Goal: Information Seeking & Learning: Learn about a topic

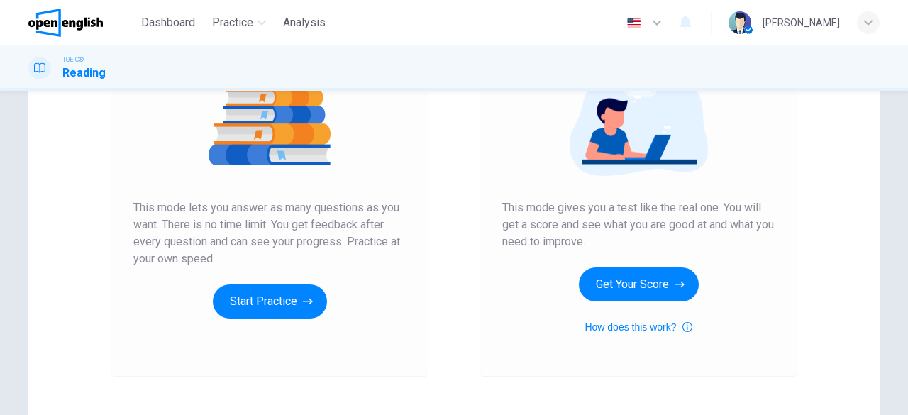
scroll to position [213, 0]
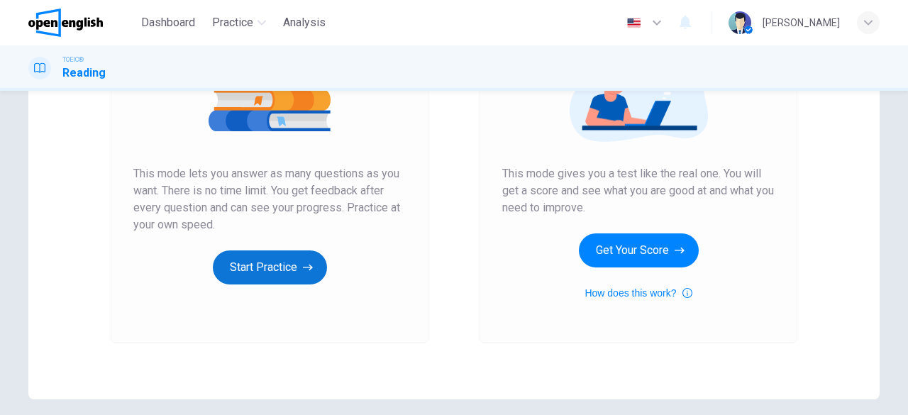
click at [254, 277] on button "Start Practice" at bounding box center [270, 267] width 114 height 34
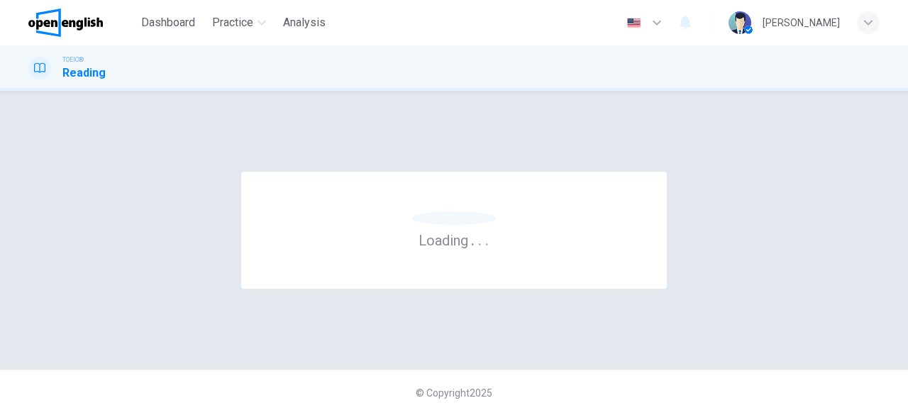
scroll to position [0, 0]
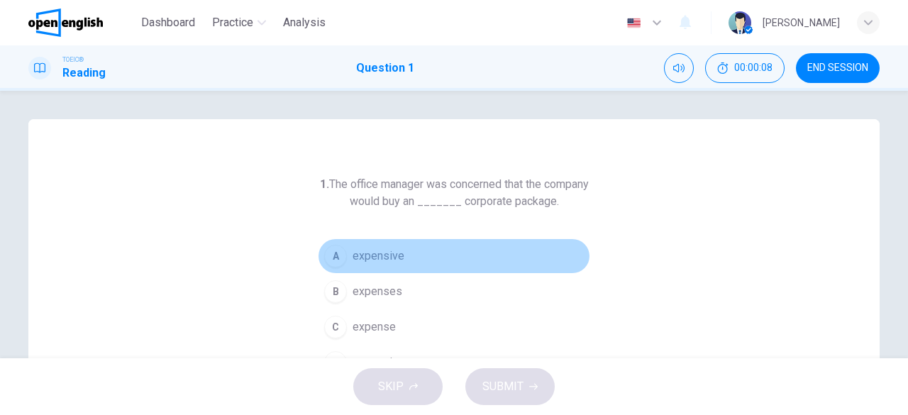
click at [379, 254] on span "expensive" at bounding box center [378, 256] width 52 height 17
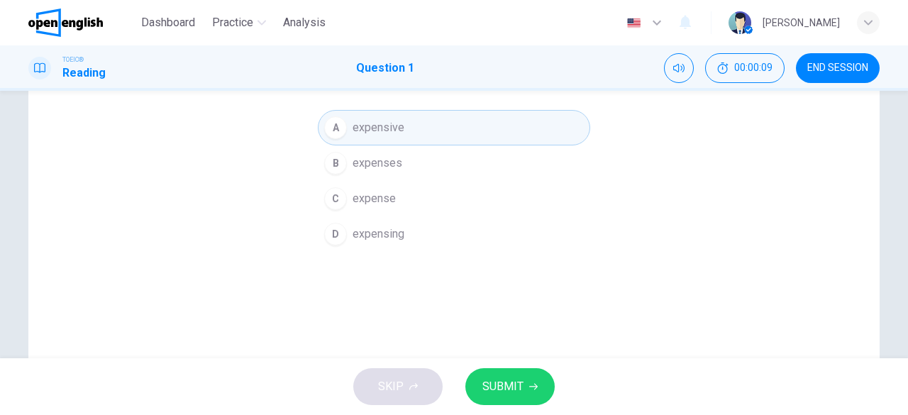
scroll to position [142, 0]
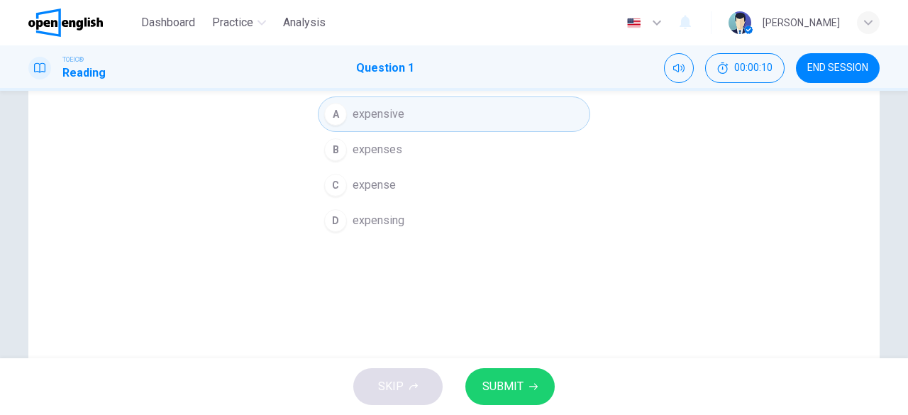
click at [513, 386] on span "SUBMIT" at bounding box center [502, 387] width 41 height 20
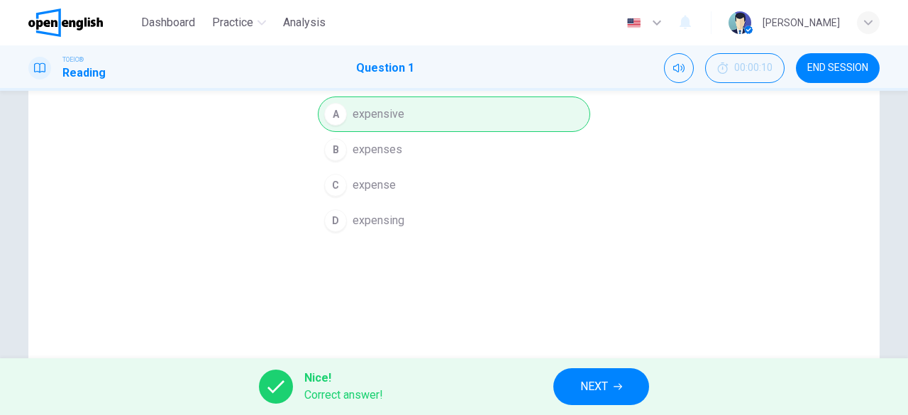
scroll to position [213, 0]
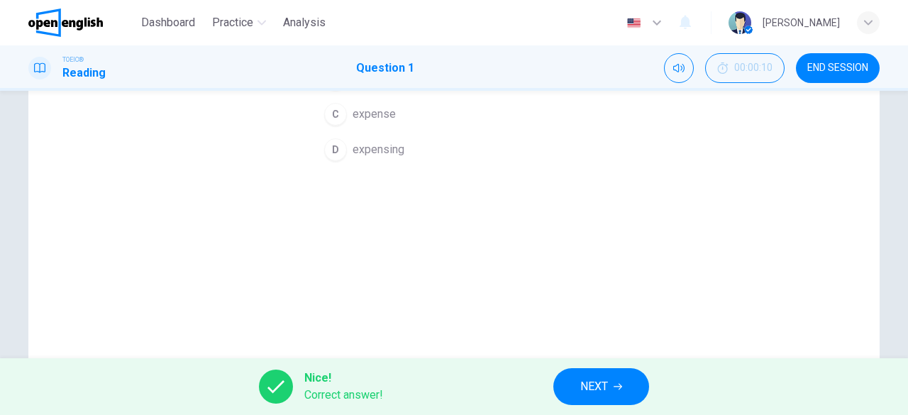
click at [613, 393] on button "NEXT" at bounding box center [601, 386] width 96 height 37
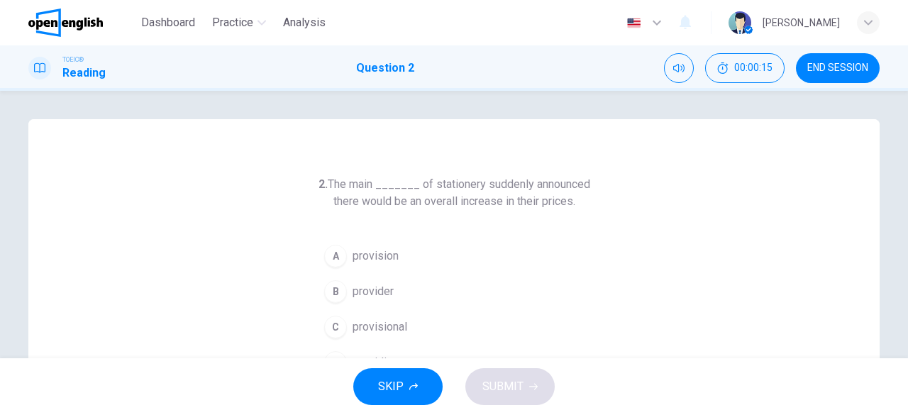
scroll to position [71, 0]
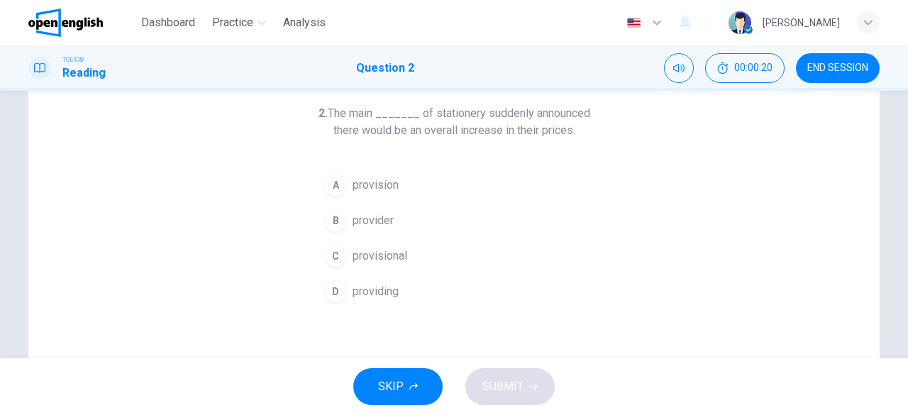
click at [391, 218] on button "B provider" at bounding box center [454, 220] width 272 height 35
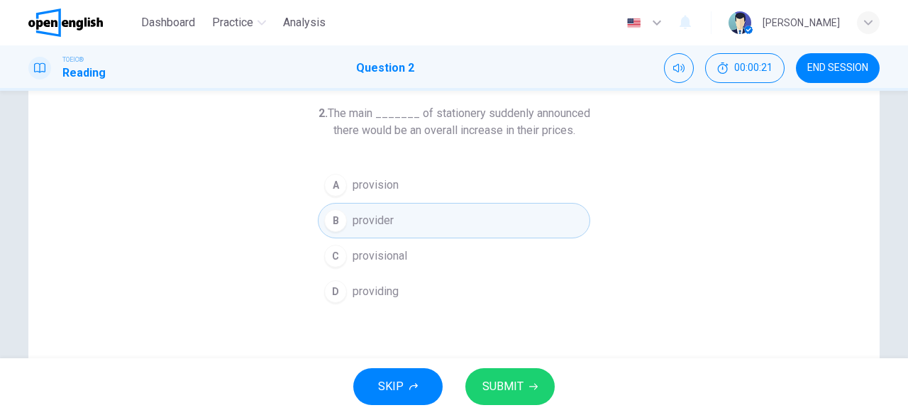
click at [512, 377] on span "SUBMIT" at bounding box center [502, 387] width 41 height 20
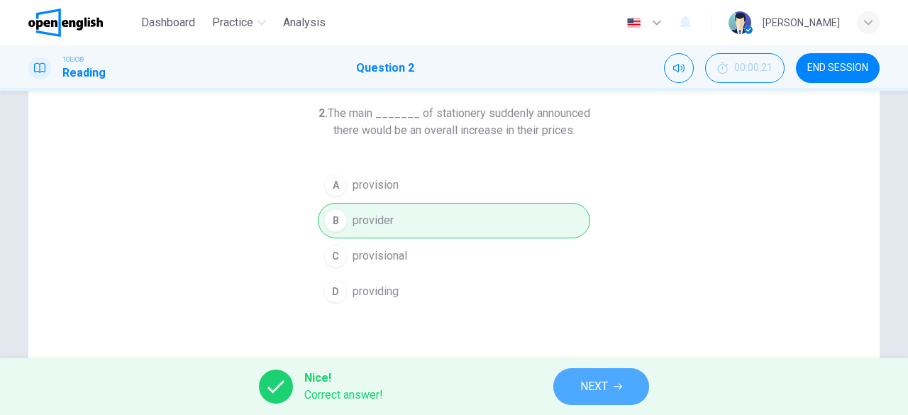
click at [626, 395] on button "NEXT" at bounding box center [601, 386] width 96 height 37
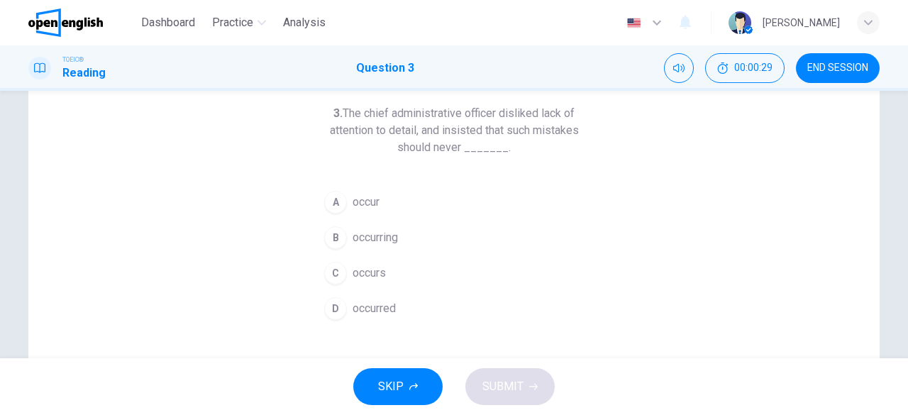
click at [365, 306] on span "occurred" at bounding box center [373, 308] width 43 height 17
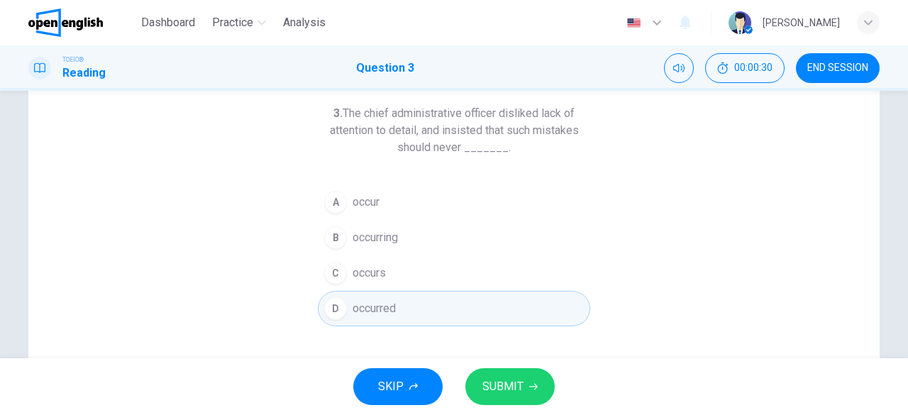
click at [506, 382] on span "SUBMIT" at bounding box center [502, 387] width 41 height 20
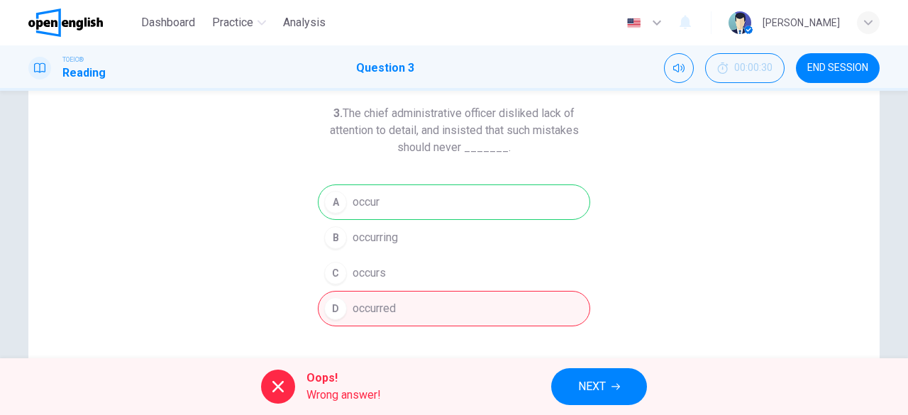
click at [593, 384] on span "NEXT" at bounding box center [592, 387] width 28 height 20
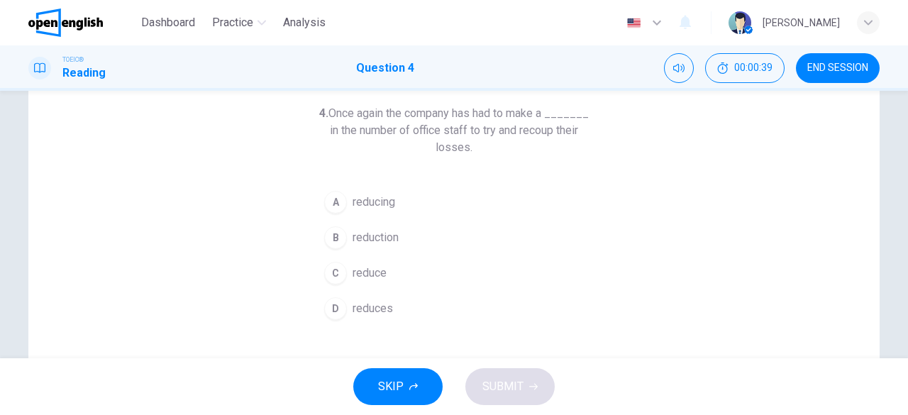
click at [372, 239] on span "reduction" at bounding box center [375, 237] width 46 height 17
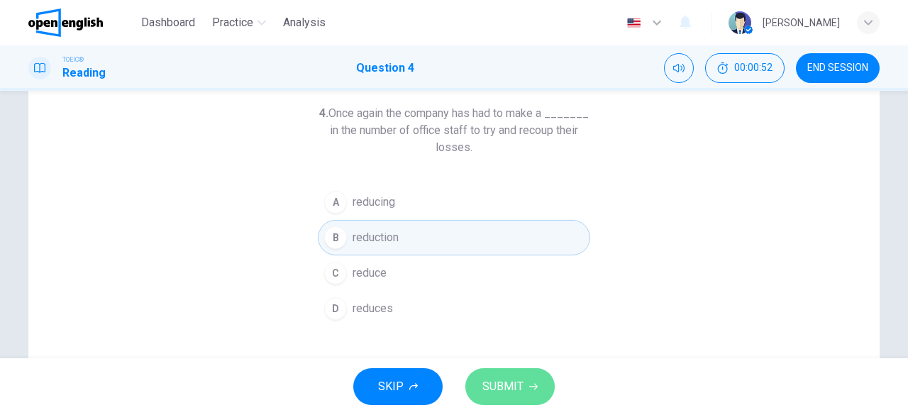
click at [502, 377] on span "SUBMIT" at bounding box center [502, 387] width 41 height 20
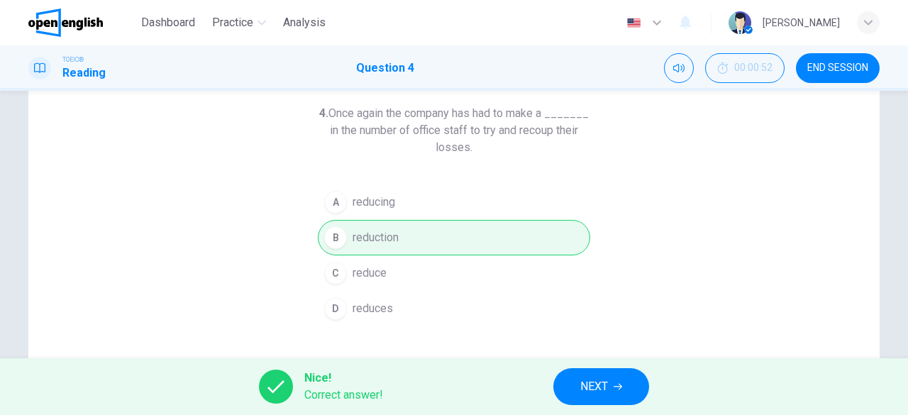
click at [601, 383] on span "NEXT" at bounding box center [594, 387] width 28 height 20
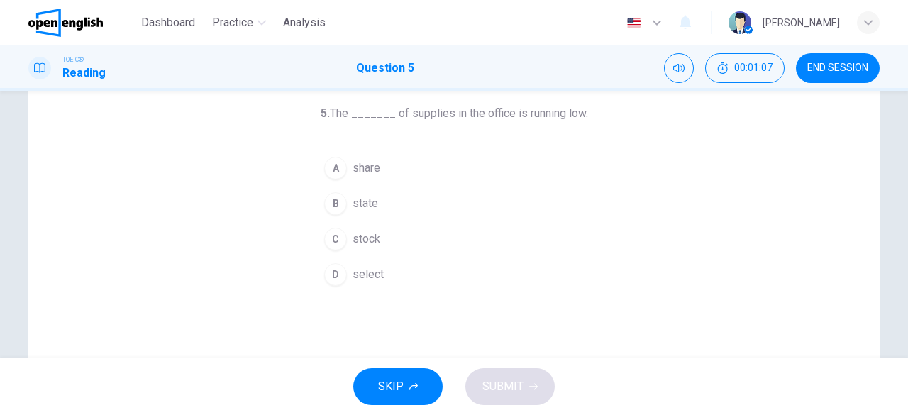
click at [352, 238] on span "stock" at bounding box center [366, 238] width 28 height 17
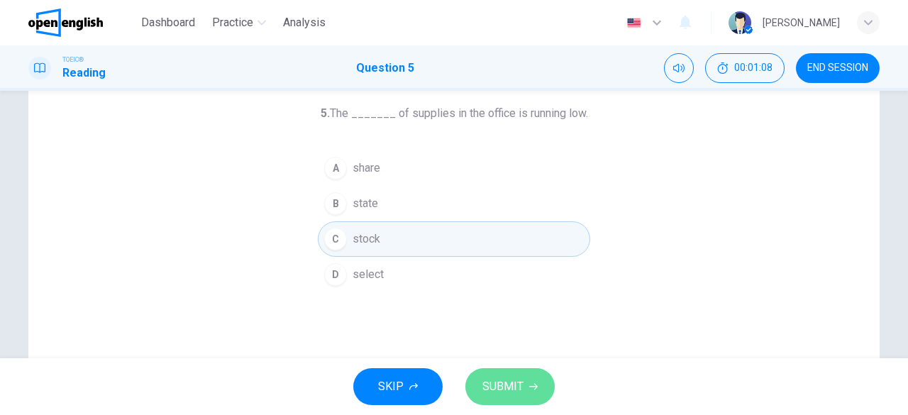
click at [505, 379] on span "SUBMIT" at bounding box center [502, 387] width 41 height 20
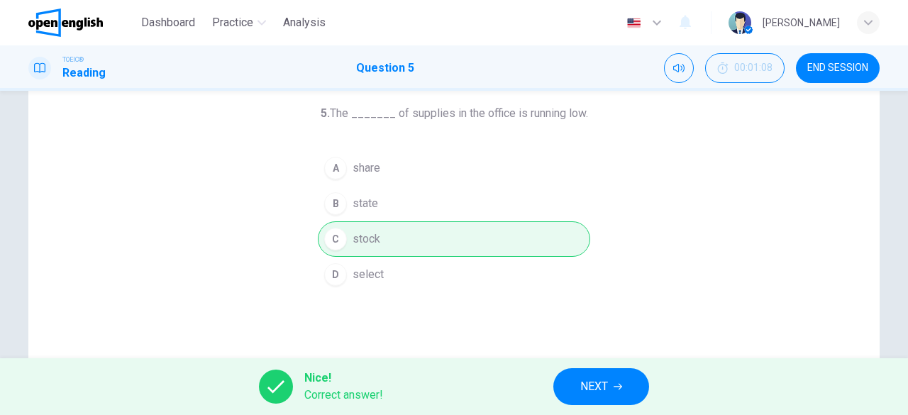
click at [588, 386] on span "NEXT" at bounding box center [594, 387] width 28 height 20
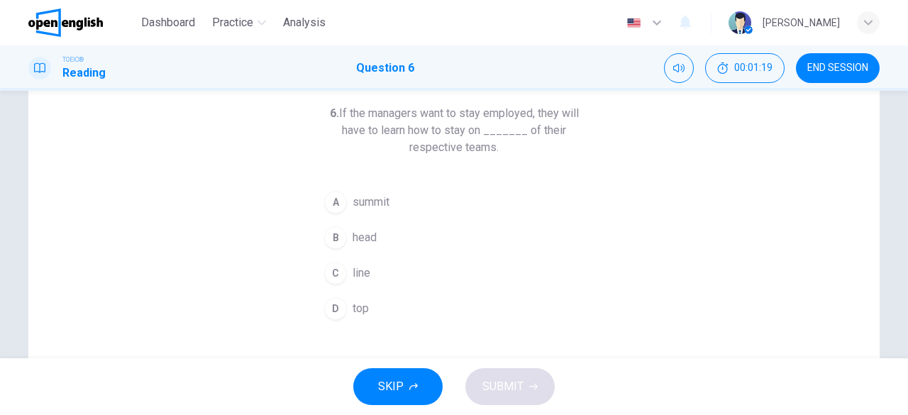
click at [345, 266] on button "C line" at bounding box center [454, 272] width 272 height 35
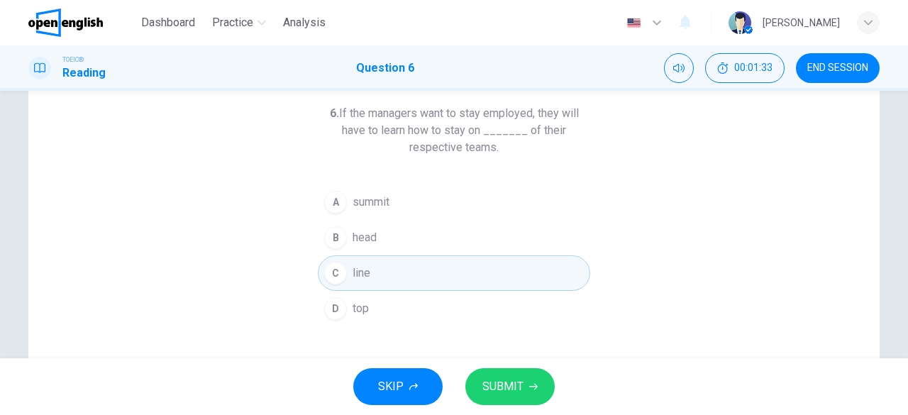
click at [362, 304] on span "top" at bounding box center [360, 308] width 16 height 17
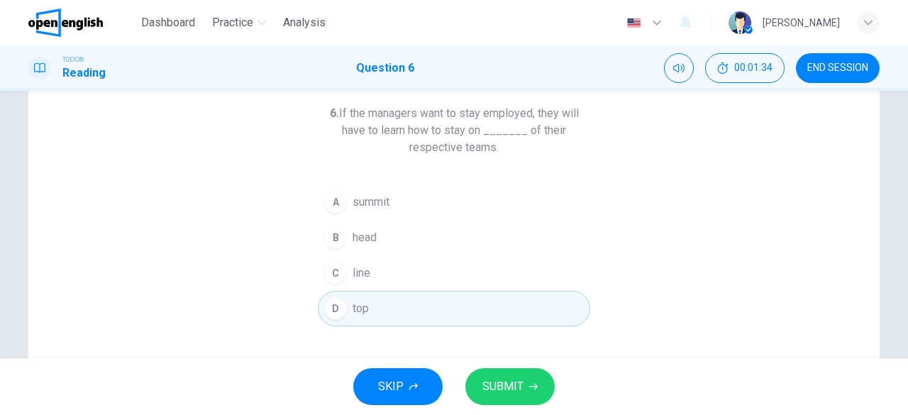
click at [537, 379] on button "SUBMIT" at bounding box center [509, 386] width 89 height 37
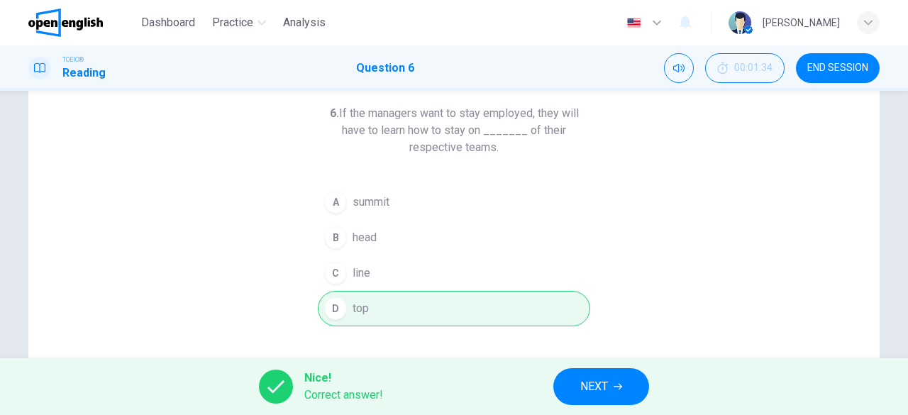
click at [603, 392] on span "NEXT" at bounding box center [594, 387] width 28 height 20
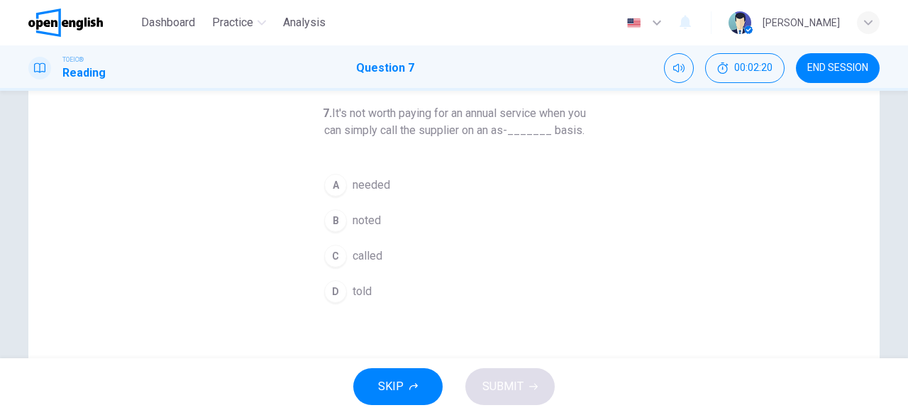
click at [366, 194] on span "needed" at bounding box center [371, 185] width 38 height 17
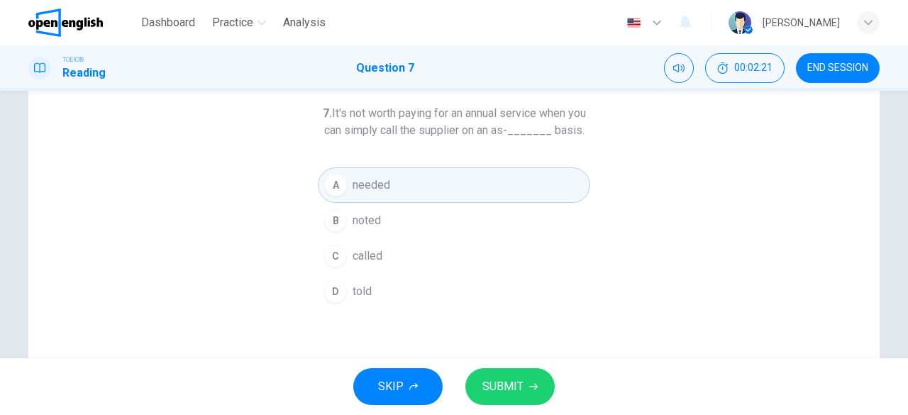
click at [492, 385] on span "SUBMIT" at bounding box center [502, 387] width 41 height 20
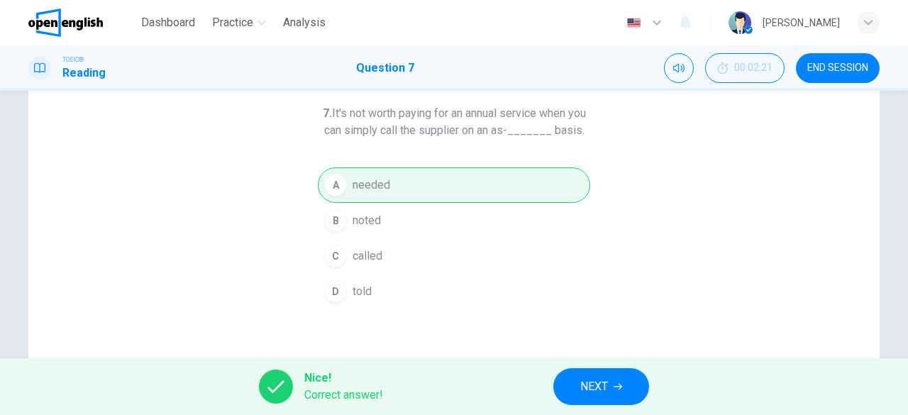
click at [606, 387] on span "NEXT" at bounding box center [594, 387] width 28 height 20
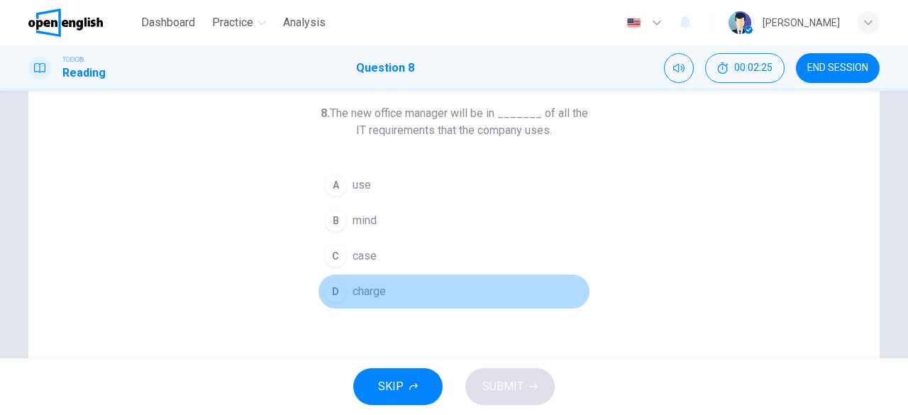
click at [369, 294] on span "charge" at bounding box center [368, 291] width 33 height 17
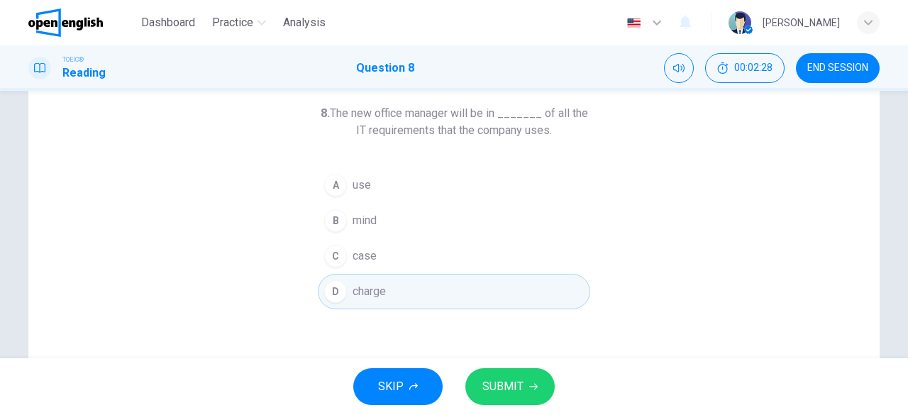
click at [509, 382] on span "SUBMIT" at bounding box center [502, 387] width 41 height 20
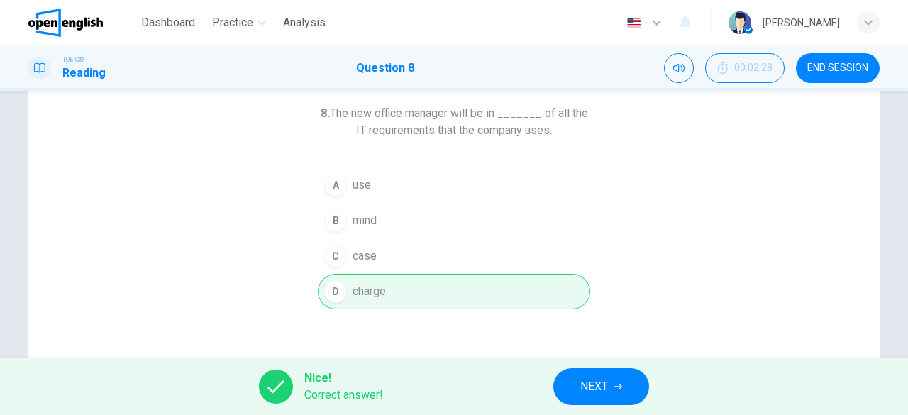
click at [592, 384] on span "NEXT" at bounding box center [594, 387] width 28 height 20
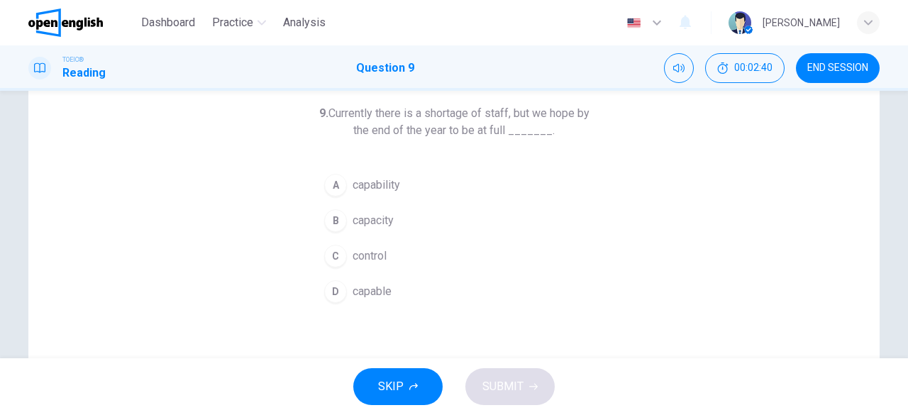
click at [372, 228] on span "capacity" at bounding box center [372, 220] width 41 height 17
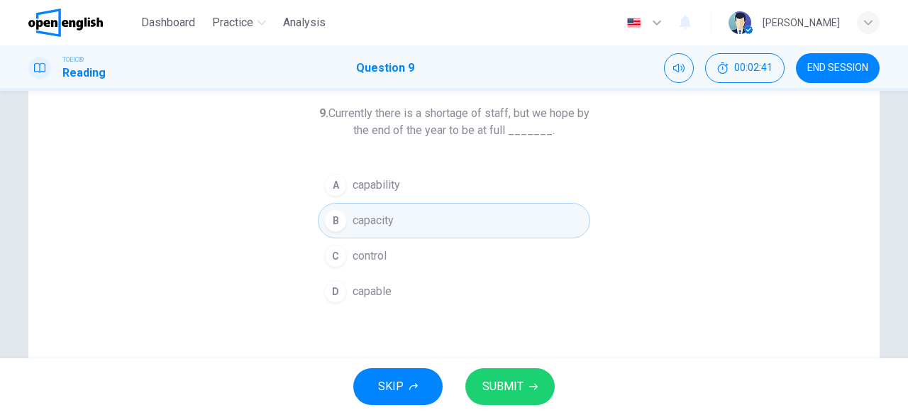
click at [513, 384] on span "SUBMIT" at bounding box center [502, 387] width 41 height 20
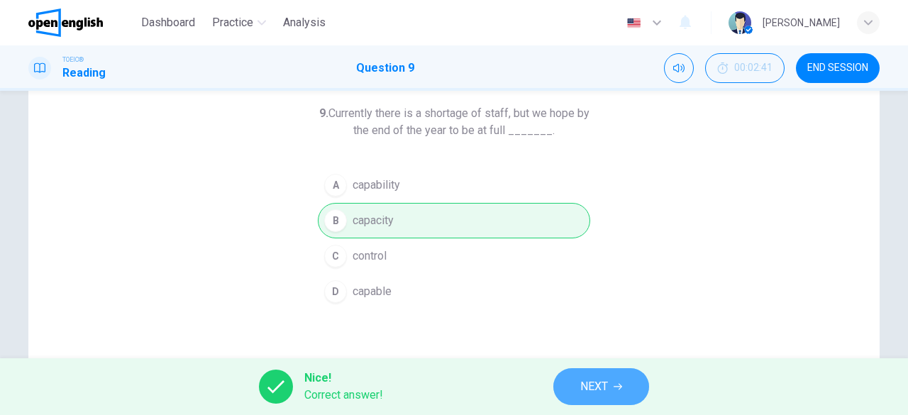
click at [599, 386] on span "NEXT" at bounding box center [594, 387] width 28 height 20
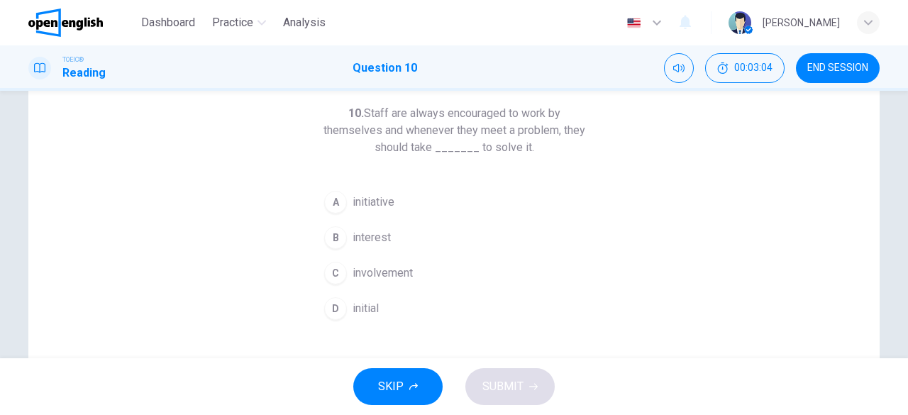
click at [373, 233] on span "interest" at bounding box center [371, 237] width 38 height 17
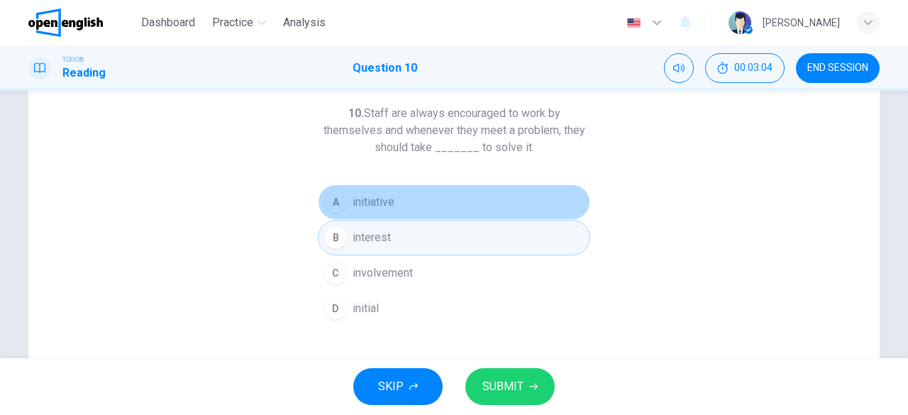
click at [372, 200] on span "initiative" at bounding box center [373, 202] width 42 height 17
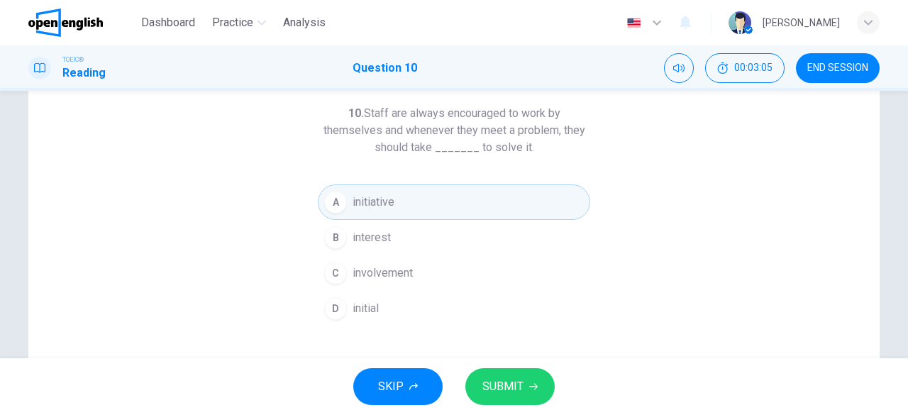
click at [493, 382] on span "SUBMIT" at bounding box center [502, 387] width 41 height 20
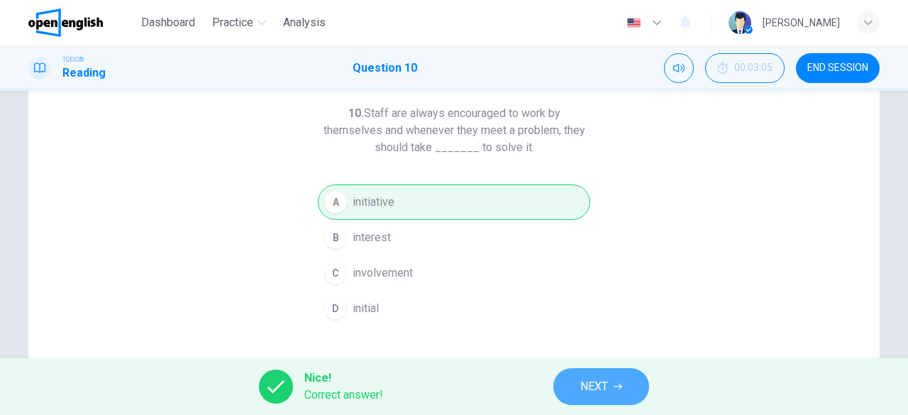
click at [579, 379] on button "NEXT" at bounding box center [601, 386] width 96 height 37
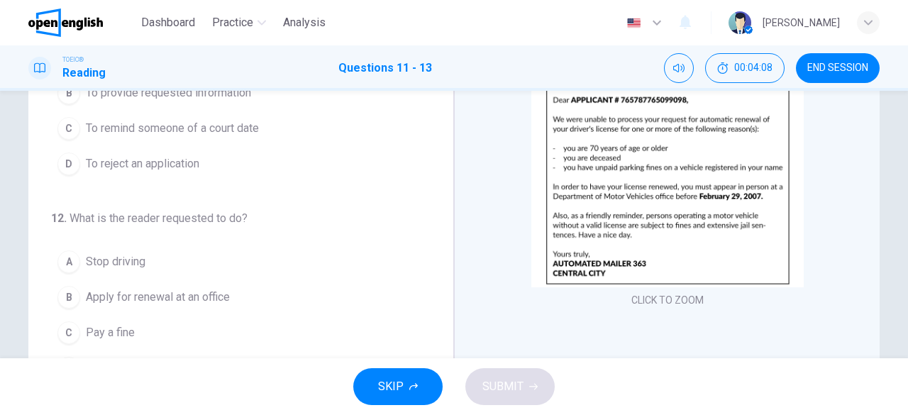
scroll to position [0, 0]
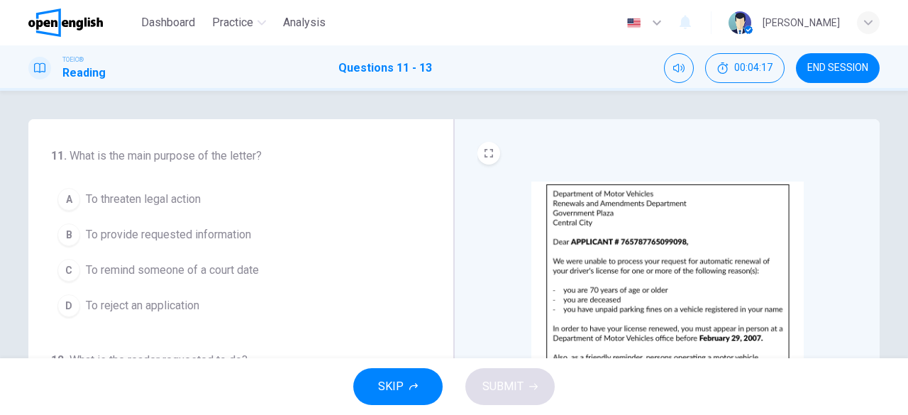
click at [123, 234] on span "To provide requested information" at bounding box center [168, 234] width 165 height 17
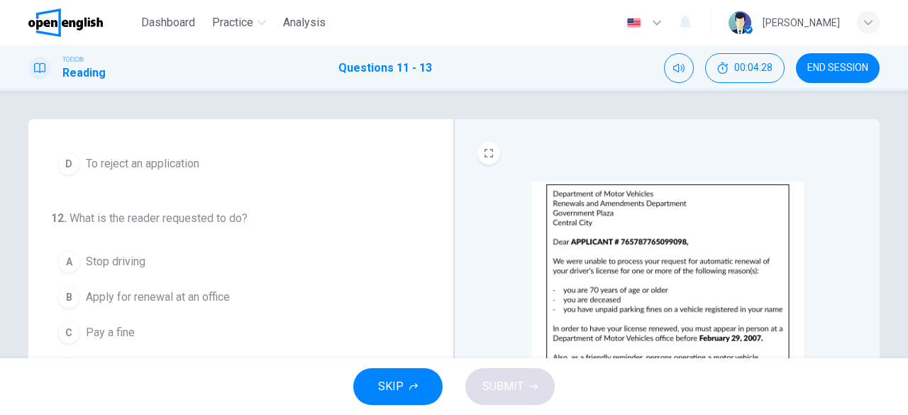
scroll to position [142, 0]
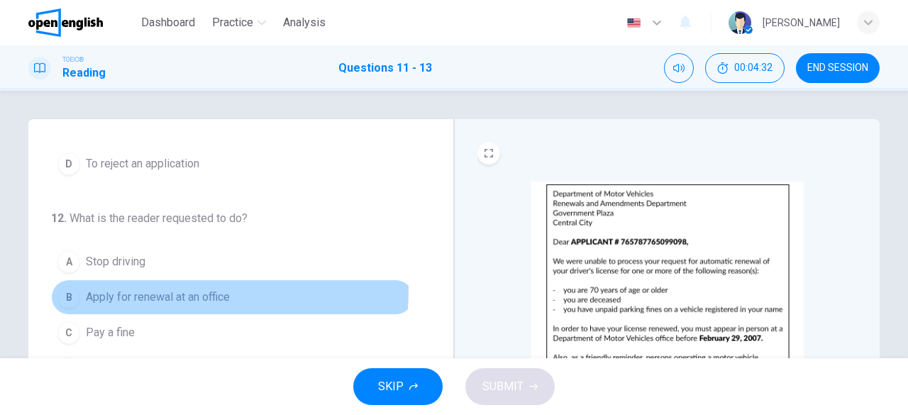
click at [102, 289] on span "Apply for renewal at an office" at bounding box center [158, 297] width 144 height 17
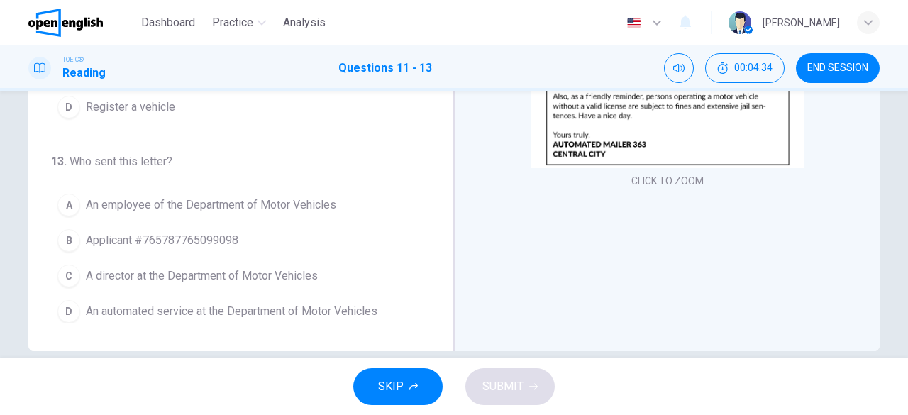
scroll to position [282, 0]
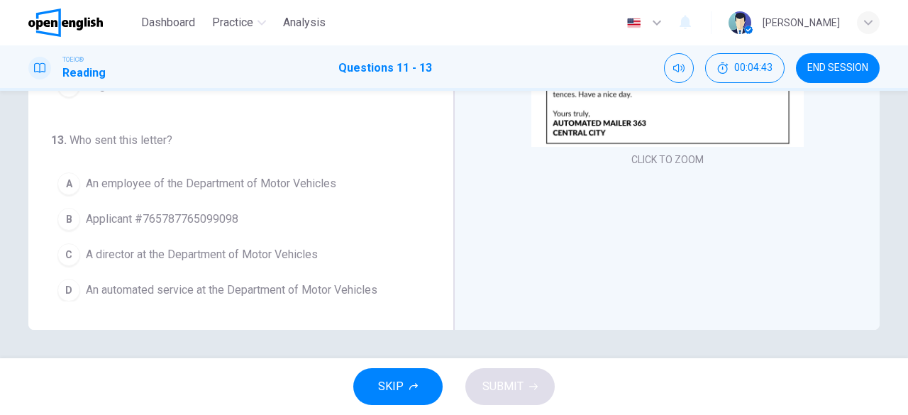
click at [137, 287] on span "An automated service at the Department of Motor Vehicles" at bounding box center [231, 290] width 291 height 17
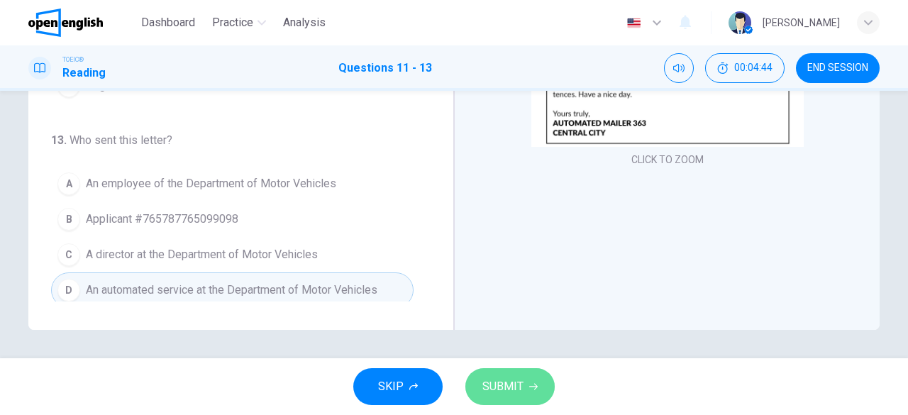
click at [509, 378] on span "SUBMIT" at bounding box center [502, 387] width 41 height 20
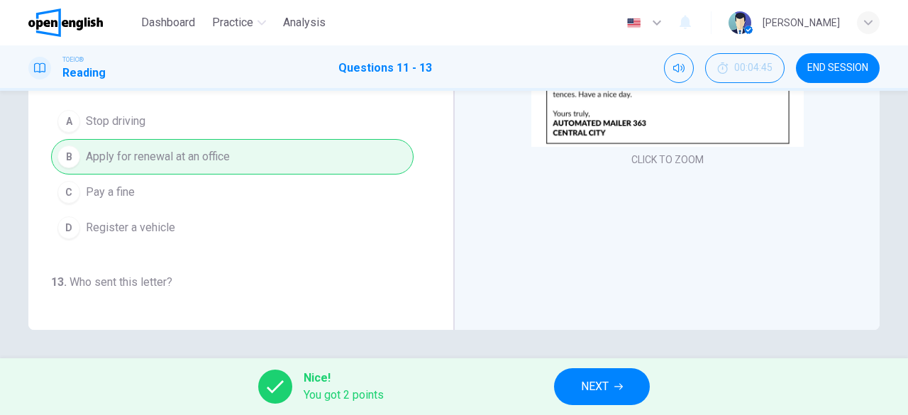
scroll to position [0, 0]
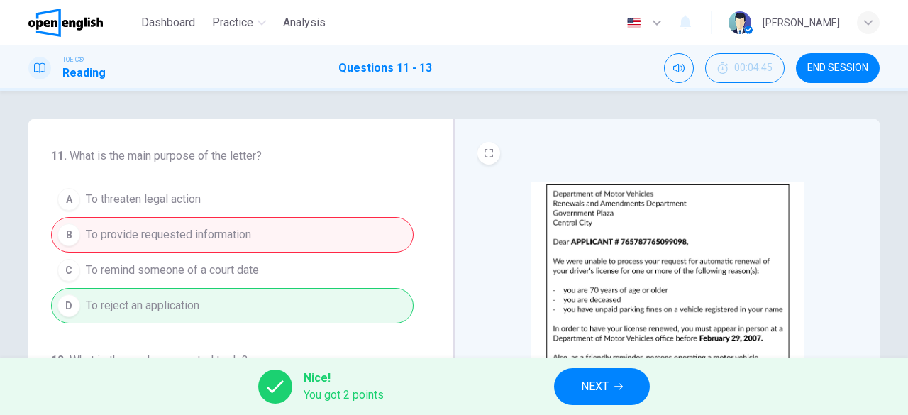
click at [596, 394] on span "NEXT" at bounding box center [595, 387] width 28 height 20
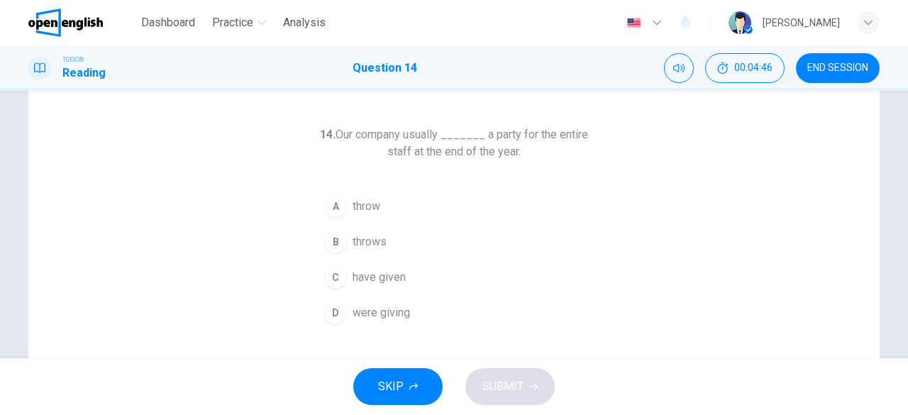
scroll to position [71, 0]
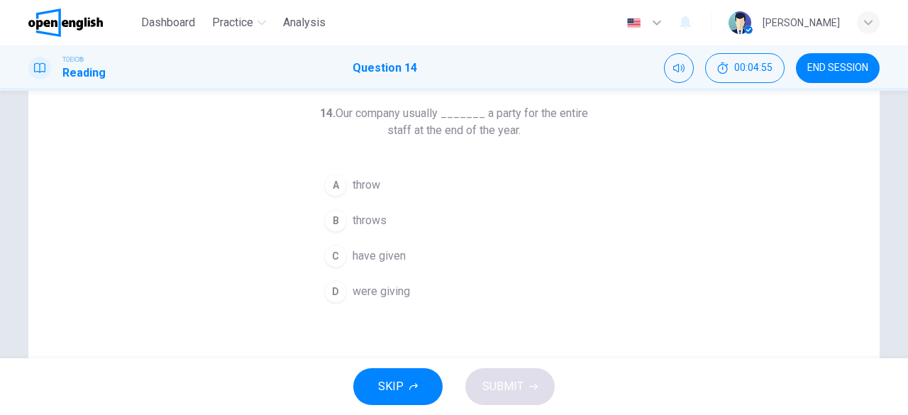
click at [372, 257] on span "have given" at bounding box center [378, 256] width 53 height 17
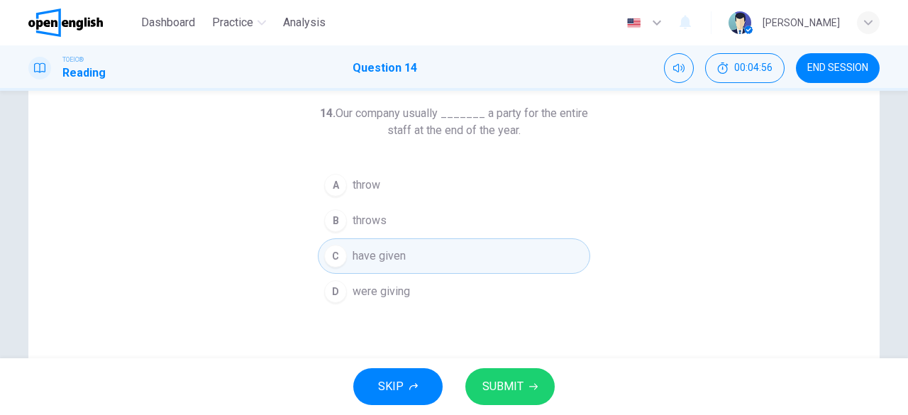
click at [499, 359] on div "SKIP SUBMIT" at bounding box center [454, 386] width 908 height 57
click at [496, 388] on span "SUBMIT" at bounding box center [502, 387] width 41 height 20
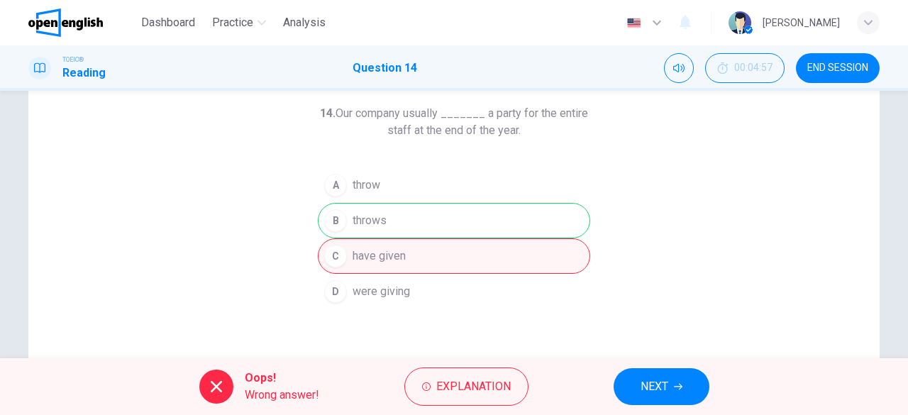
click at [633, 378] on button "NEXT" at bounding box center [661, 386] width 96 height 37
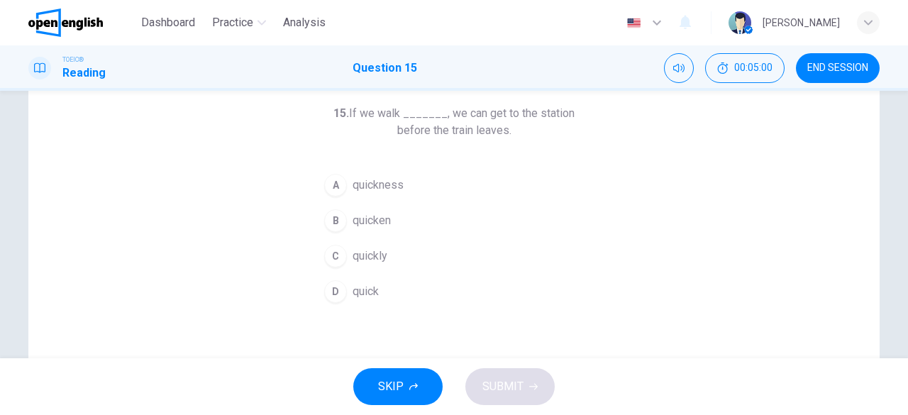
click at [380, 258] on span "quickly" at bounding box center [369, 256] width 35 height 17
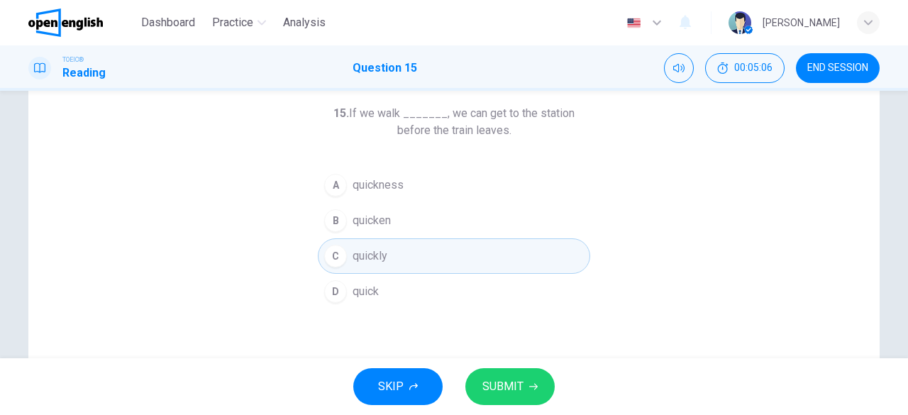
click at [505, 387] on span "SUBMIT" at bounding box center [502, 387] width 41 height 20
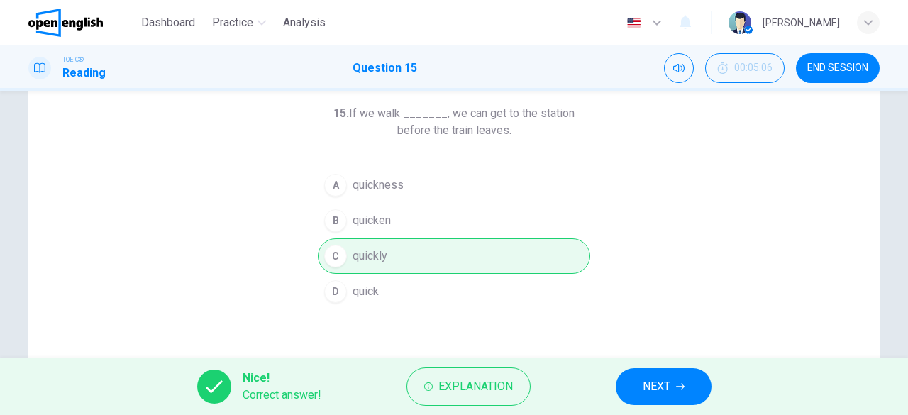
click at [662, 382] on span "NEXT" at bounding box center [657, 387] width 28 height 20
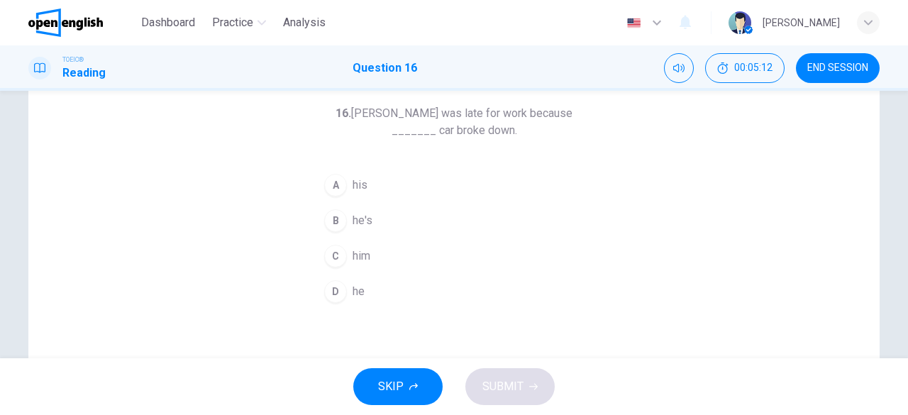
click at [366, 184] on button "A his" at bounding box center [454, 184] width 272 height 35
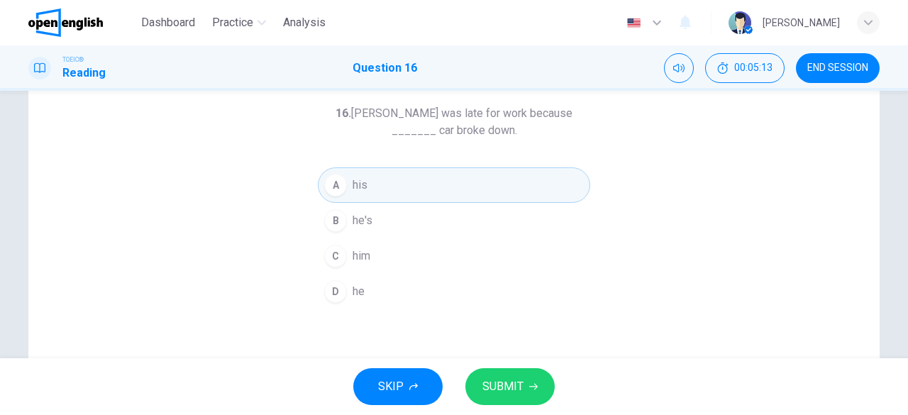
click at [496, 368] on button "SUBMIT" at bounding box center [509, 386] width 89 height 37
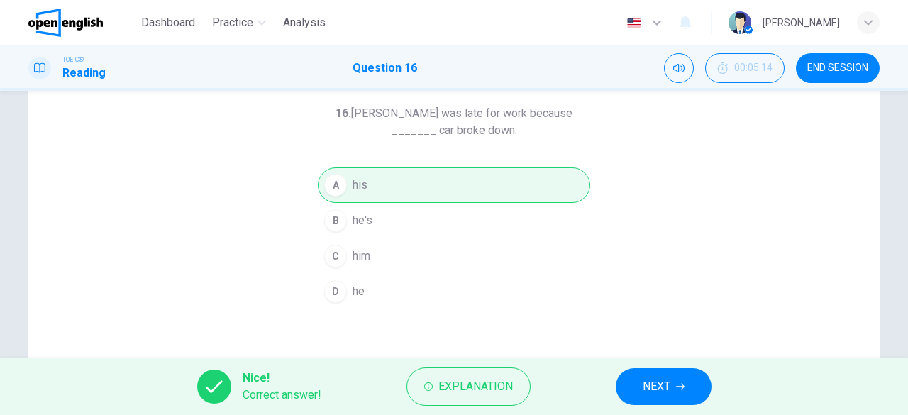
click at [658, 389] on span "NEXT" at bounding box center [657, 387] width 28 height 20
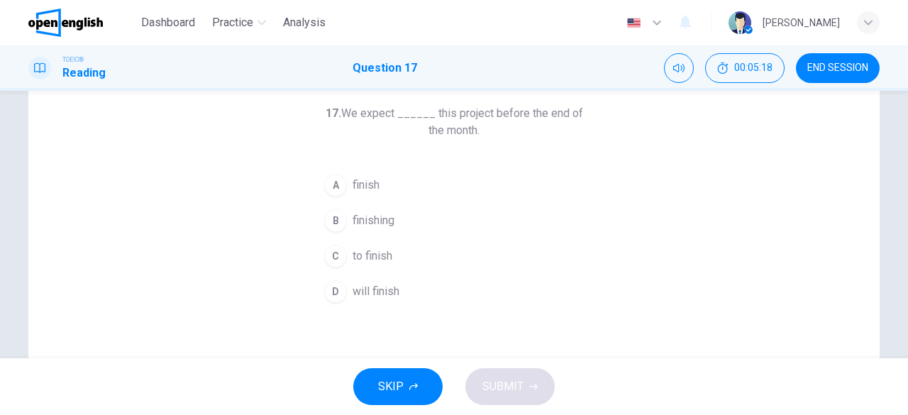
click at [373, 260] on span "to finish" at bounding box center [372, 256] width 40 height 17
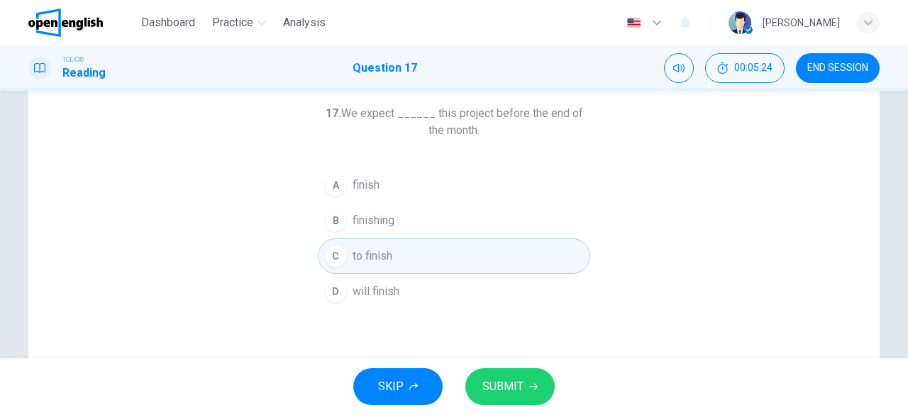
click at [372, 189] on span "finish" at bounding box center [365, 185] width 27 height 17
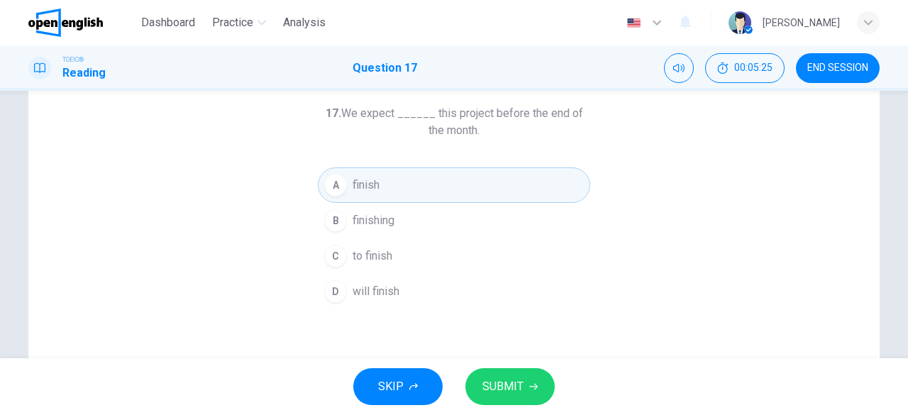
click at [503, 379] on span "SUBMIT" at bounding box center [502, 387] width 41 height 20
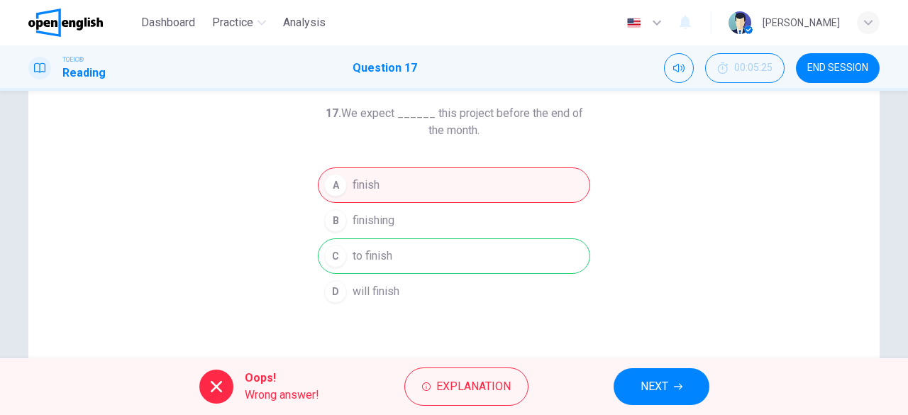
click at [396, 253] on div "A finish B finishing C to finish D will finish" at bounding box center [454, 238] width 272 height 142
click at [654, 385] on span "NEXT" at bounding box center [654, 387] width 28 height 20
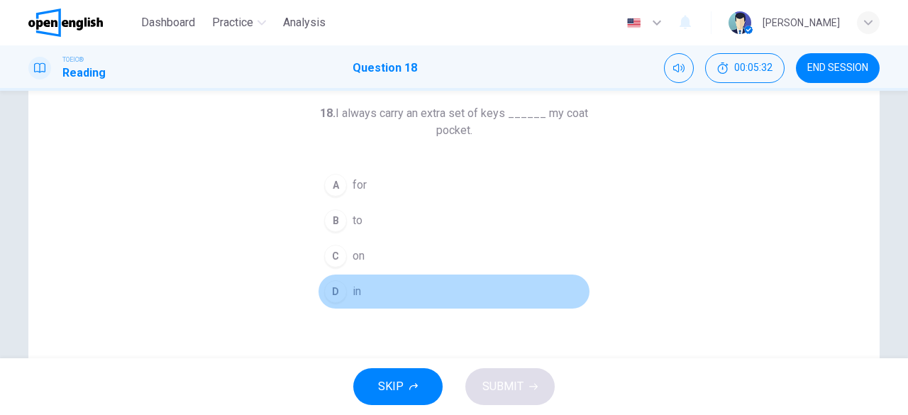
click at [352, 291] on span "in" at bounding box center [356, 291] width 9 height 17
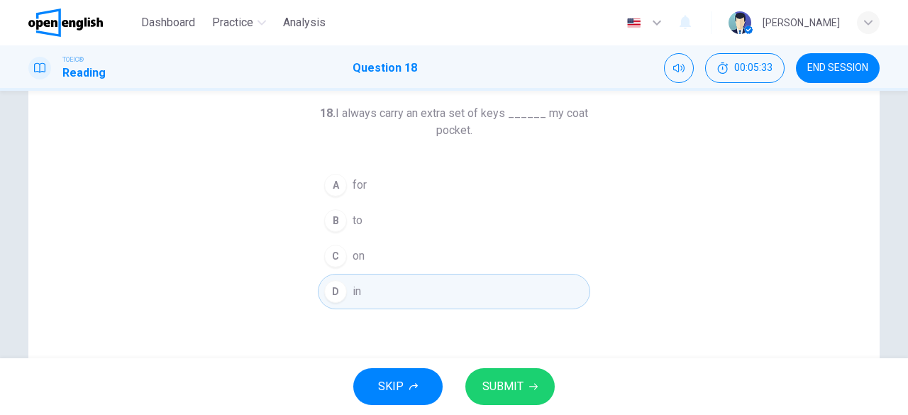
click at [502, 397] on button "SUBMIT" at bounding box center [509, 386] width 89 height 37
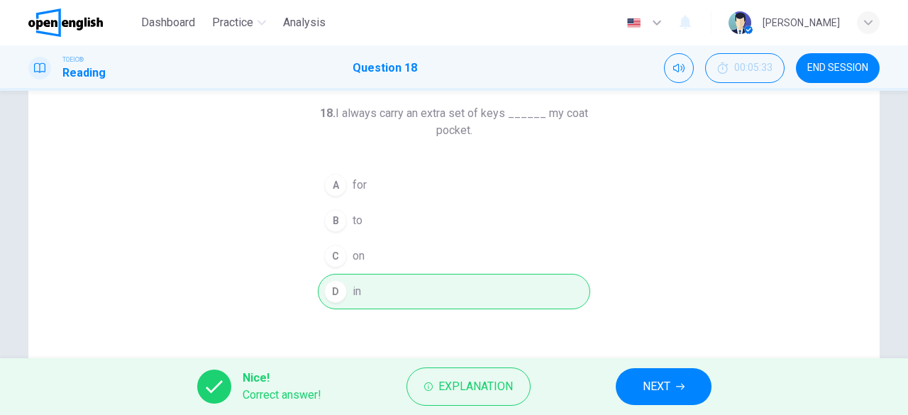
click at [654, 374] on button "NEXT" at bounding box center [664, 386] width 96 height 37
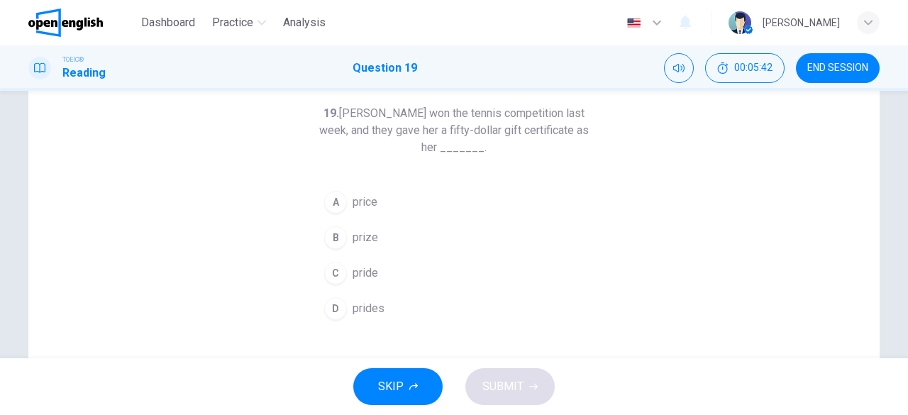
click at [370, 238] on span "prize" at bounding box center [365, 237] width 26 height 17
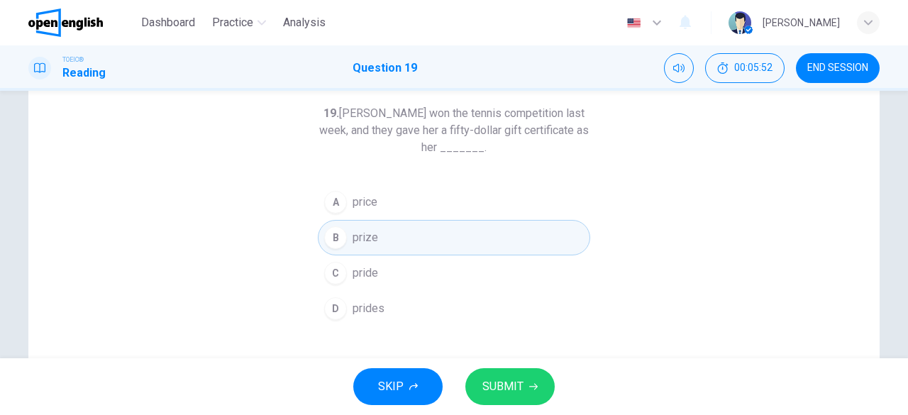
click at [366, 199] on span "price" at bounding box center [364, 202] width 25 height 17
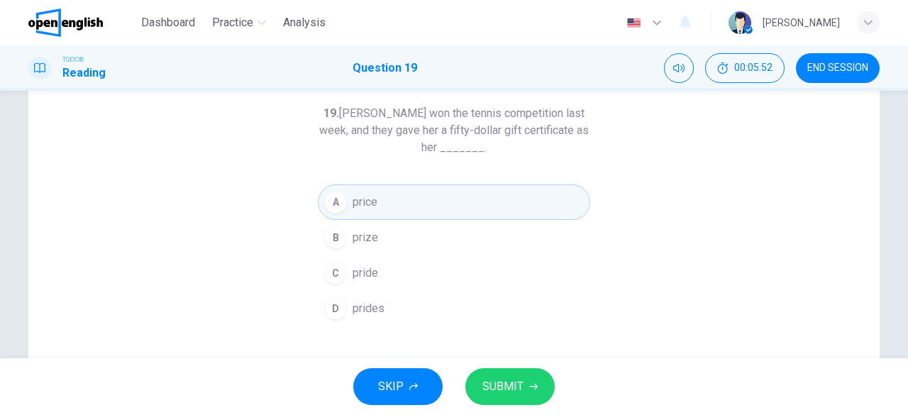
click at [494, 372] on button "SUBMIT" at bounding box center [509, 386] width 89 height 37
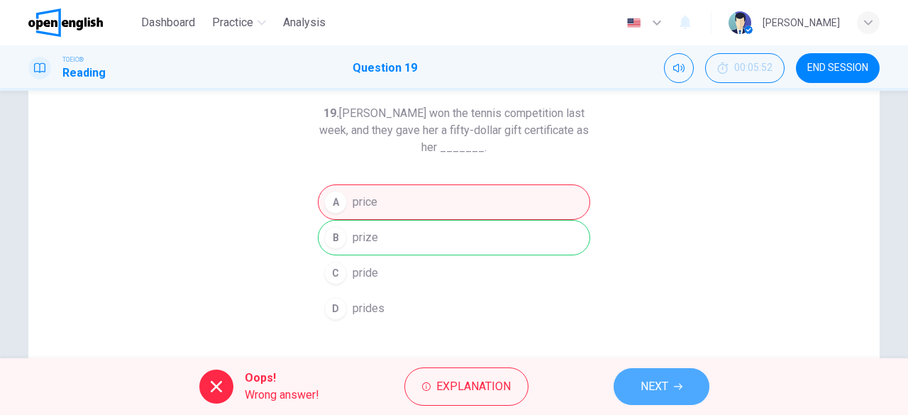
click at [629, 389] on button "NEXT" at bounding box center [661, 386] width 96 height 37
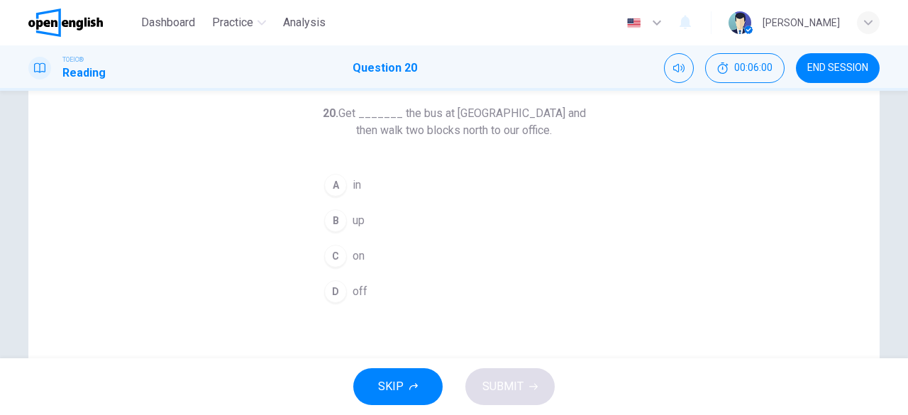
click at [356, 255] on span "on" at bounding box center [358, 256] width 12 height 17
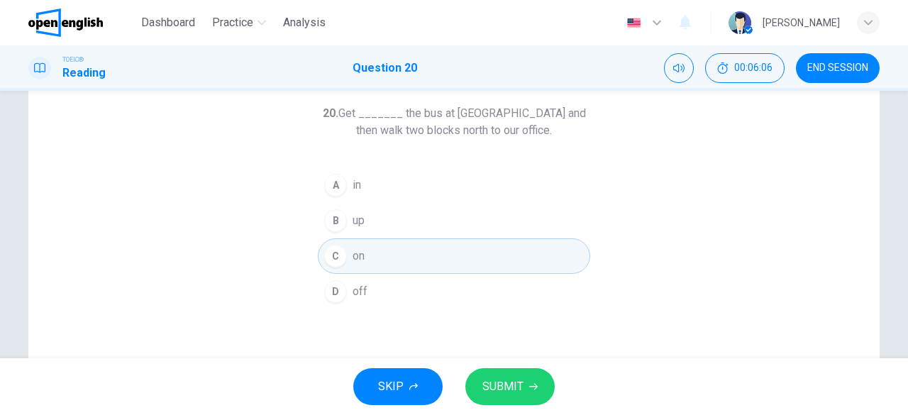
click at [509, 379] on span "SUBMIT" at bounding box center [502, 387] width 41 height 20
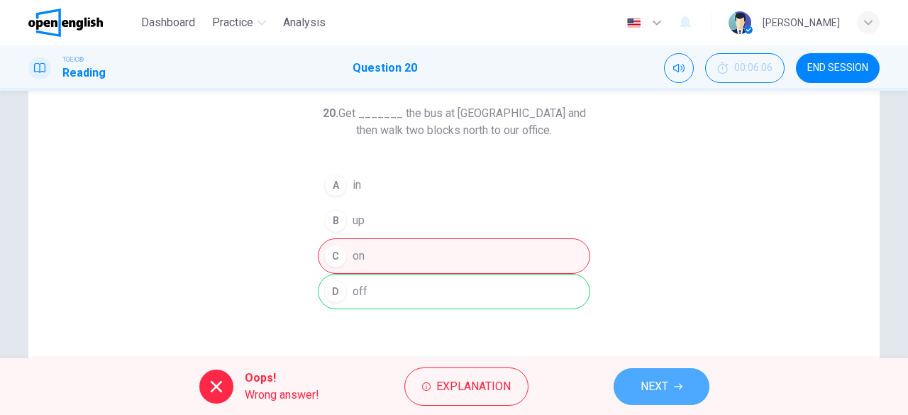
click at [635, 374] on button "NEXT" at bounding box center [661, 386] width 96 height 37
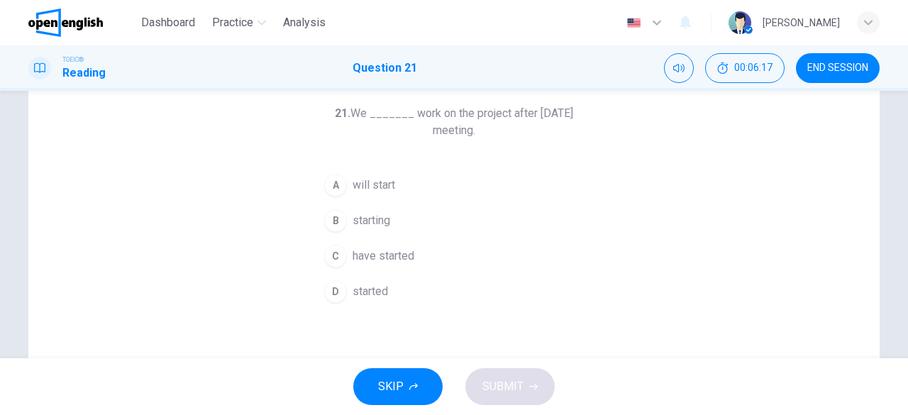
click at [372, 215] on span "starting" at bounding box center [371, 220] width 38 height 17
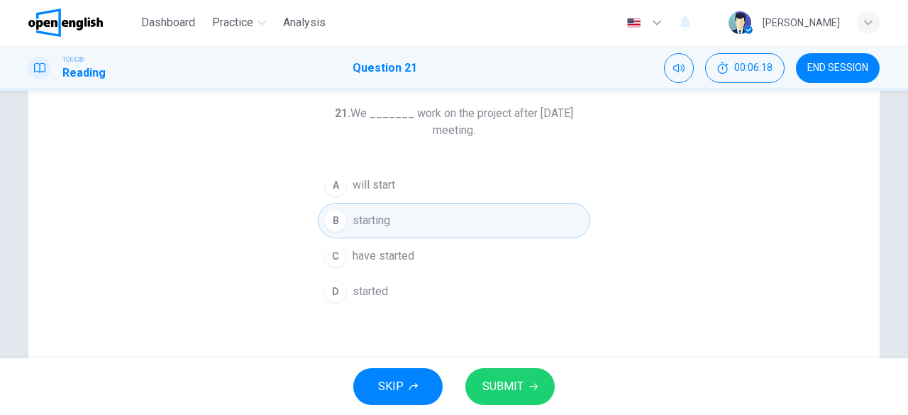
click at [500, 376] on button "SUBMIT" at bounding box center [509, 386] width 89 height 37
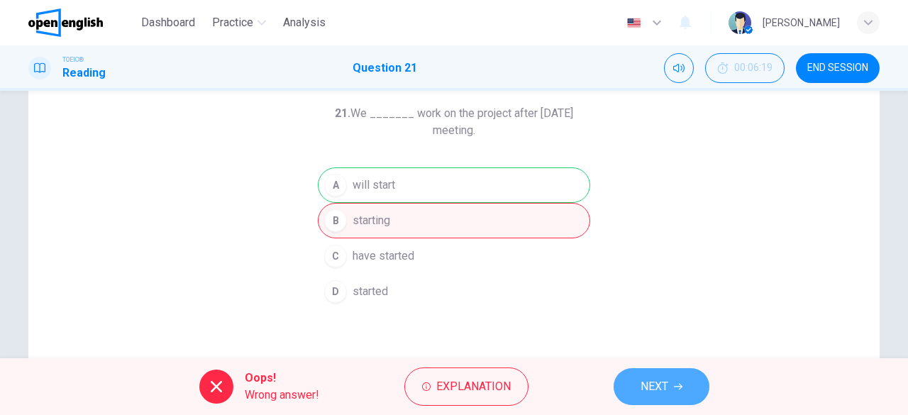
click at [649, 379] on span "NEXT" at bounding box center [654, 387] width 28 height 20
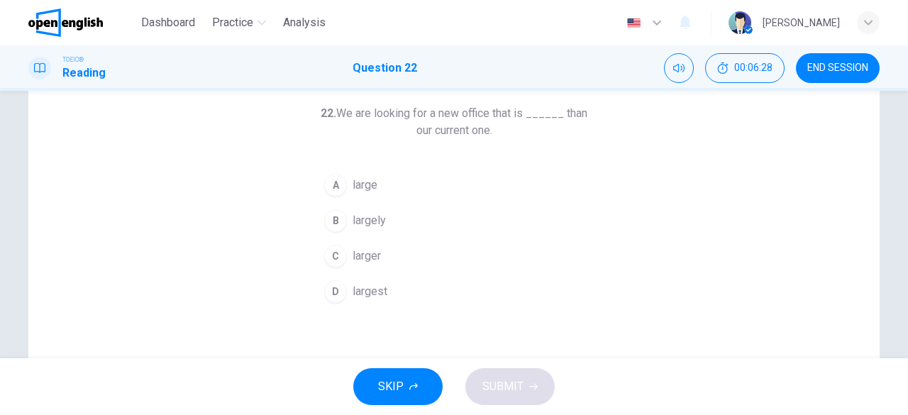
click at [372, 259] on span "larger" at bounding box center [366, 256] width 28 height 17
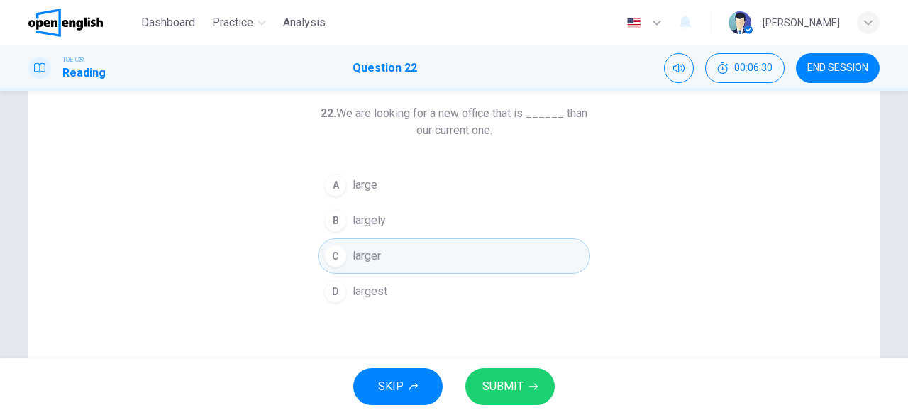
click at [505, 378] on span "SUBMIT" at bounding box center [502, 387] width 41 height 20
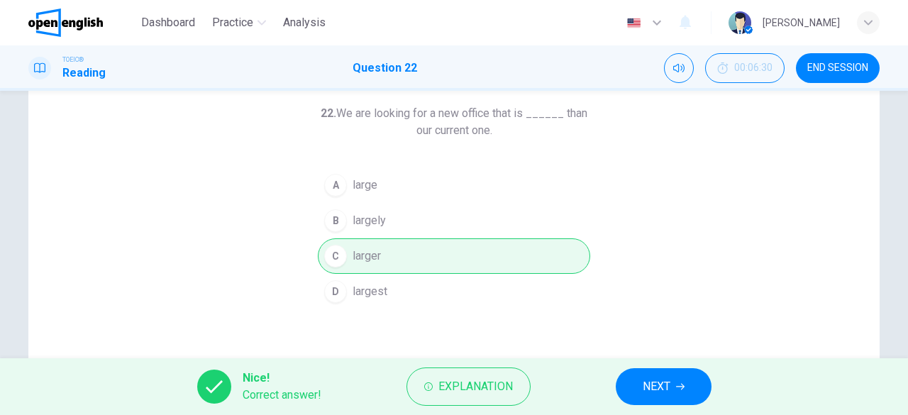
click at [650, 387] on span "NEXT" at bounding box center [657, 387] width 28 height 20
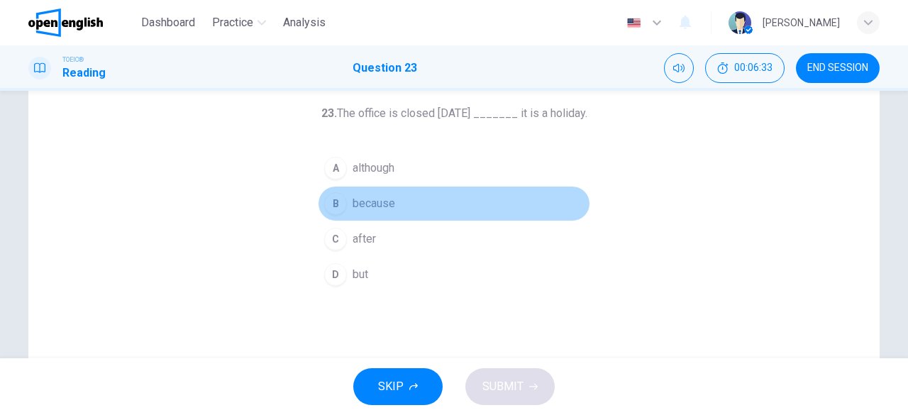
click at [370, 201] on span "because" at bounding box center [373, 203] width 43 height 17
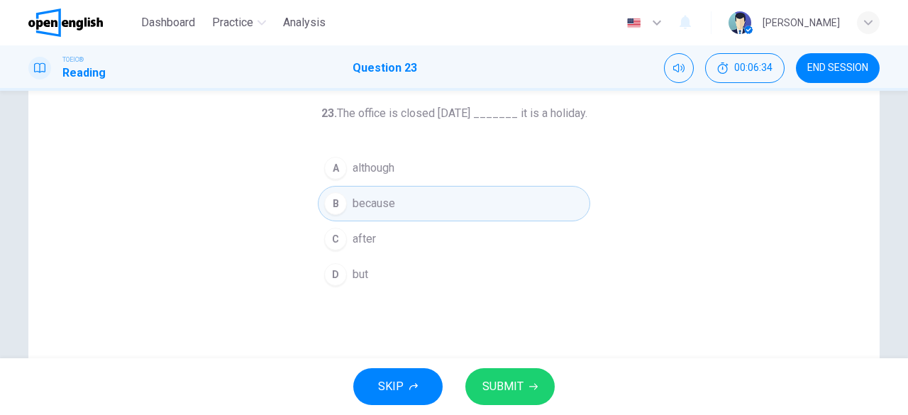
click at [513, 380] on span "SUBMIT" at bounding box center [502, 387] width 41 height 20
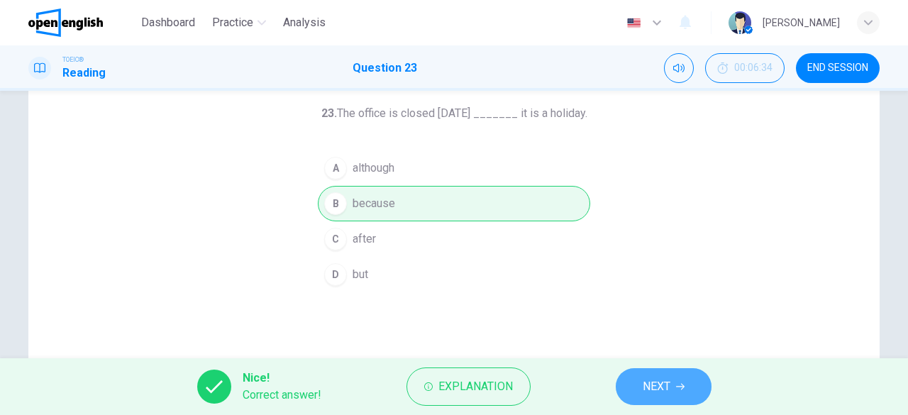
click at [655, 384] on span "NEXT" at bounding box center [657, 387] width 28 height 20
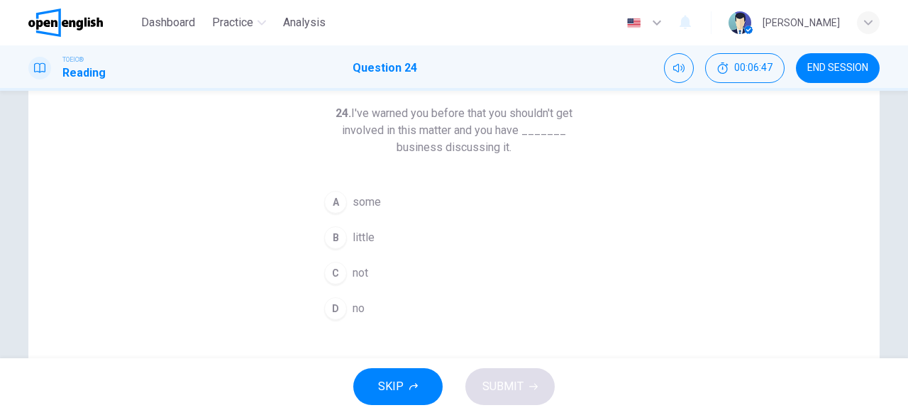
click at [360, 201] on span "some" at bounding box center [366, 202] width 28 height 17
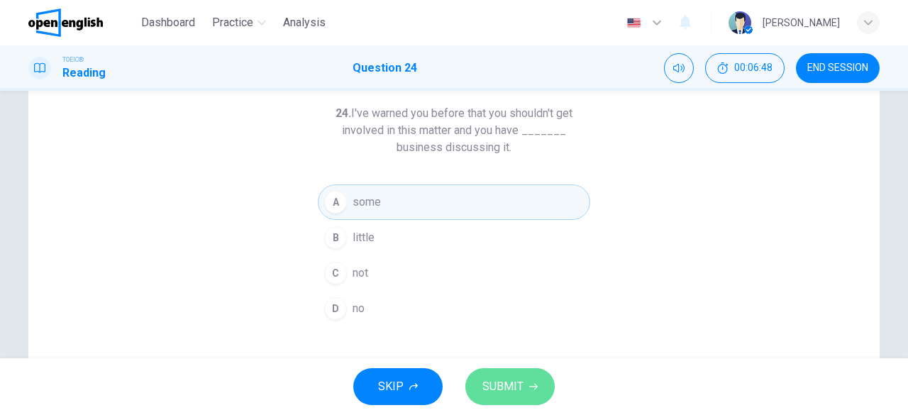
click at [499, 382] on span "SUBMIT" at bounding box center [502, 387] width 41 height 20
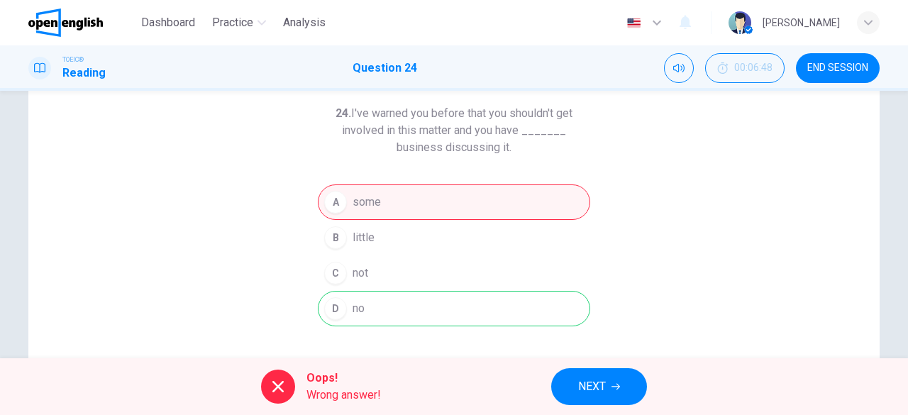
click at [599, 383] on span "NEXT" at bounding box center [592, 387] width 28 height 20
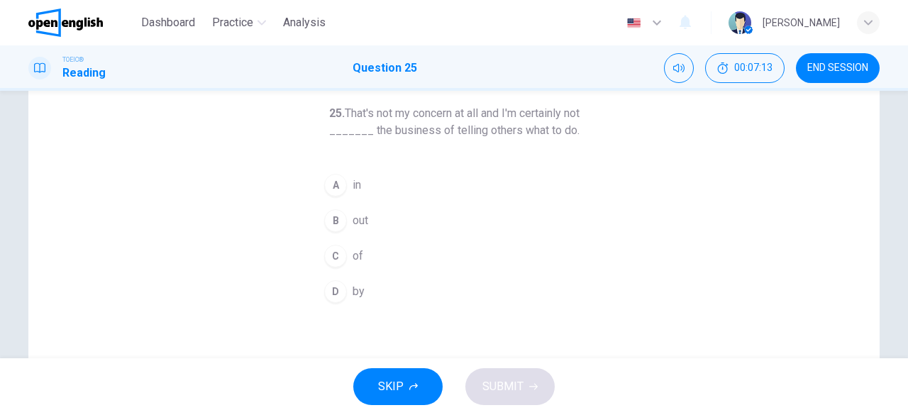
click at [354, 298] on span "by" at bounding box center [358, 291] width 12 height 17
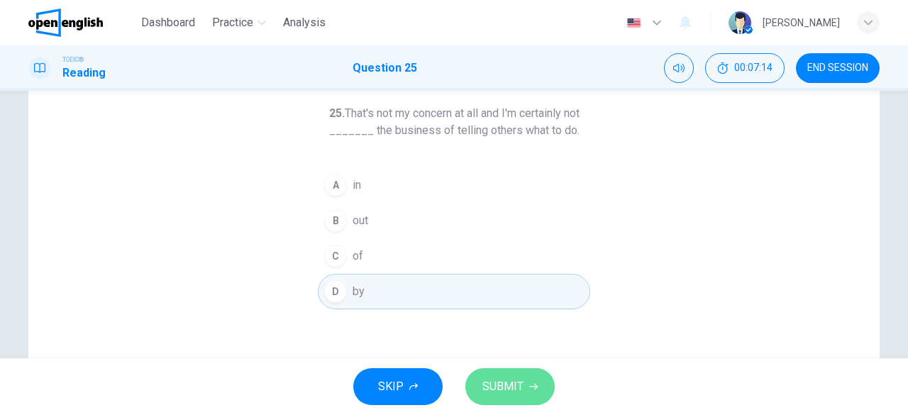
click at [516, 387] on span "SUBMIT" at bounding box center [502, 387] width 41 height 20
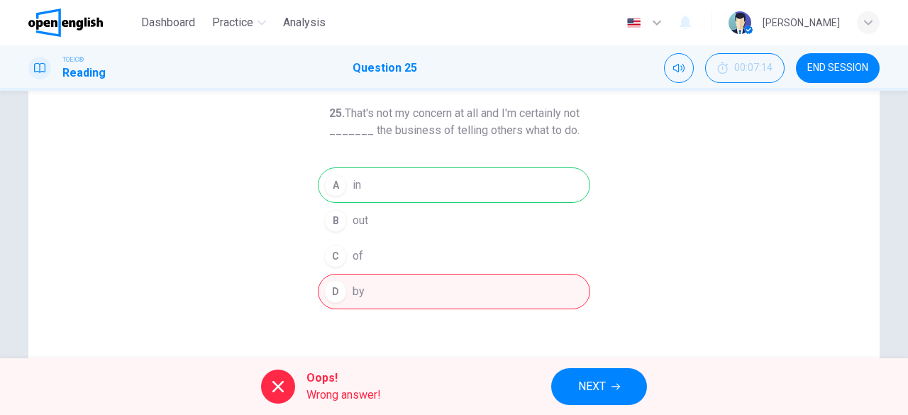
click at [621, 387] on button "NEXT" at bounding box center [599, 386] width 96 height 37
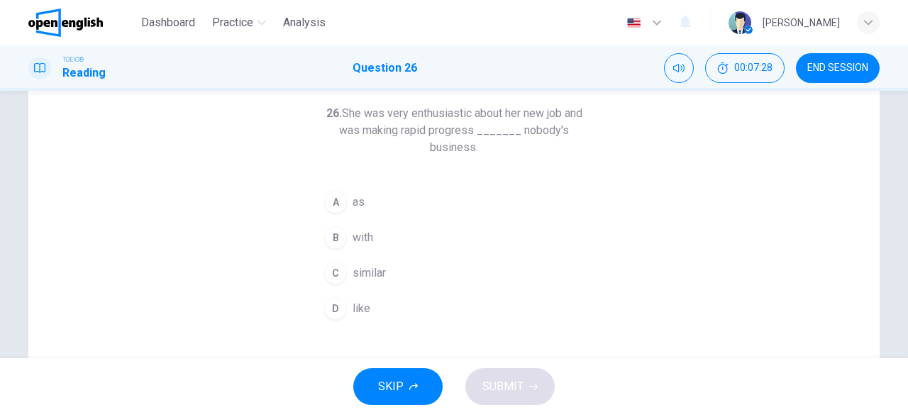
click at [358, 201] on span "as" at bounding box center [358, 202] width 12 height 17
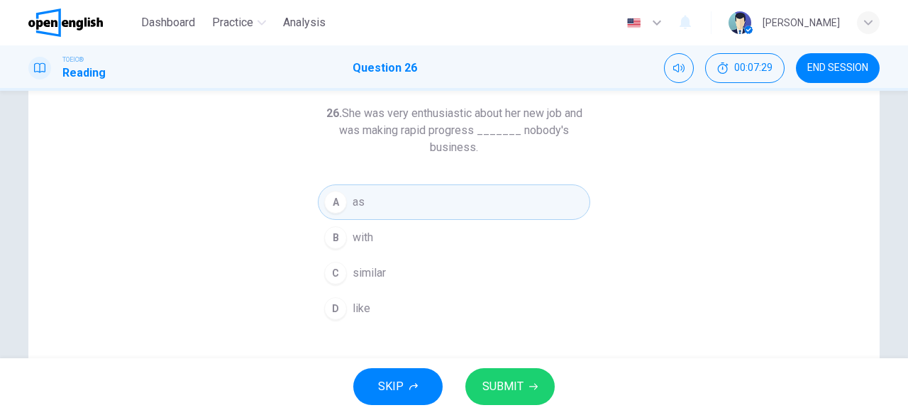
click at [501, 387] on span "SUBMIT" at bounding box center [502, 387] width 41 height 20
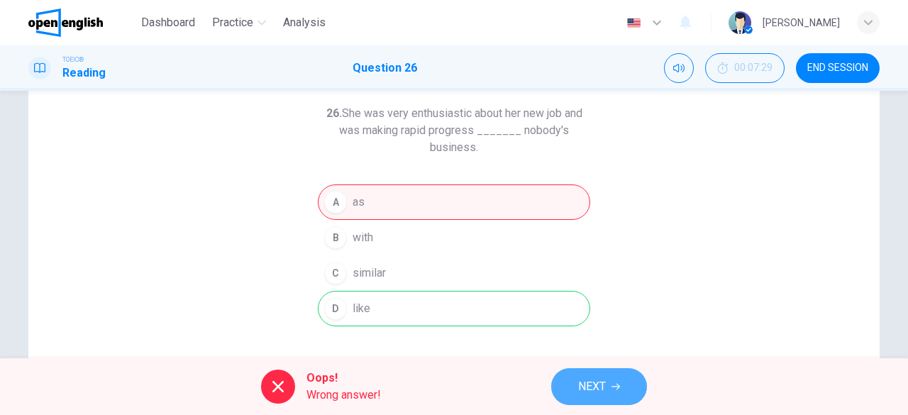
click at [604, 382] on span "NEXT" at bounding box center [592, 387] width 28 height 20
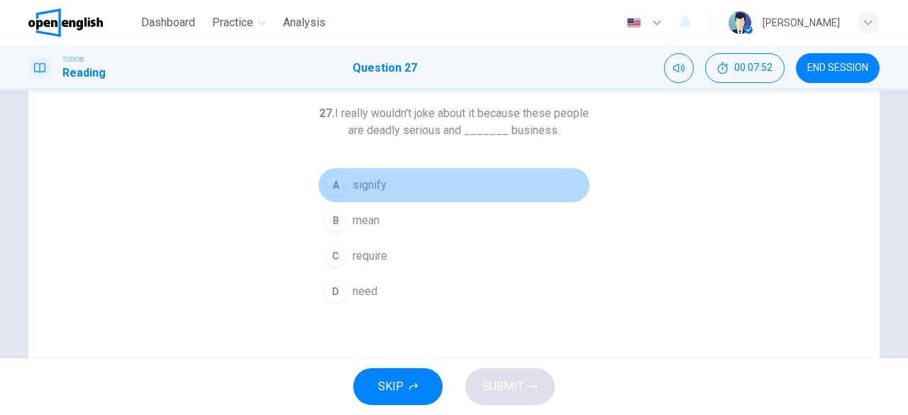
click at [384, 179] on button "A signify" at bounding box center [454, 184] width 272 height 35
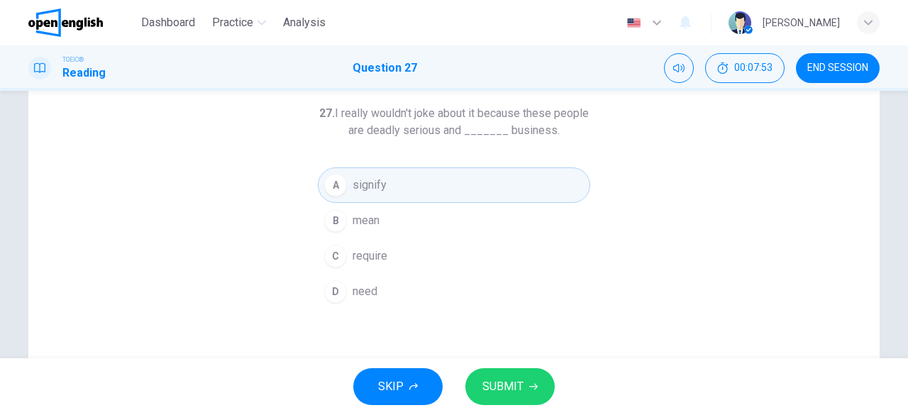
click at [514, 378] on span "SUBMIT" at bounding box center [502, 387] width 41 height 20
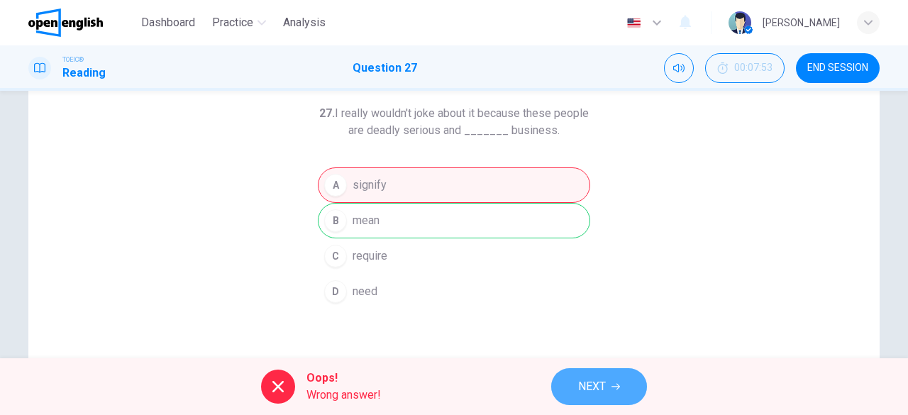
click at [592, 377] on span "NEXT" at bounding box center [592, 387] width 28 height 20
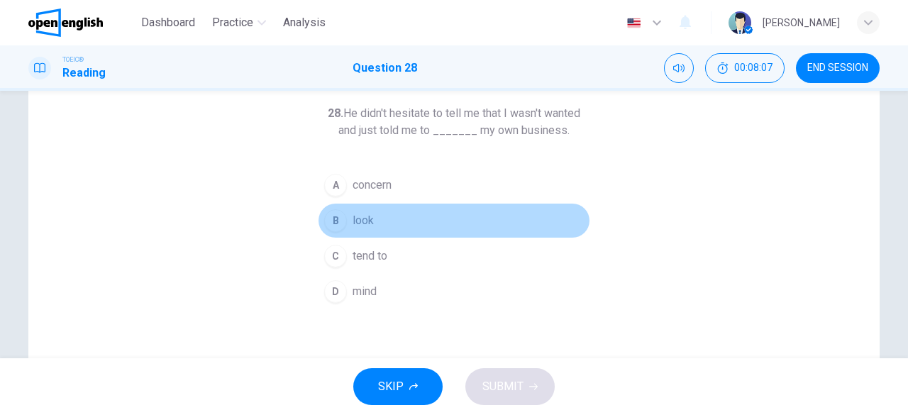
click at [364, 218] on span "look" at bounding box center [362, 220] width 21 height 17
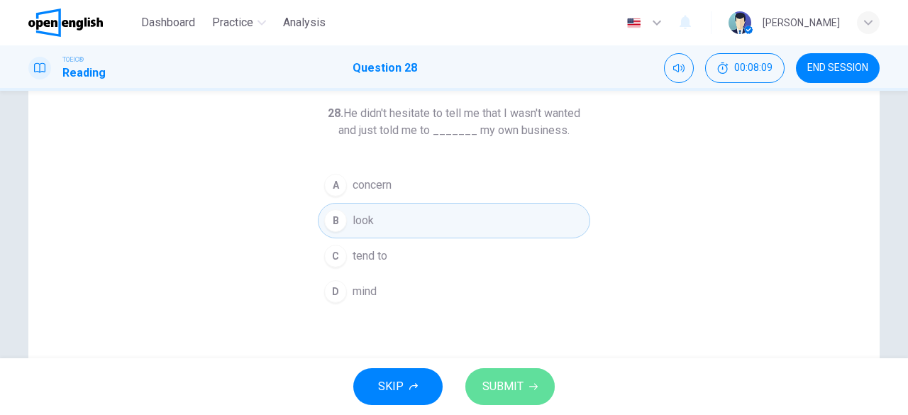
click at [545, 372] on button "SUBMIT" at bounding box center [509, 386] width 89 height 37
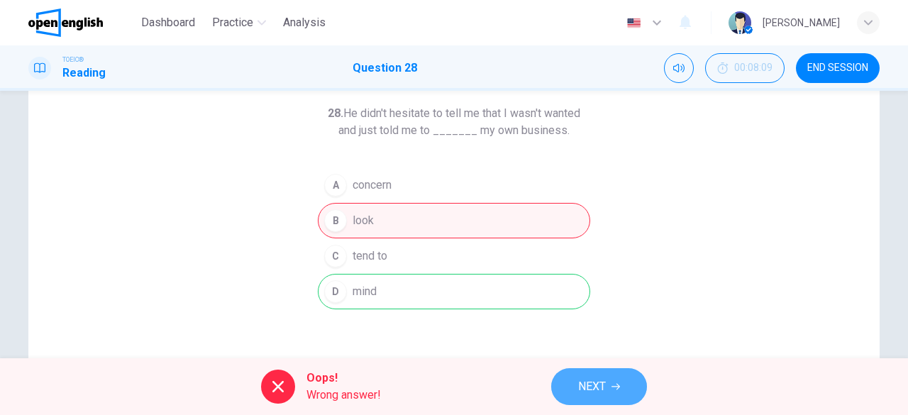
click at [569, 377] on button "NEXT" at bounding box center [599, 386] width 96 height 37
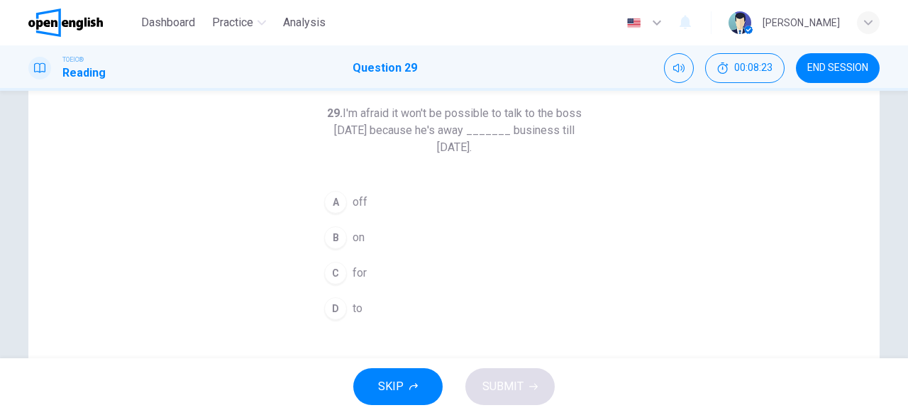
click at [372, 237] on button "B on" at bounding box center [454, 237] width 272 height 35
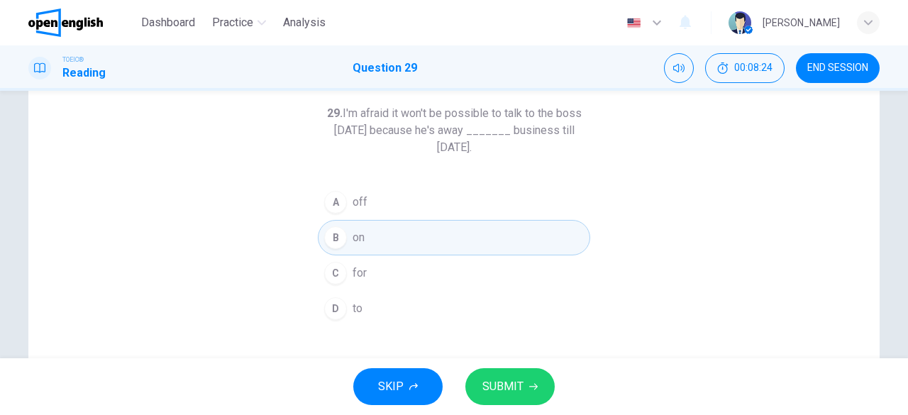
click at [495, 370] on button "SUBMIT" at bounding box center [509, 386] width 89 height 37
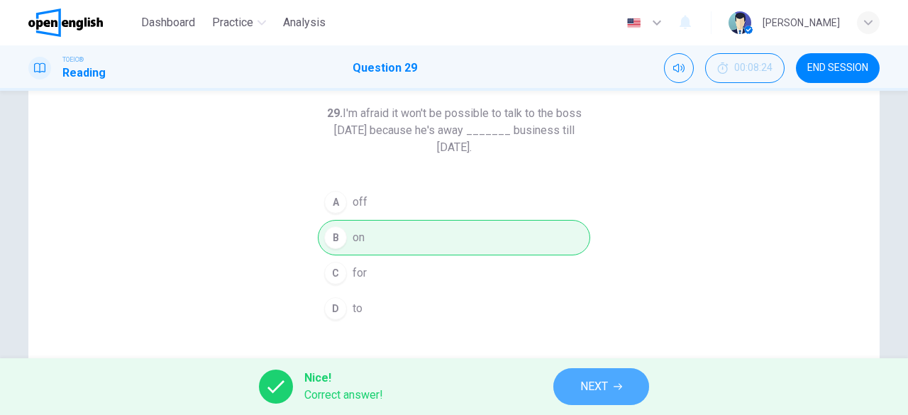
click at [587, 388] on span "NEXT" at bounding box center [594, 387] width 28 height 20
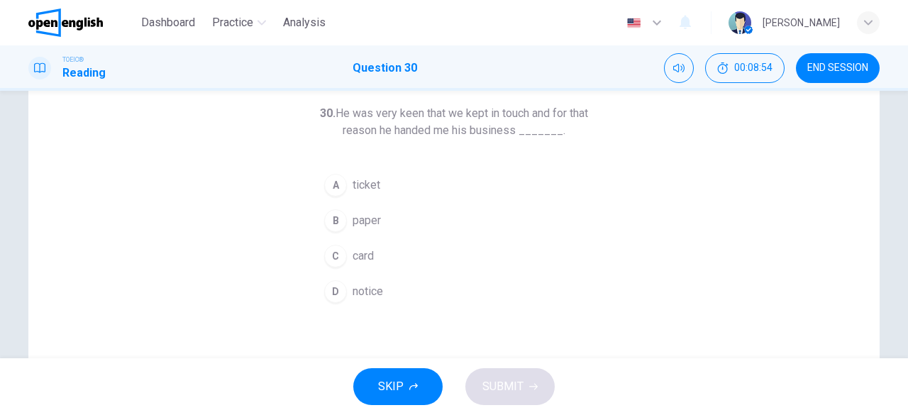
click at [369, 257] on span "card" at bounding box center [362, 256] width 21 height 17
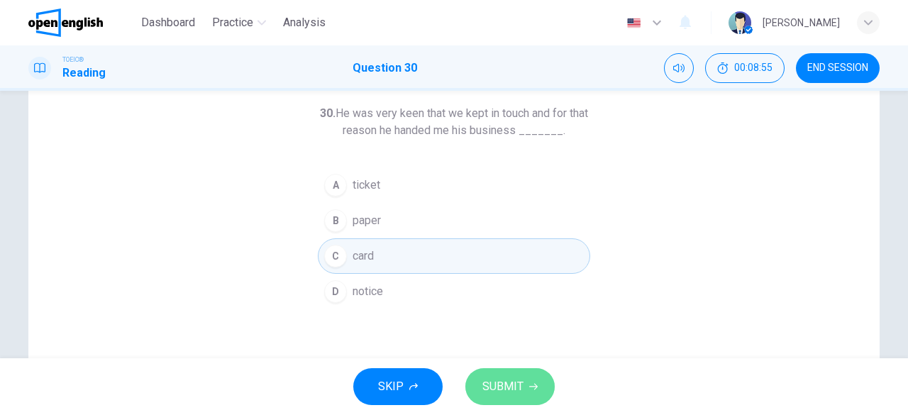
click at [511, 388] on span "SUBMIT" at bounding box center [502, 387] width 41 height 20
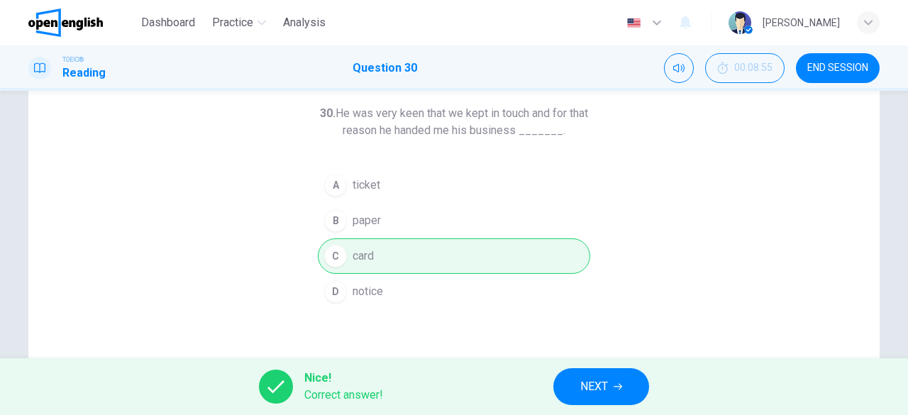
click at [605, 389] on span "NEXT" at bounding box center [594, 387] width 28 height 20
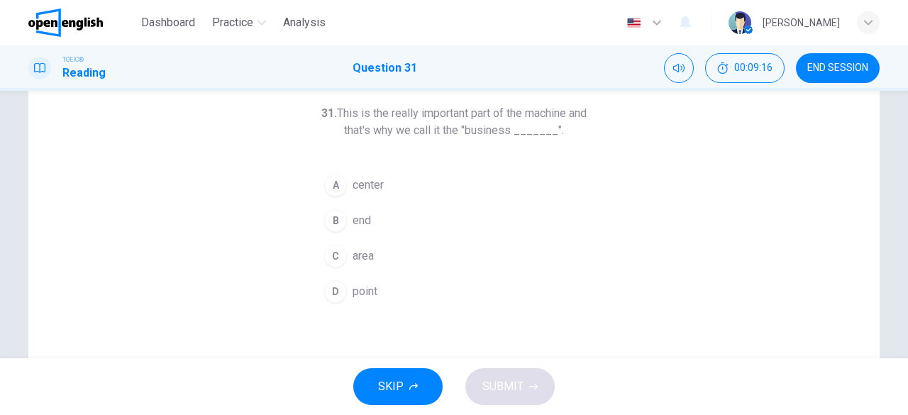
click at [362, 184] on span "center" at bounding box center [367, 185] width 31 height 17
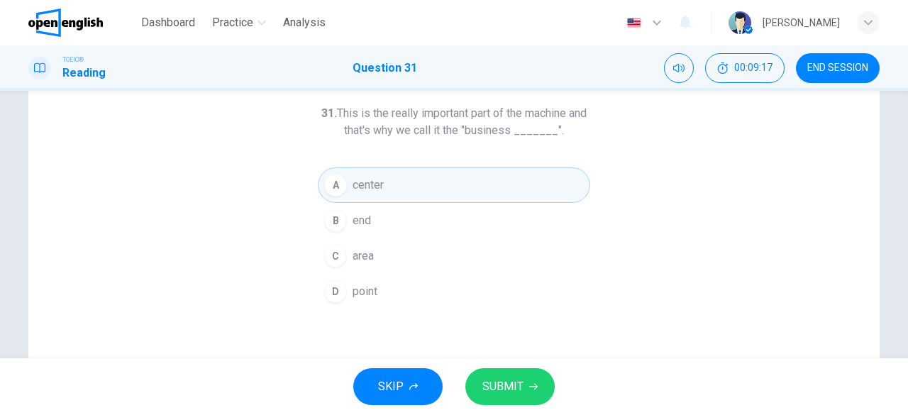
click at [500, 378] on span "SUBMIT" at bounding box center [502, 387] width 41 height 20
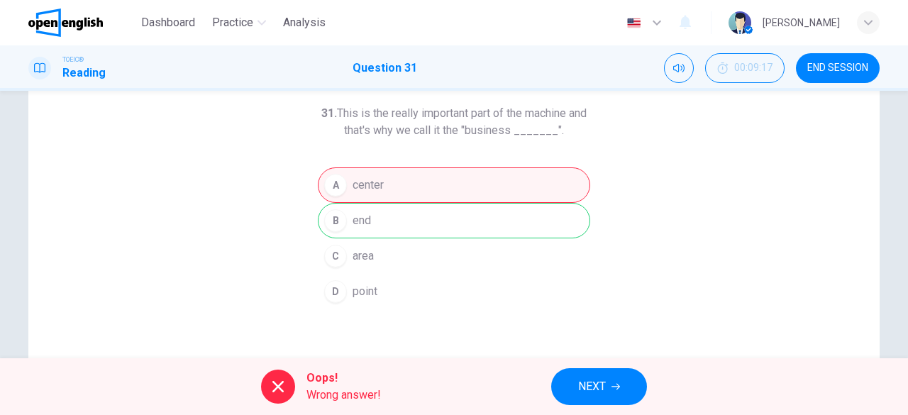
click at [604, 381] on span "NEXT" at bounding box center [592, 387] width 28 height 20
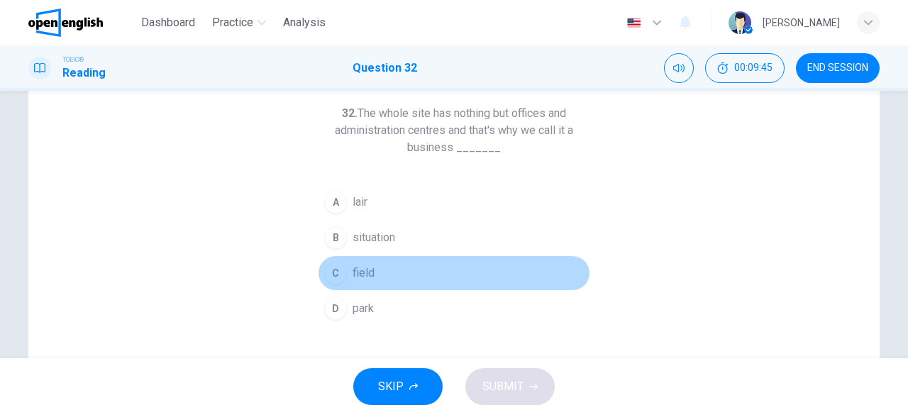
click at [358, 272] on span "field" at bounding box center [363, 273] width 22 height 17
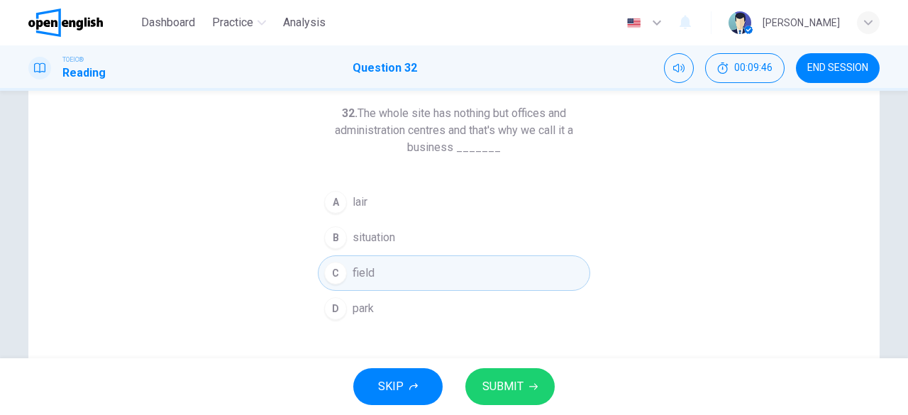
click at [526, 378] on button "SUBMIT" at bounding box center [509, 386] width 89 height 37
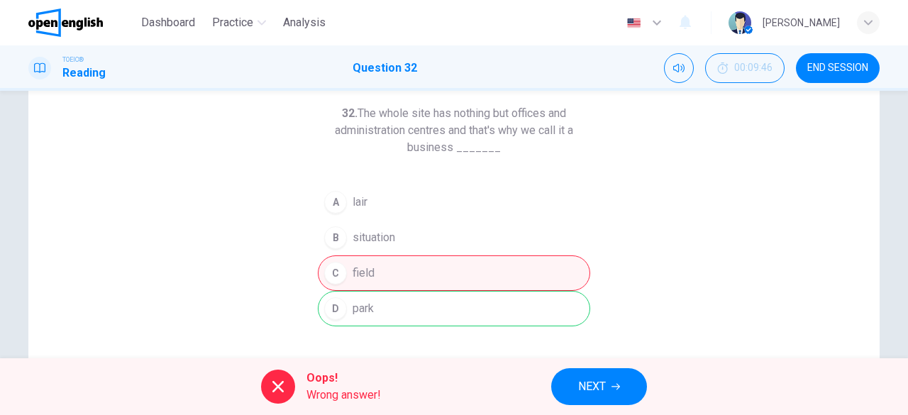
click at [579, 394] on button "NEXT" at bounding box center [599, 386] width 96 height 37
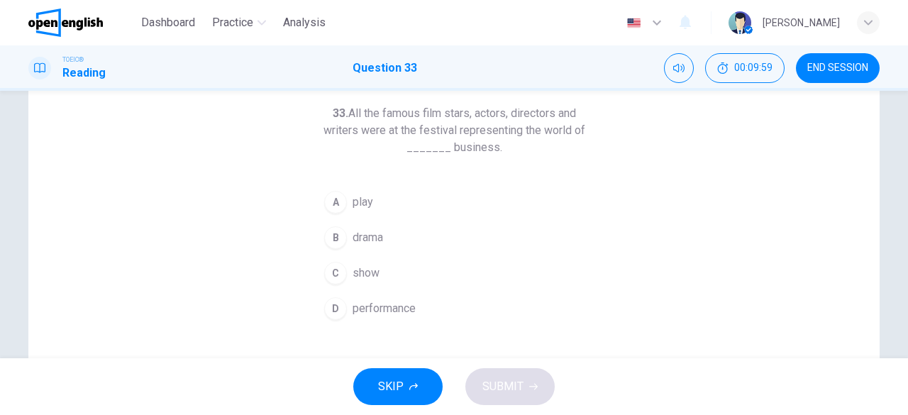
click at [374, 301] on span "performance" at bounding box center [383, 308] width 63 height 17
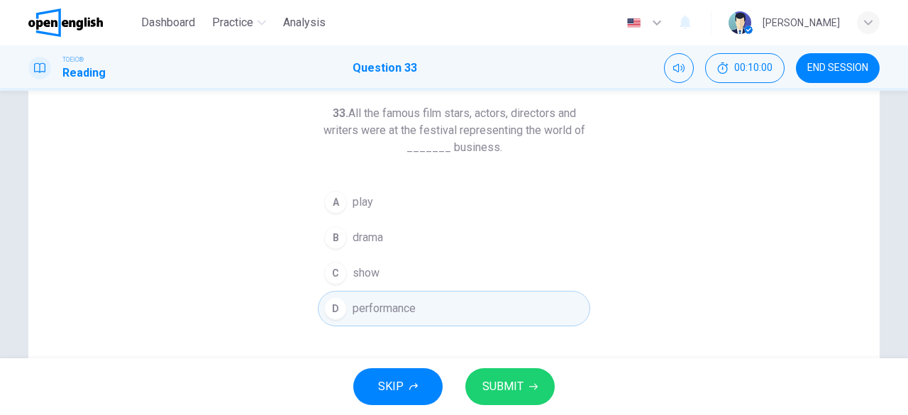
click at [516, 388] on span "SUBMIT" at bounding box center [502, 387] width 41 height 20
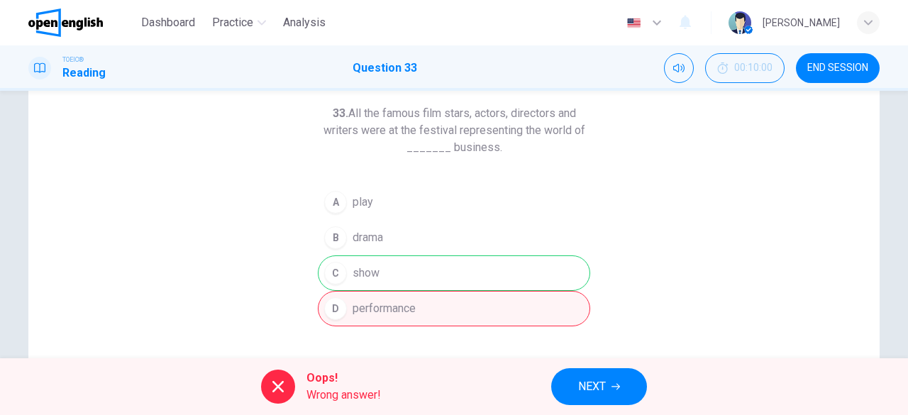
click at [577, 384] on button "NEXT" at bounding box center [599, 386] width 96 height 37
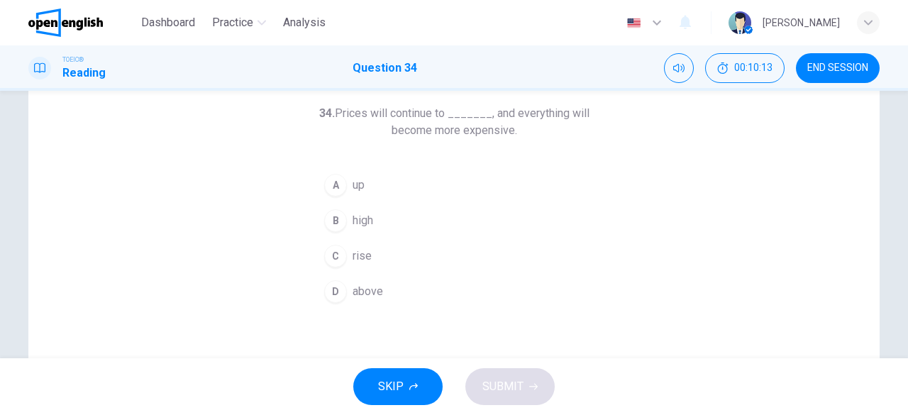
click at [355, 166] on div "34. Prices will continue to _______, and everything will become more expensive.…" at bounding box center [454, 207] width 272 height 204
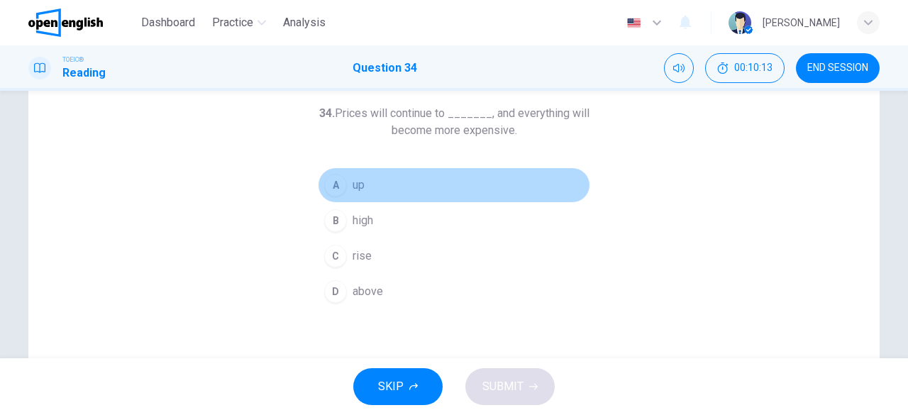
click at [344, 191] on button "A up" at bounding box center [454, 184] width 272 height 35
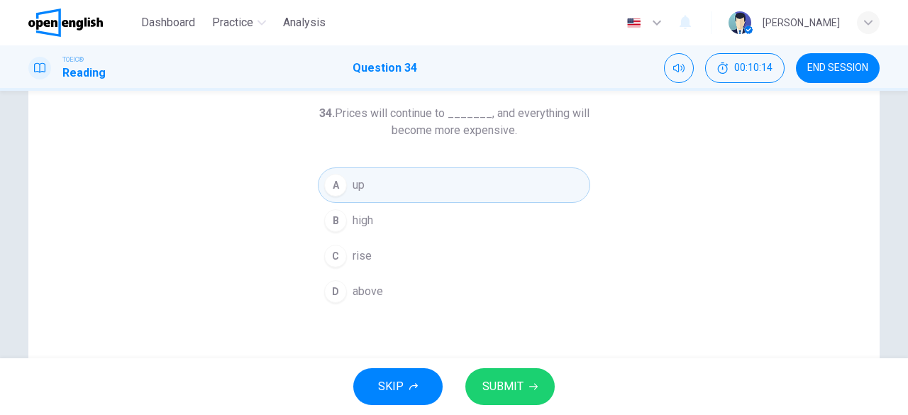
click at [496, 378] on span "SUBMIT" at bounding box center [502, 387] width 41 height 20
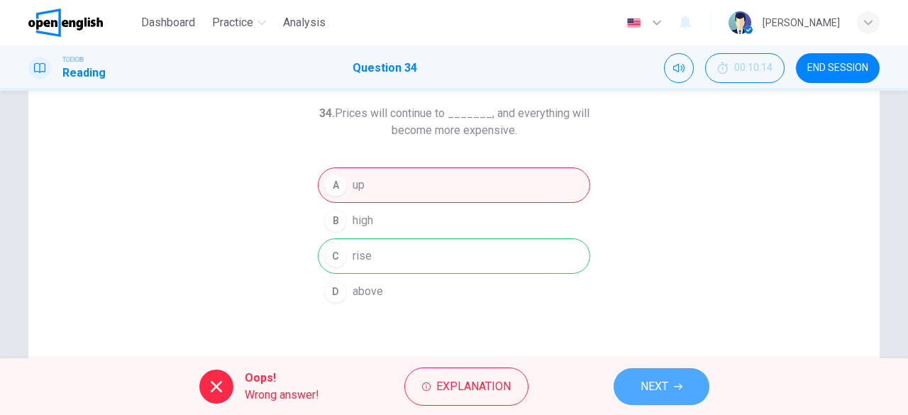
click at [651, 382] on span "NEXT" at bounding box center [654, 387] width 28 height 20
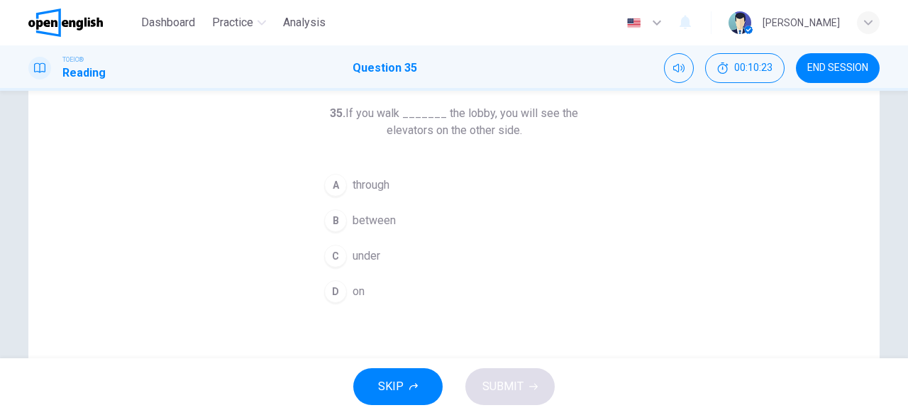
click at [362, 185] on span "through" at bounding box center [370, 185] width 37 height 17
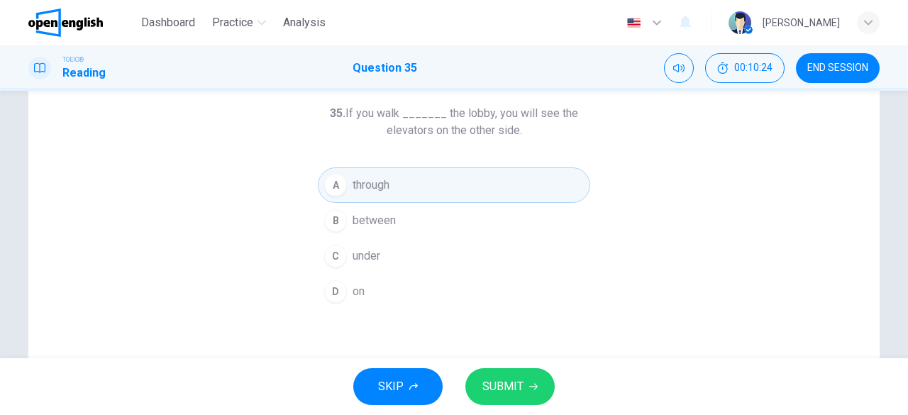
click at [518, 379] on span "SUBMIT" at bounding box center [502, 387] width 41 height 20
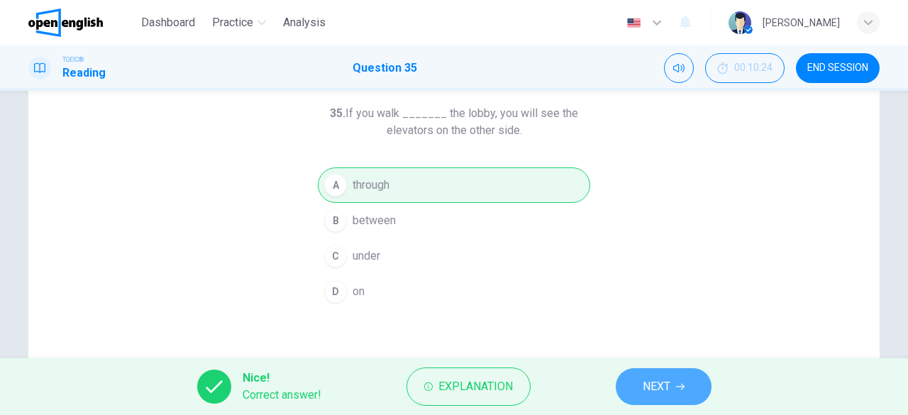
click at [657, 382] on span "NEXT" at bounding box center [657, 387] width 28 height 20
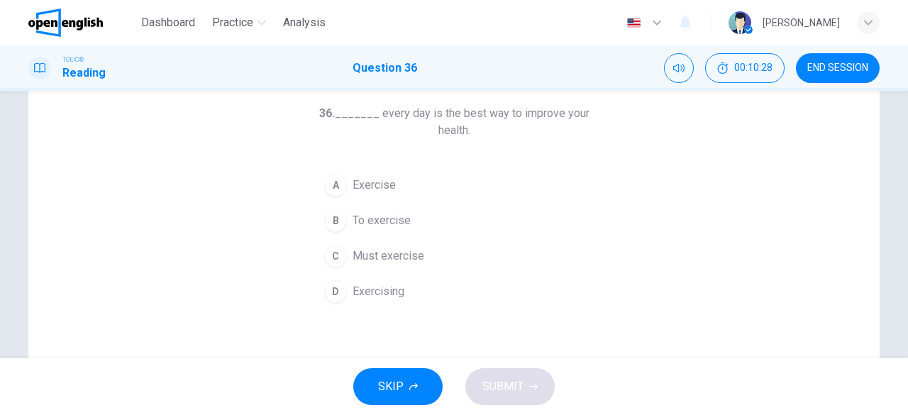
click at [373, 288] on span "Exercising" at bounding box center [378, 291] width 52 height 17
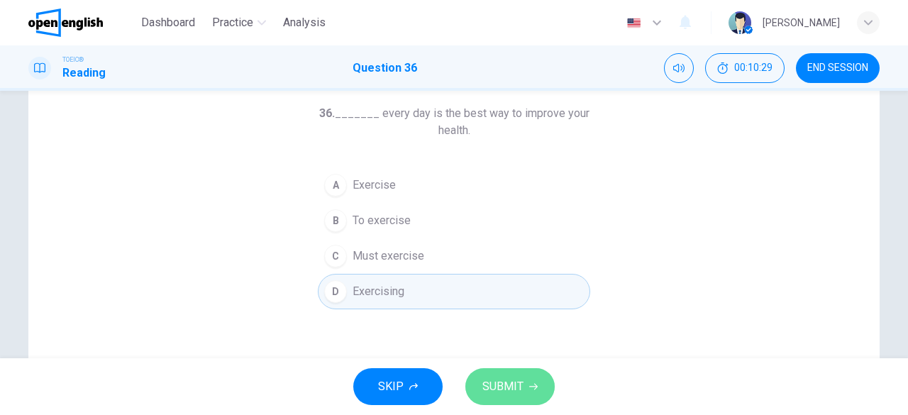
click at [513, 391] on span "SUBMIT" at bounding box center [502, 387] width 41 height 20
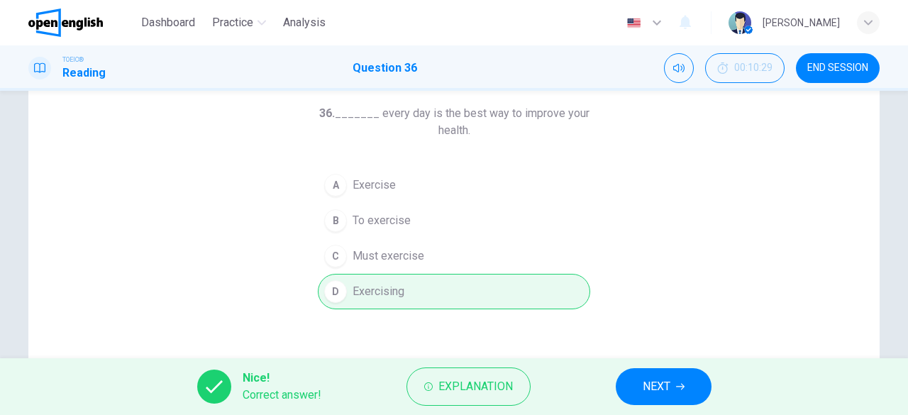
click at [650, 381] on span "NEXT" at bounding box center [657, 387] width 28 height 20
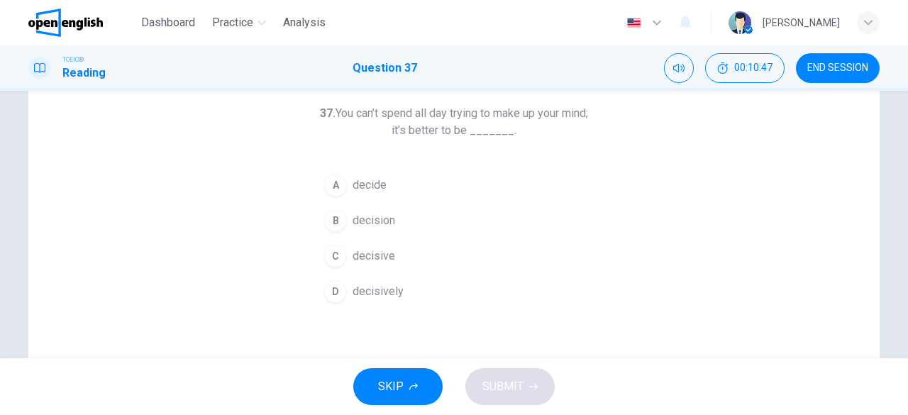
click at [357, 262] on span "decisive" at bounding box center [373, 256] width 43 height 17
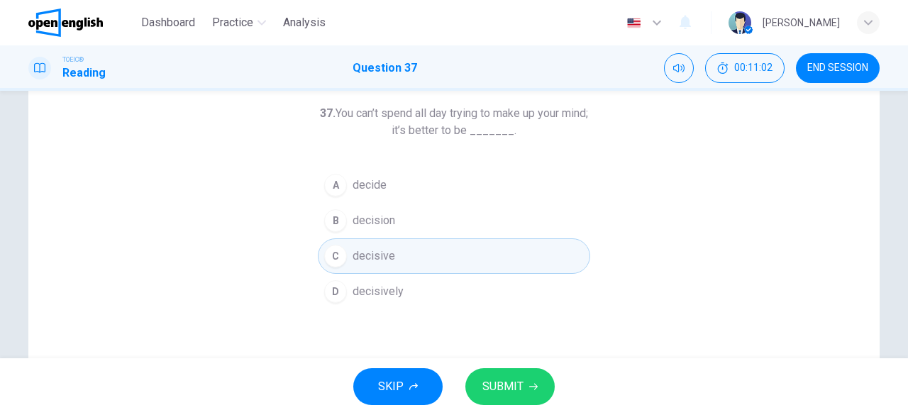
click at [366, 180] on span "decide" at bounding box center [369, 185] width 34 height 17
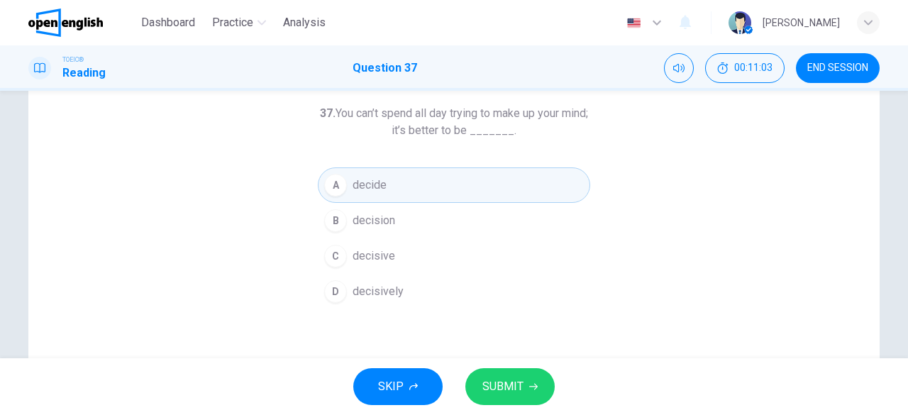
click at [513, 386] on span "SUBMIT" at bounding box center [502, 387] width 41 height 20
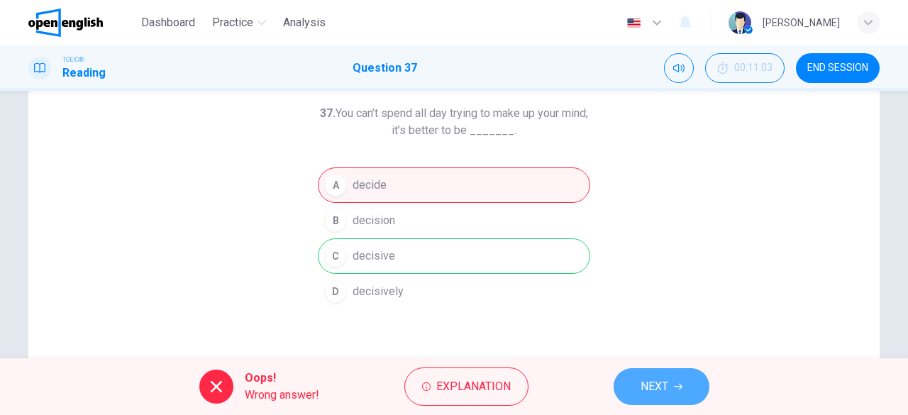
click at [659, 391] on span "NEXT" at bounding box center [654, 387] width 28 height 20
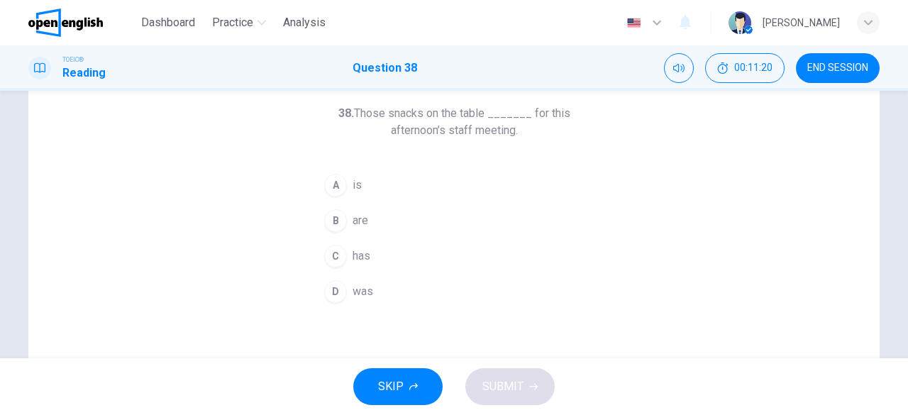
click at [352, 218] on span "are" at bounding box center [360, 220] width 16 height 17
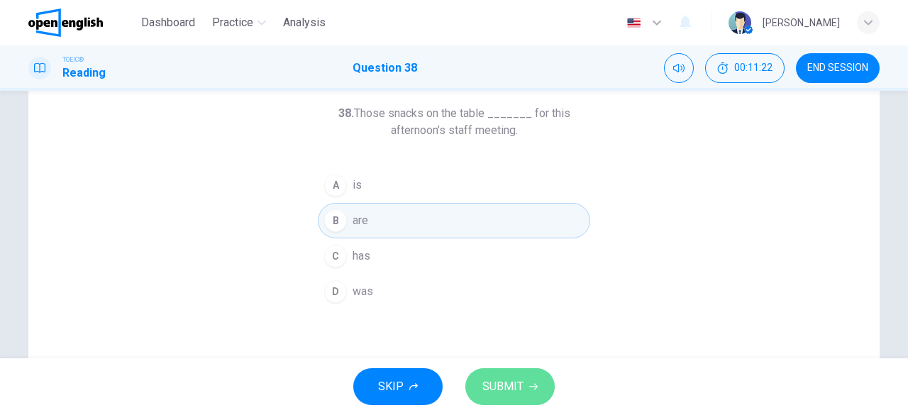
click at [520, 387] on span "SUBMIT" at bounding box center [502, 387] width 41 height 20
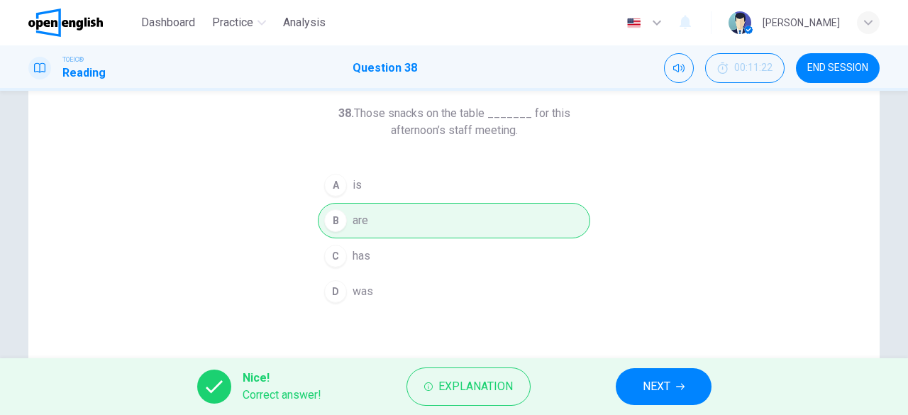
click at [668, 372] on button "NEXT" at bounding box center [664, 386] width 96 height 37
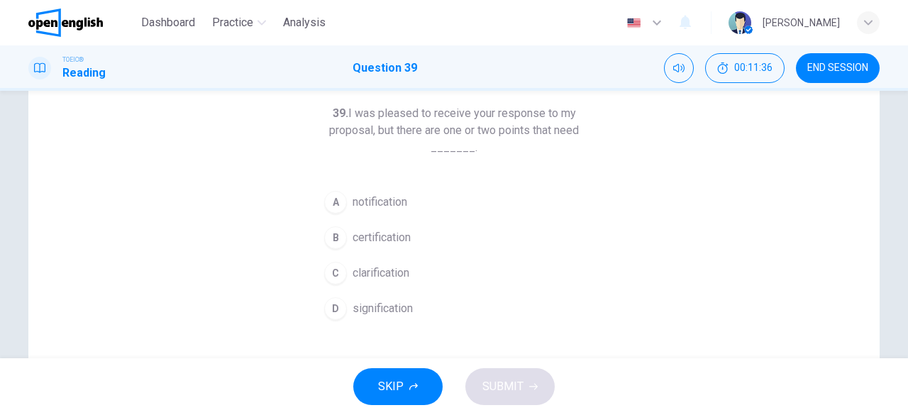
click at [373, 272] on span "clarification" at bounding box center [380, 273] width 57 height 17
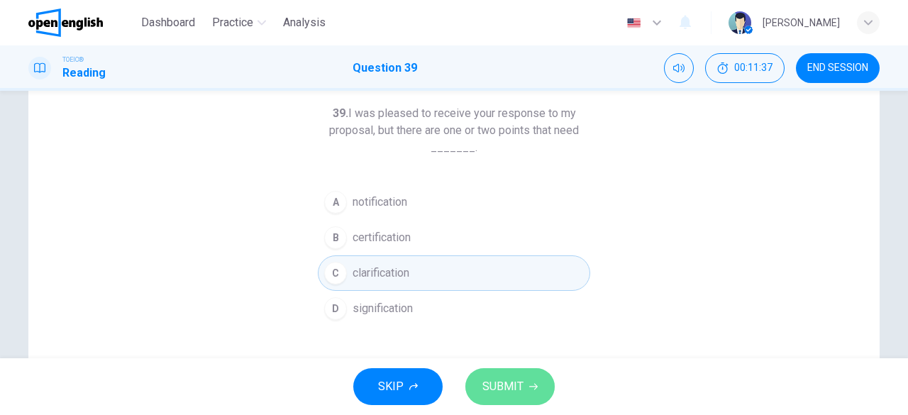
click at [521, 389] on span "SUBMIT" at bounding box center [502, 387] width 41 height 20
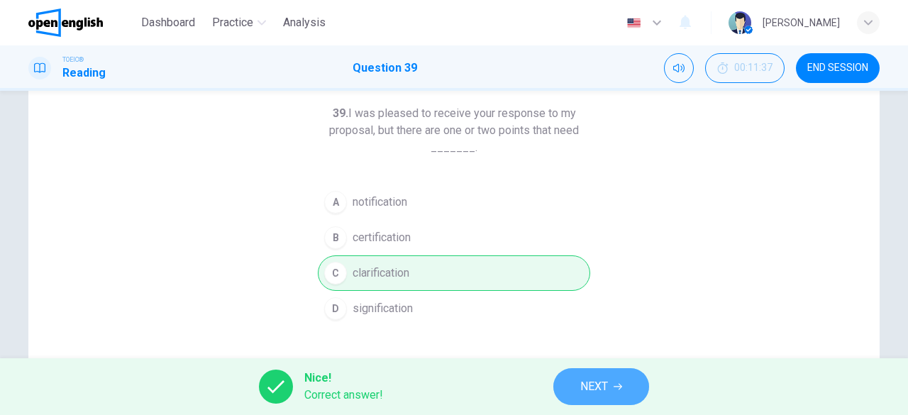
click at [600, 392] on span "NEXT" at bounding box center [594, 387] width 28 height 20
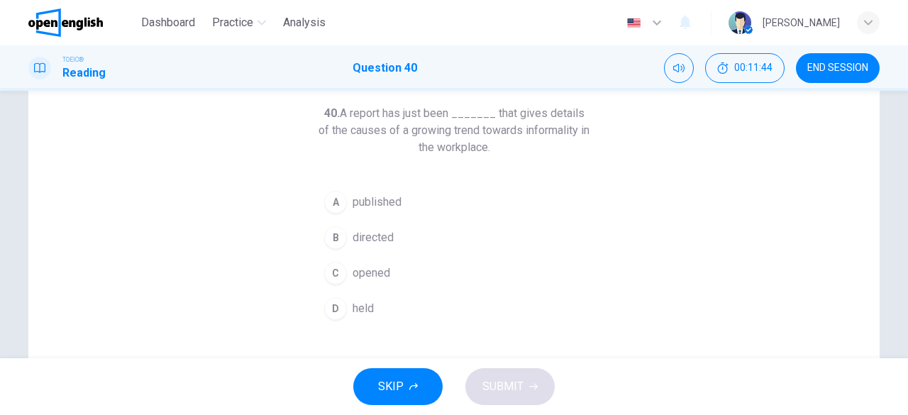
click at [366, 212] on button "A published" at bounding box center [454, 201] width 272 height 35
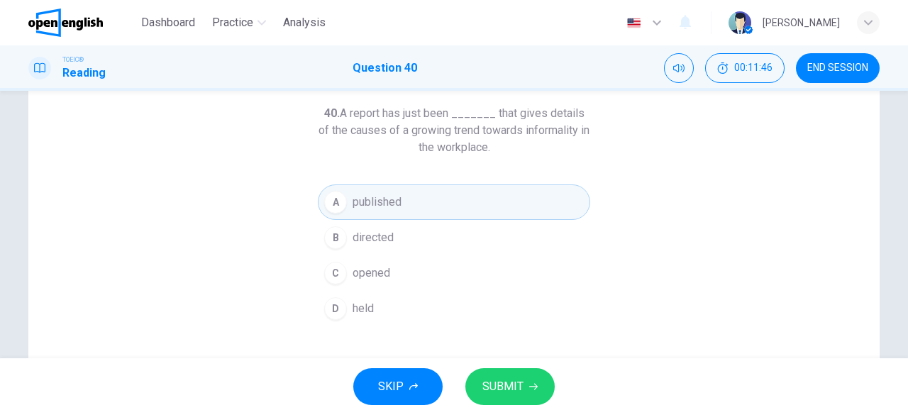
click at [512, 382] on span "SUBMIT" at bounding box center [502, 387] width 41 height 20
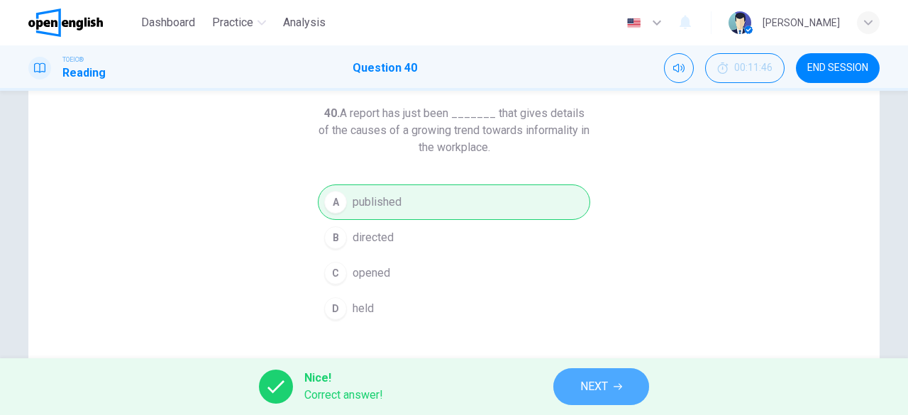
click at [587, 383] on span "NEXT" at bounding box center [594, 387] width 28 height 20
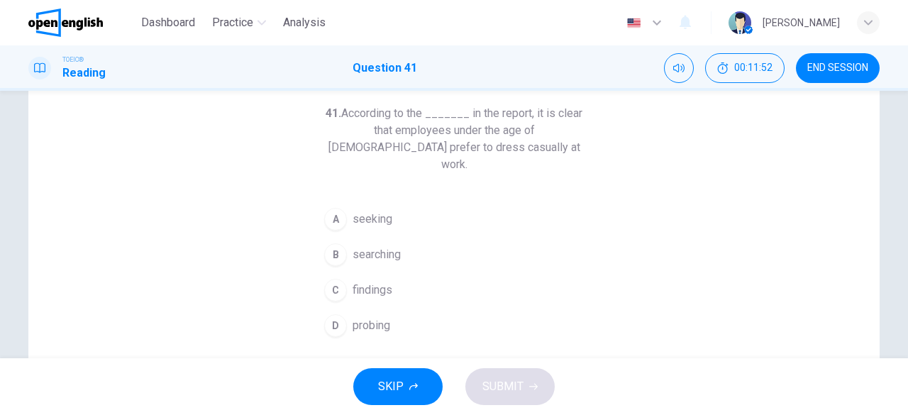
click at [373, 282] on span "findings" at bounding box center [372, 290] width 40 height 17
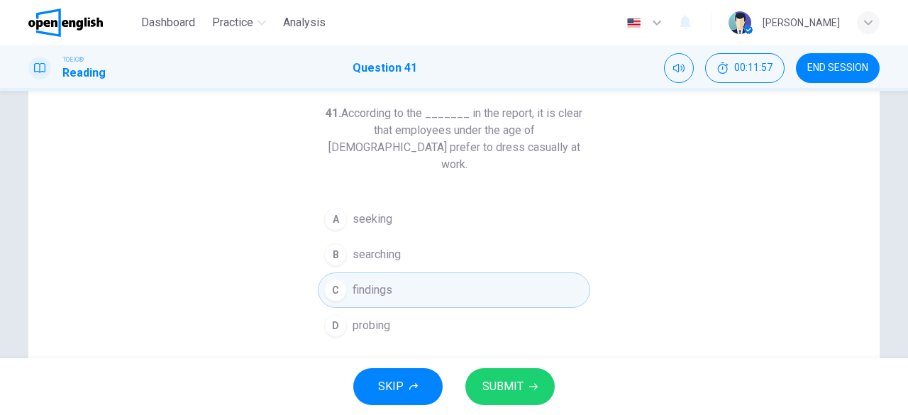
click at [504, 377] on span "SUBMIT" at bounding box center [502, 387] width 41 height 20
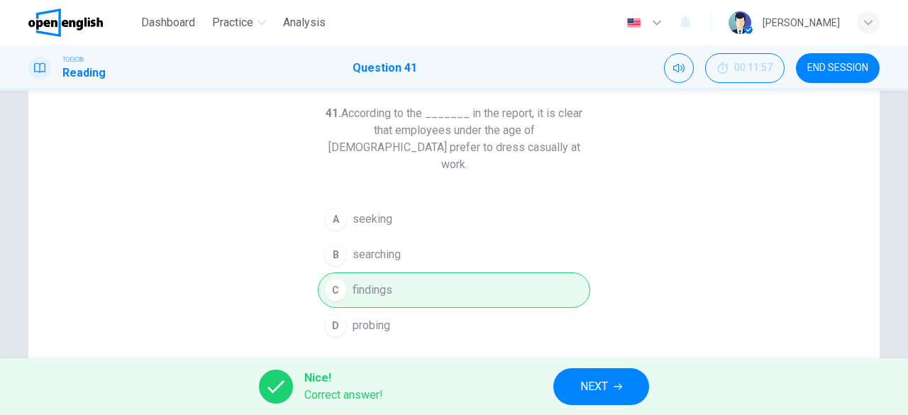
click at [580, 385] on span "NEXT" at bounding box center [594, 387] width 28 height 20
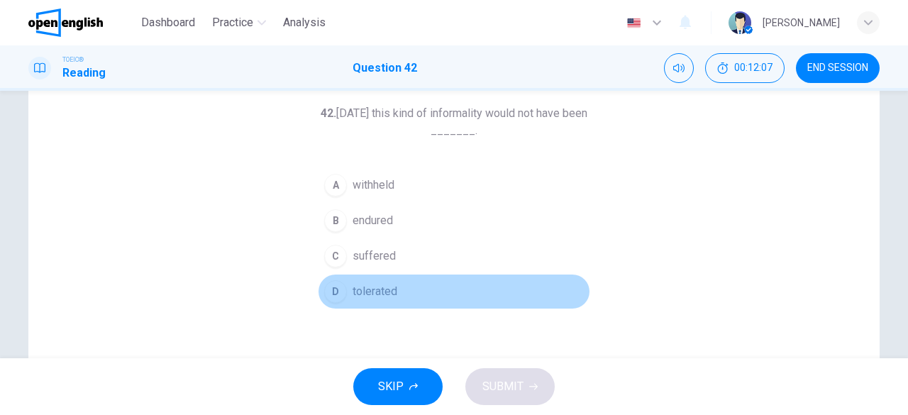
click at [366, 289] on span "tolerated" at bounding box center [374, 291] width 45 height 17
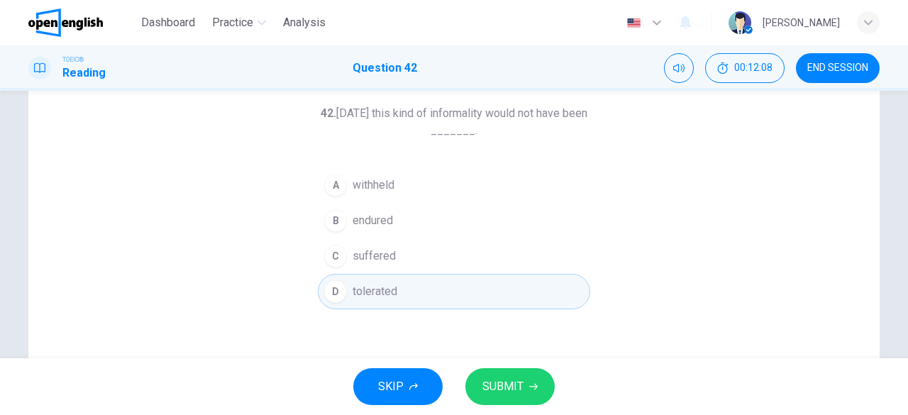
click at [519, 392] on span "SUBMIT" at bounding box center [502, 387] width 41 height 20
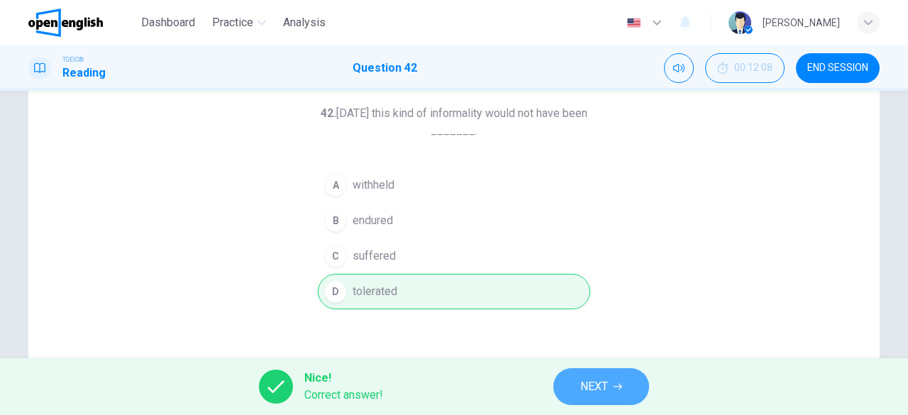
click at [597, 379] on span "NEXT" at bounding box center [594, 387] width 28 height 20
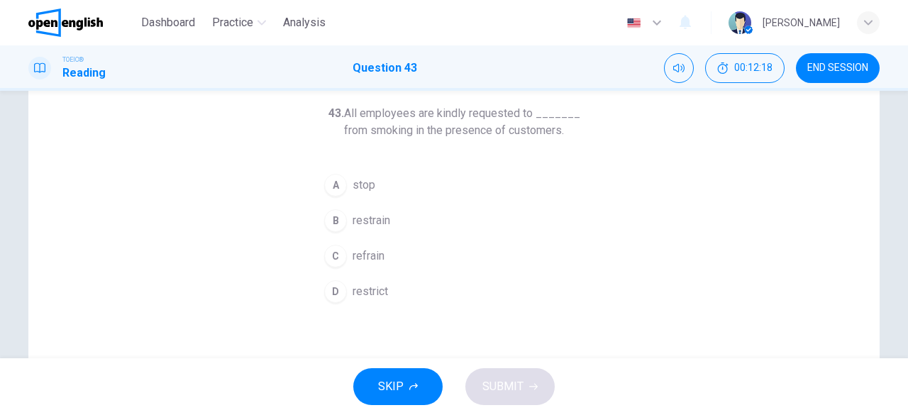
click at [374, 283] on span "restrict" at bounding box center [369, 291] width 35 height 17
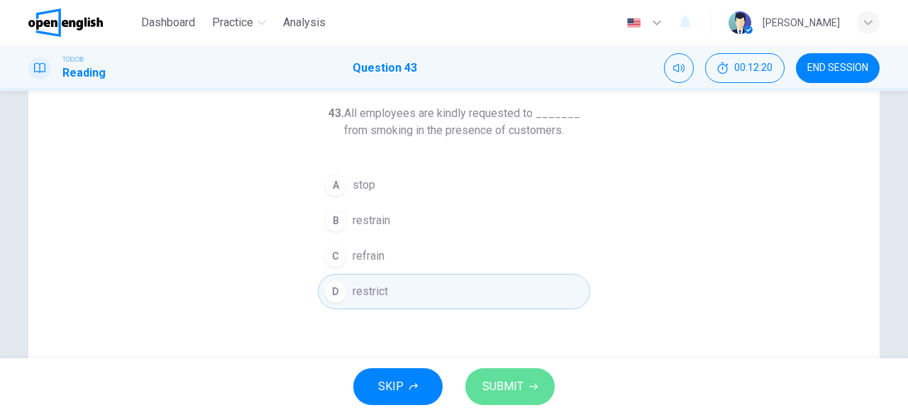
click at [501, 384] on span "SUBMIT" at bounding box center [502, 387] width 41 height 20
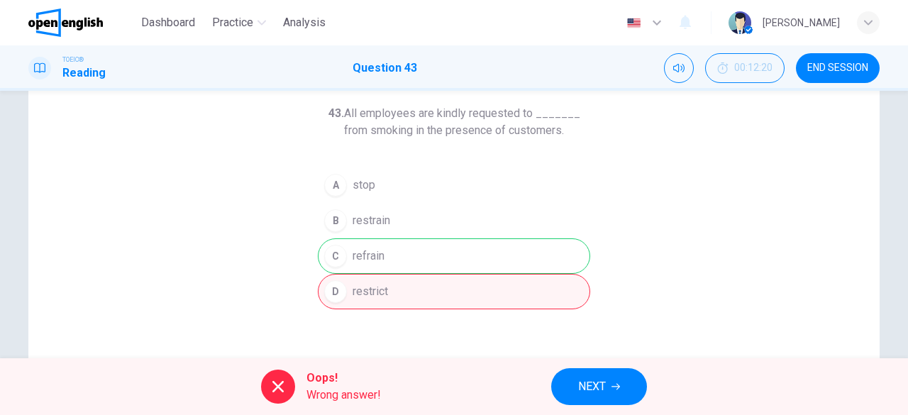
click at [580, 384] on span "NEXT" at bounding box center [592, 387] width 28 height 20
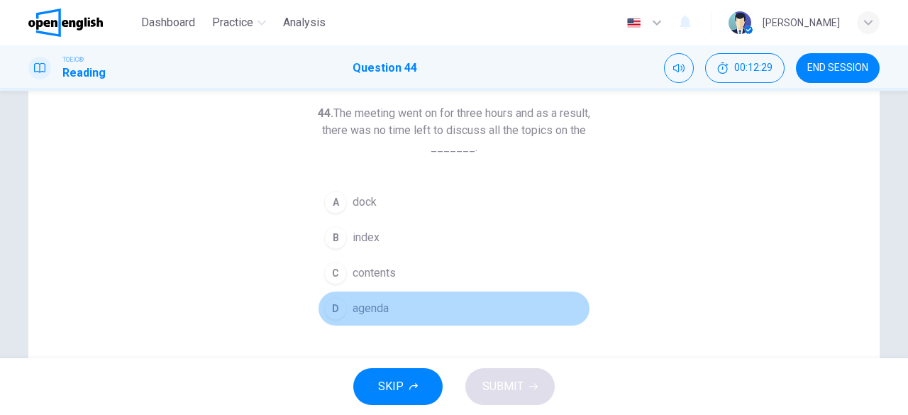
click at [357, 304] on span "agenda" at bounding box center [370, 308] width 36 height 17
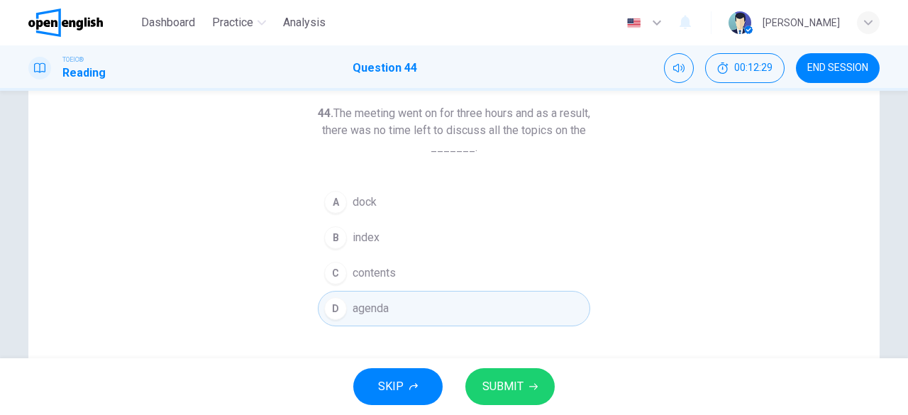
click at [512, 395] on span "SUBMIT" at bounding box center [502, 387] width 41 height 20
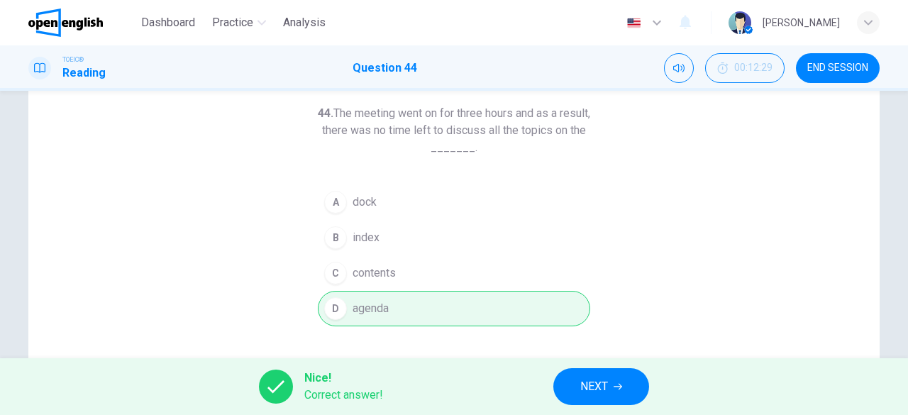
click at [582, 387] on span "NEXT" at bounding box center [594, 387] width 28 height 20
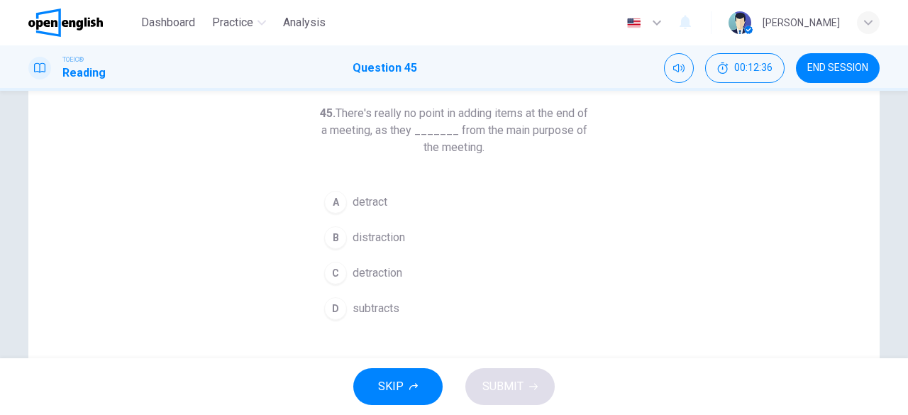
click at [378, 241] on span "distraction" at bounding box center [378, 237] width 52 height 17
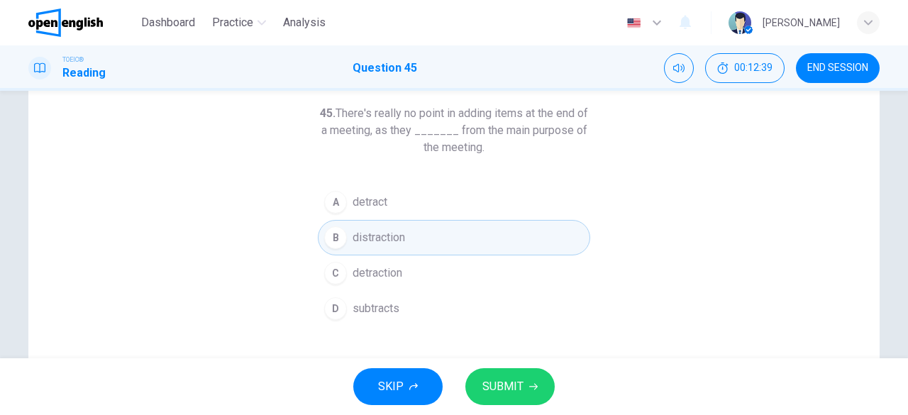
click at [507, 380] on span "SUBMIT" at bounding box center [502, 387] width 41 height 20
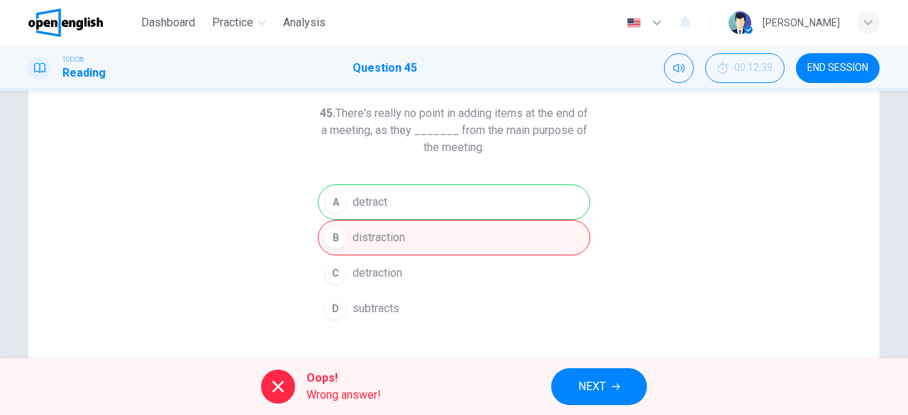
click at [562, 382] on button "NEXT" at bounding box center [599, 386] width 96 height 37
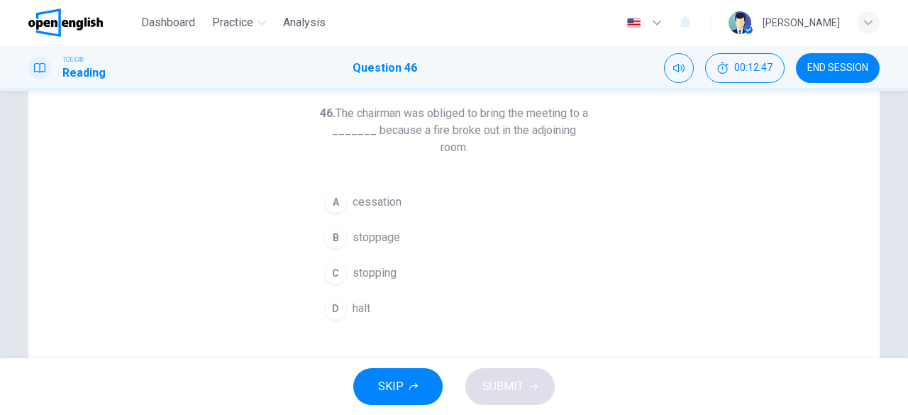
click at [365, 199] on span "cessation" at bounding box center [376, 202] width 49 height 17
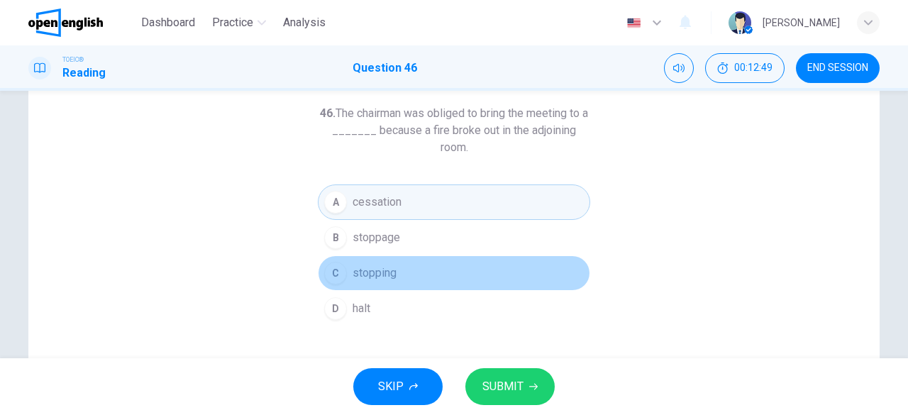
click at [370, 272] on span "stopping" at bounding box center [374, 273] width 44 height 17
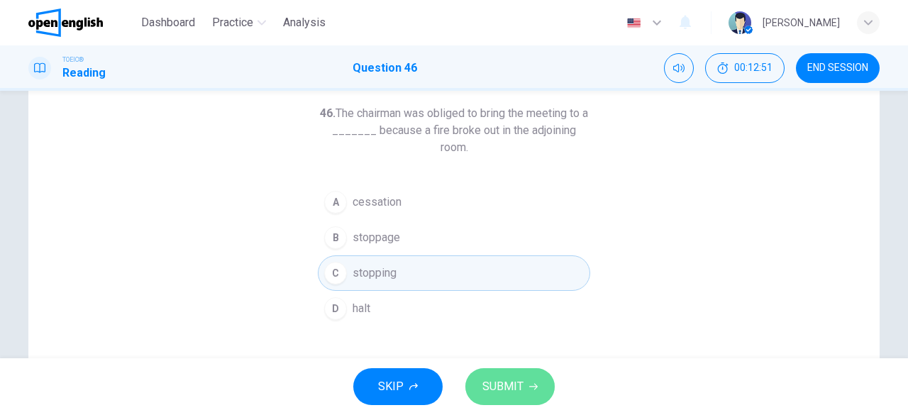
click at [523, 372] on button "SUBMIT" at bounding box center [509, 386] width 89 height 37
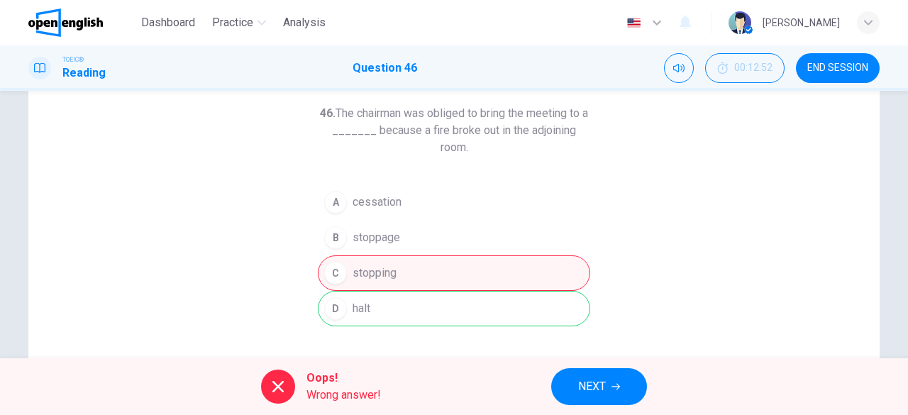
click at [583, 394] on span "NEXT" at bounding box center [592, 387] width 28 height 20
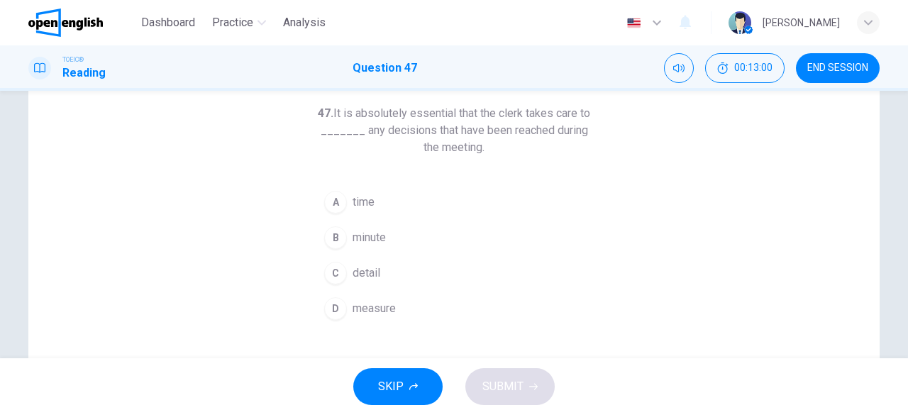
click at [379, 276] on button "C detail" at bounding box center [454, 272] width 272 height 35
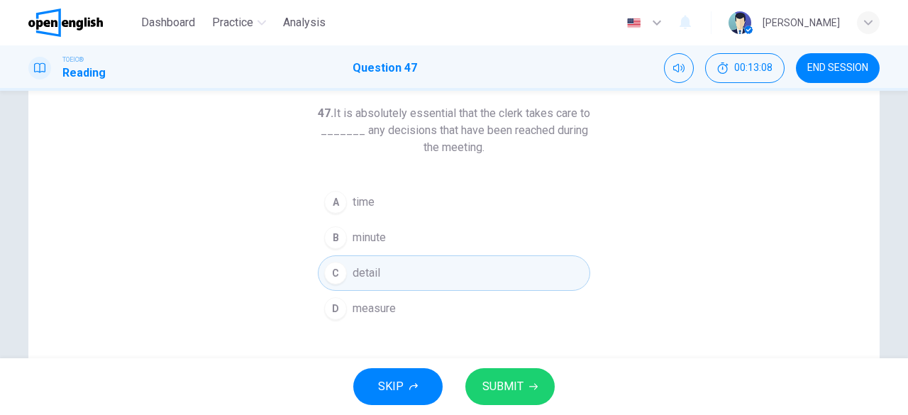
click at [374, 208] on button "A time" at bounding box center [454, 201] width 272 height 35
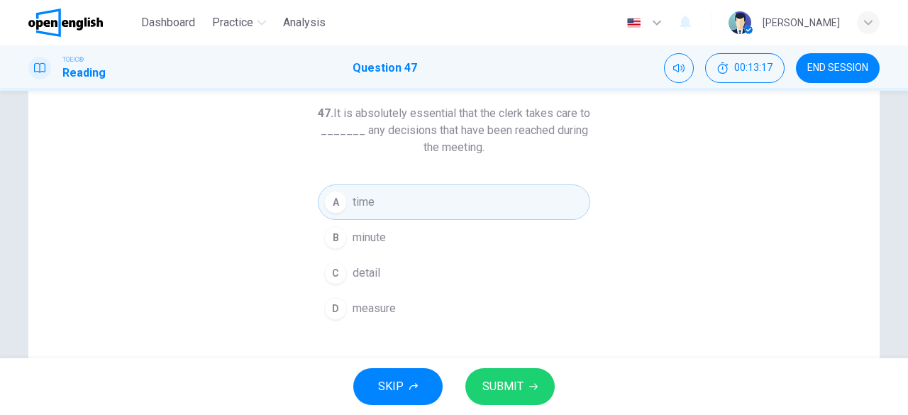
click at [379, 274] on button "C detail" at bounding box center [454, 272] width 272 height 35
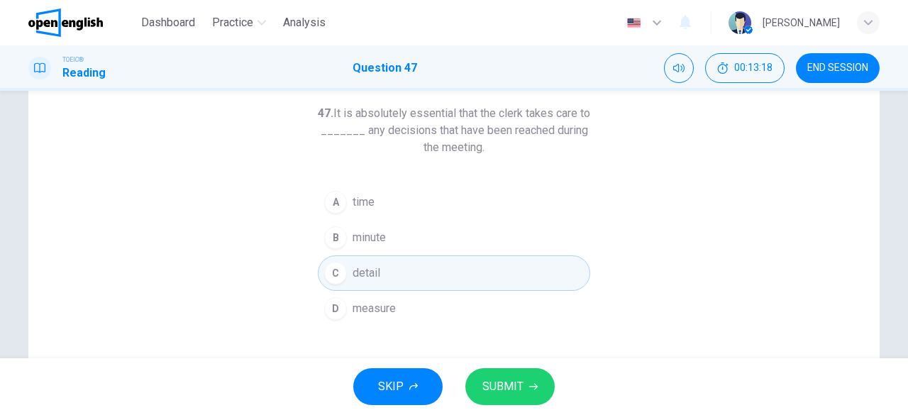
drag, startPoint x: 516, startPoint y: 385, endPoint x: 506, endPoint y: 391, distance: 11.8
click at [506, 391] on span "SUBMIT" at bounding box center [502, 387] width 41 height 20
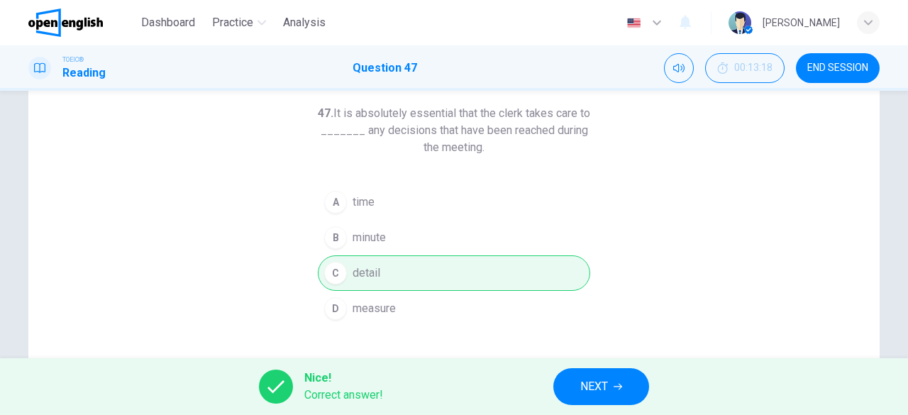
click at [618, 386] on icon "button" at bounding box center [617, 386] width 9 height 9
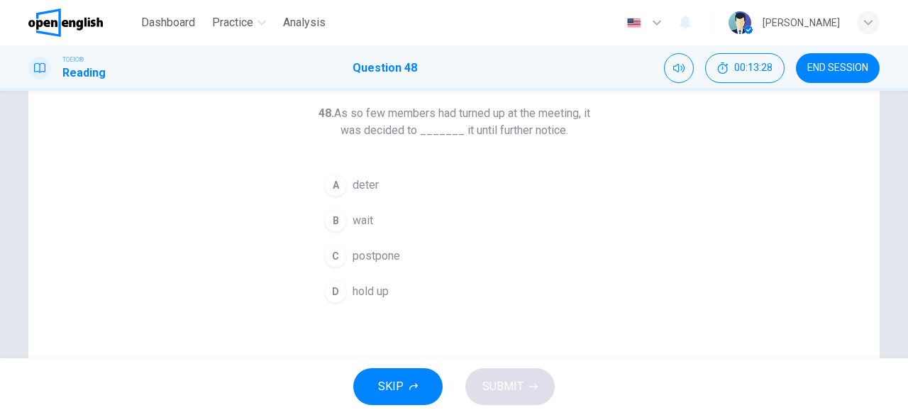
click at [358, 211] on button "B wait" at bounding box center [454, 220] width 272 height 35
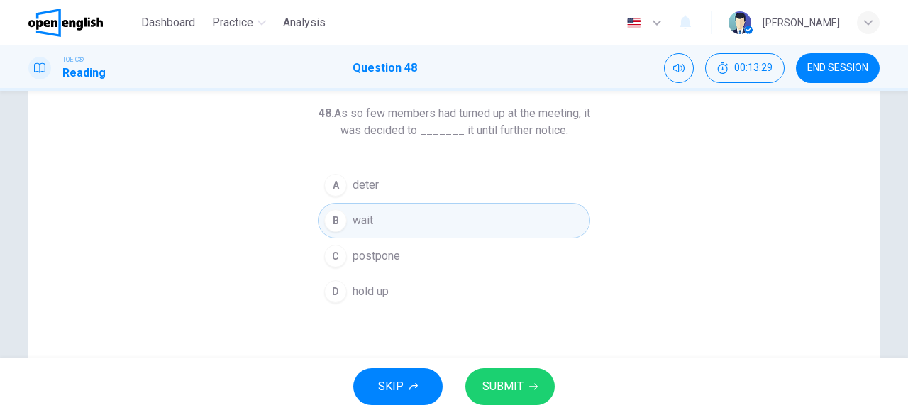
click at [502, 384] on span "SUBMIT" at bounding box center [502, 387] width 41 height 20
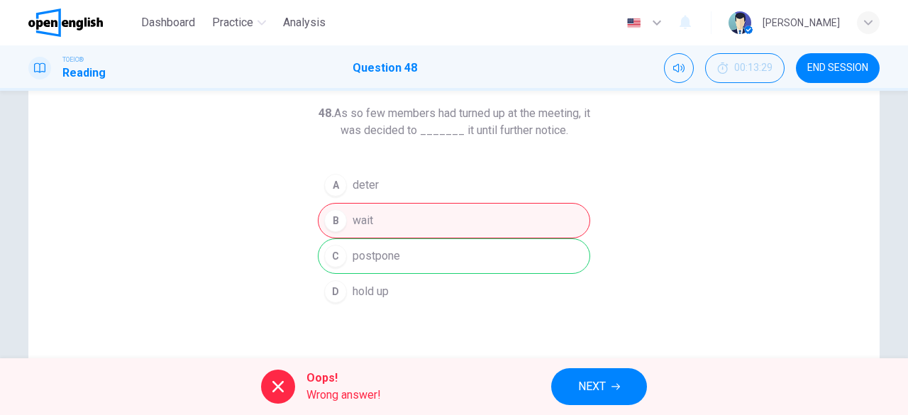
click at [604, 404] on button "NEXT" at bounding box center [599, 386] width 96 height 37
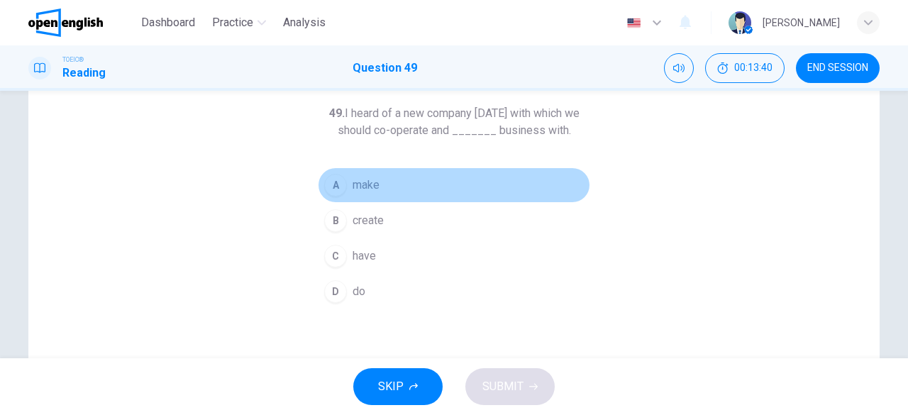
click at [372, 183] on span "make" at bounding box center [365, 185] width 27 height 17
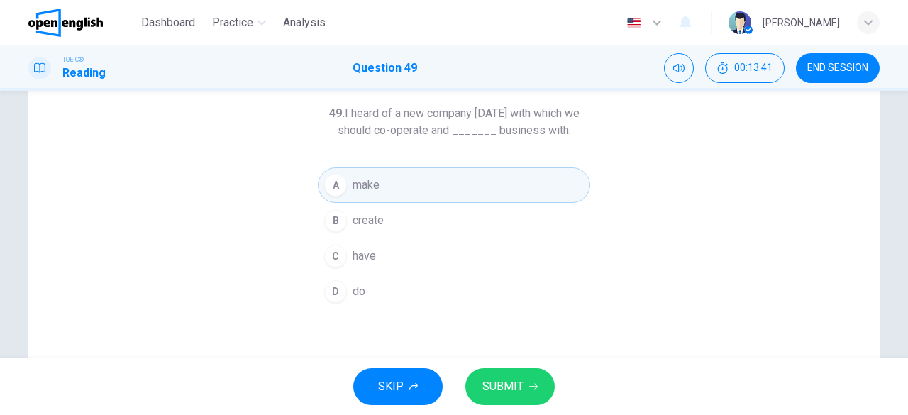
click at [506, 377] on span "SUBMIT" at bounding box center [502, 387] width 41 height 20
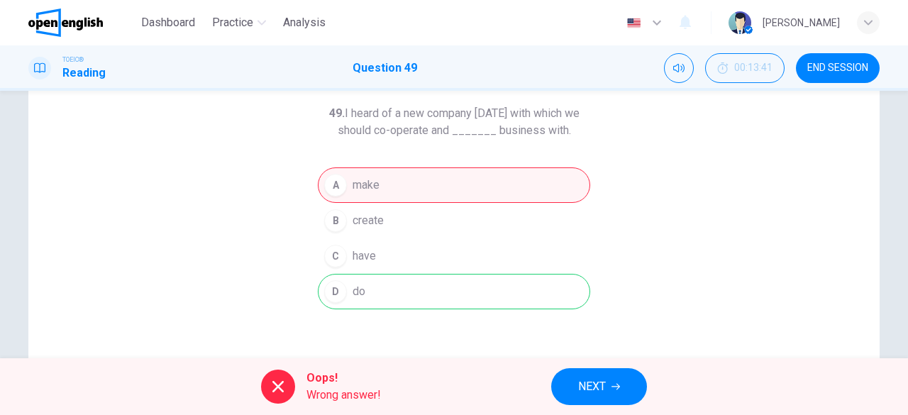
click at [599, 387] on span "NEXT" at bounding box center [592, 387] width 28 height 20
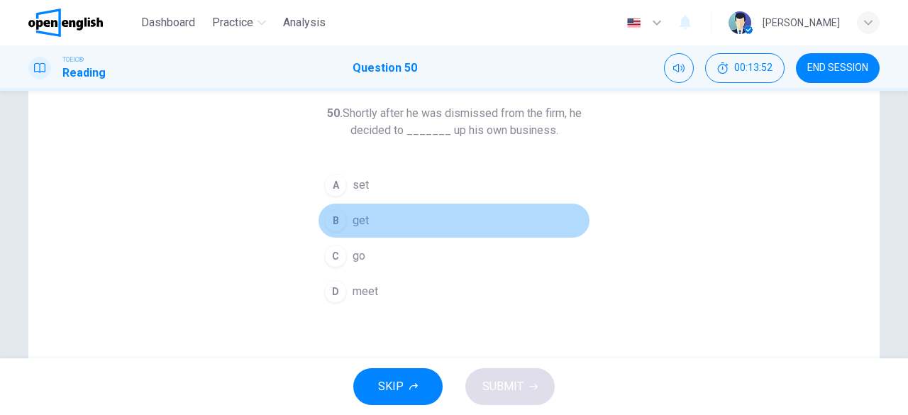
click at [356, 223] on span "get" at bounding box center [360, 220] width 16 height 17
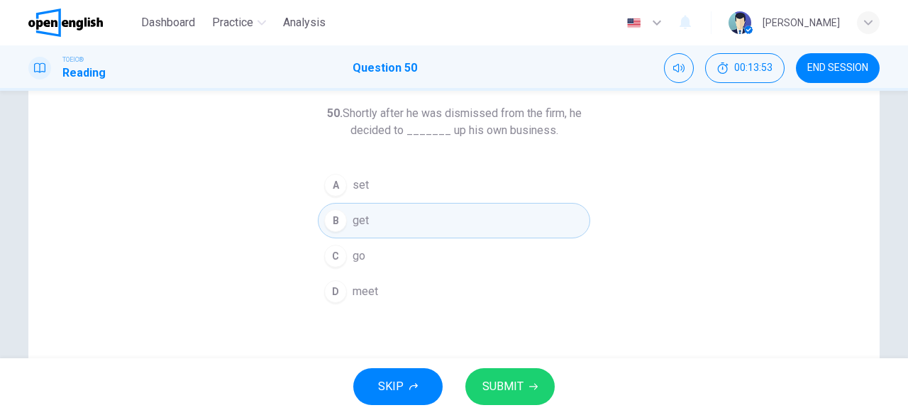
click at [485, 373] on button "SUBMIT" at bounding box center [509, 386] width 89 height 37
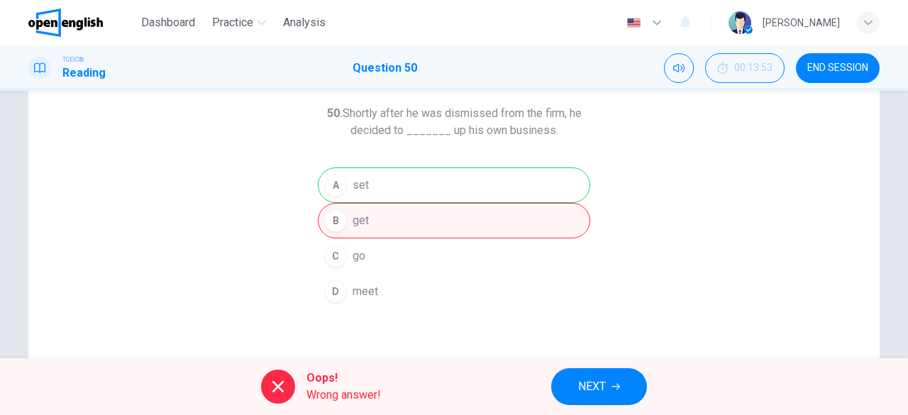
click at [589, 391] on span "NEXT" at bounding box center [592, 387] width 28 height 20
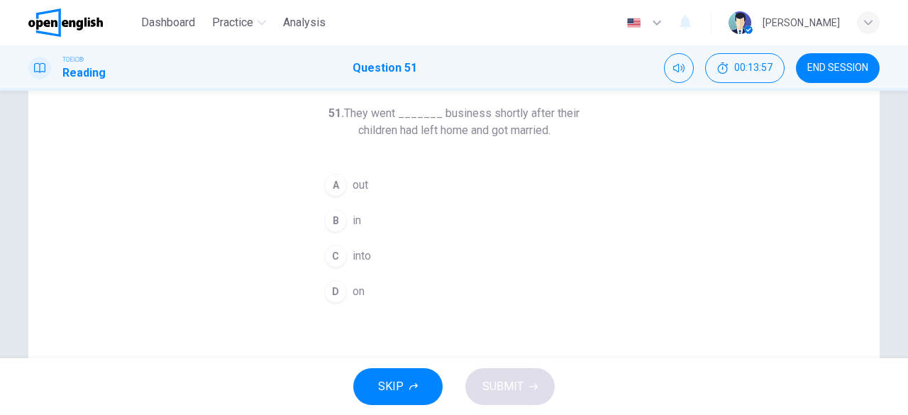
click at [357, 256] on span "into" at bounding box center [361, 256] width 18 height 17
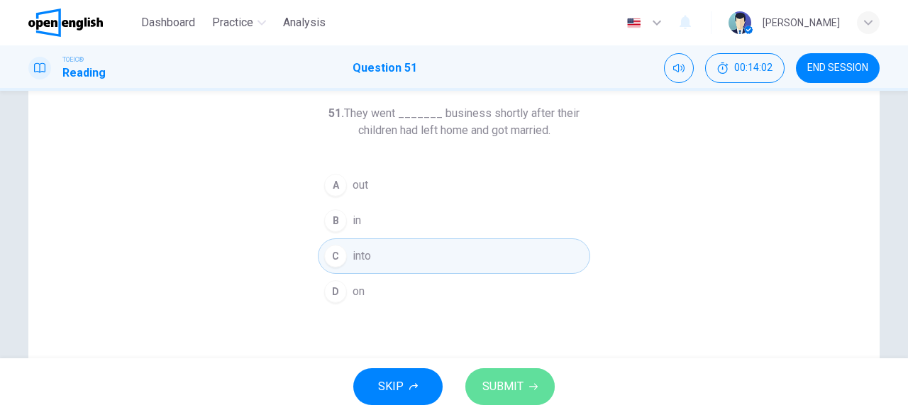
click at [502, 381] on span "SUBMIT" at bounding box center [502, 387] width 41 height 20
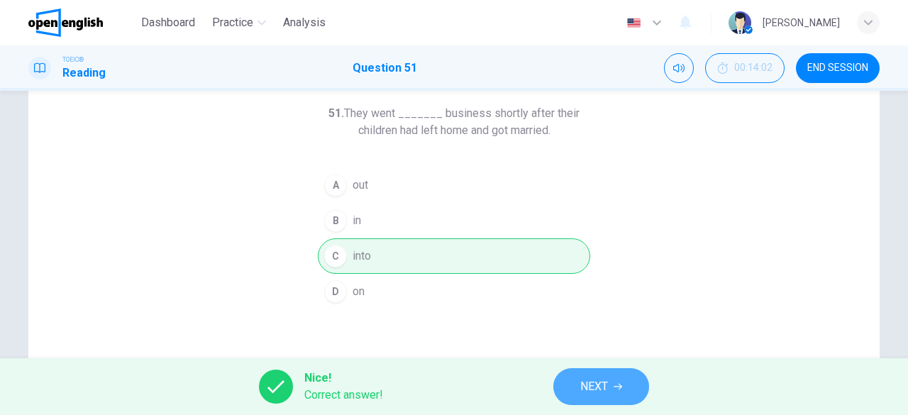
click at [627, 384] on button "NEXT" at bounding box center [601, 386] width 96 height 37
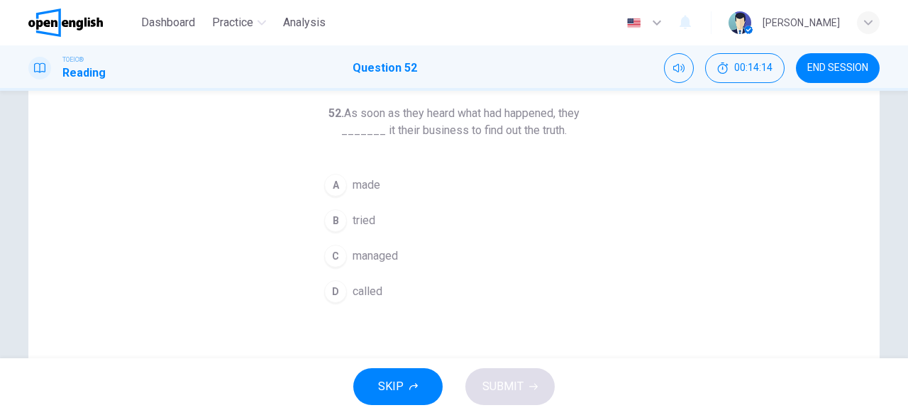
click at [370, 261] on span "managed" at bounding box center [374, 256] width 45 height 17
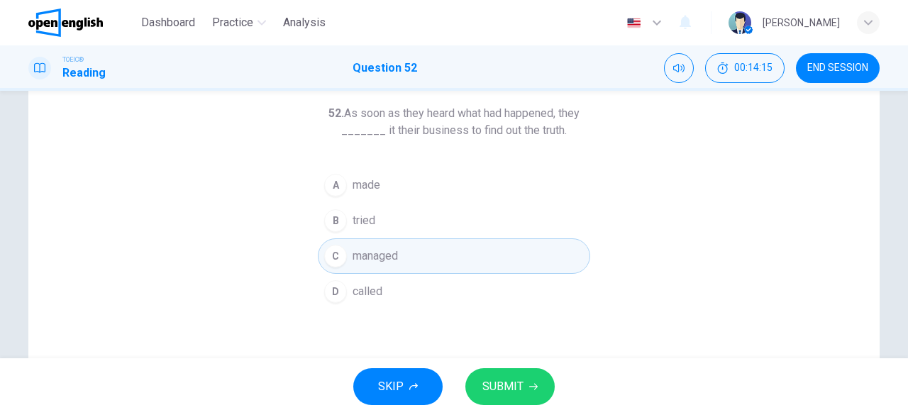
click at [513, 379] on span "SUBMIT" at bounding box center [502, 387] width 41 height 20
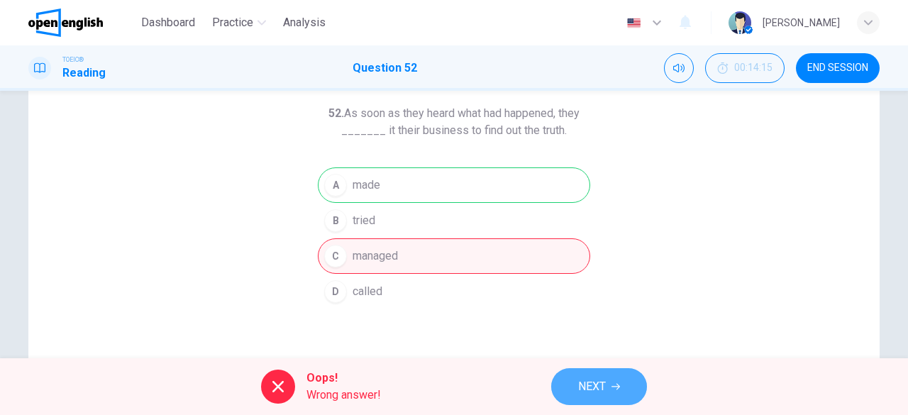
click at [591, 385] on span "NEXT" at bounding box center [592, 387] width 28 height 20
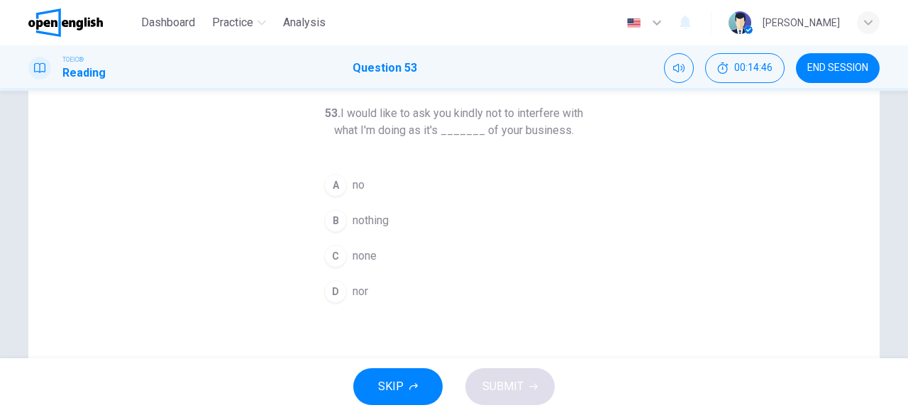
click at [352, 269] on button "C none" at bounding box center [454, 255] width 272 height 35
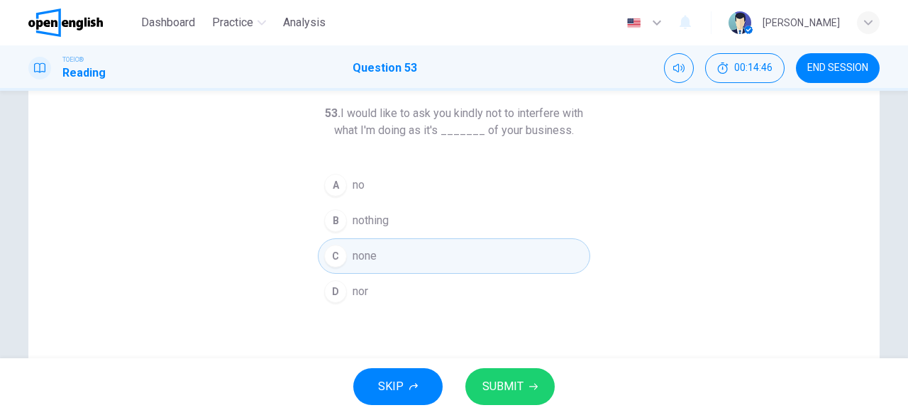
click at [545, 381] on button "SUBMIT" at bounding box center [509, 386] width 89 height 37
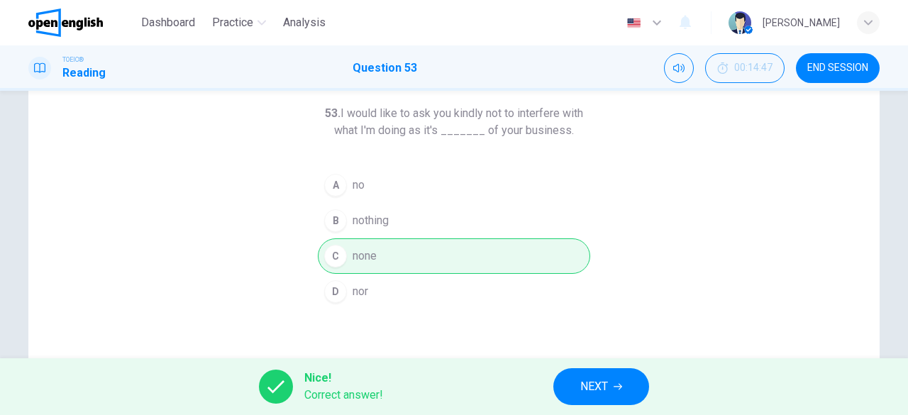
click at [606, 391] on span "NEXT" at bounding box center [594, 387] width 28 height 20
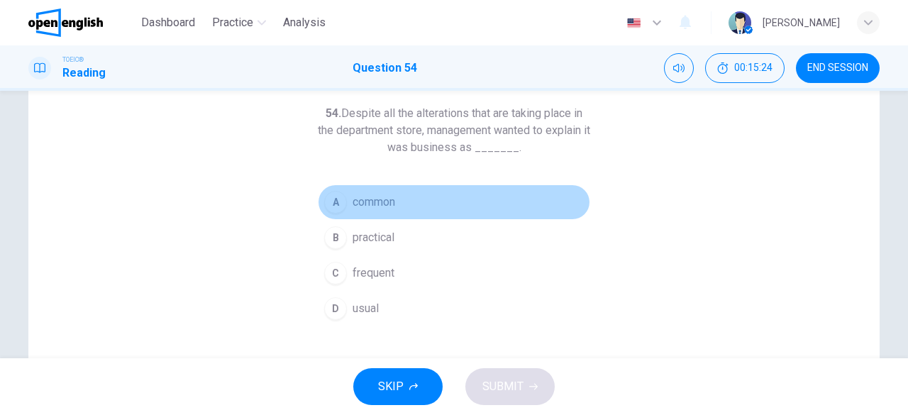
click at [370, 202] on span "common" at bounding box center [373, 202] width 43 height 17
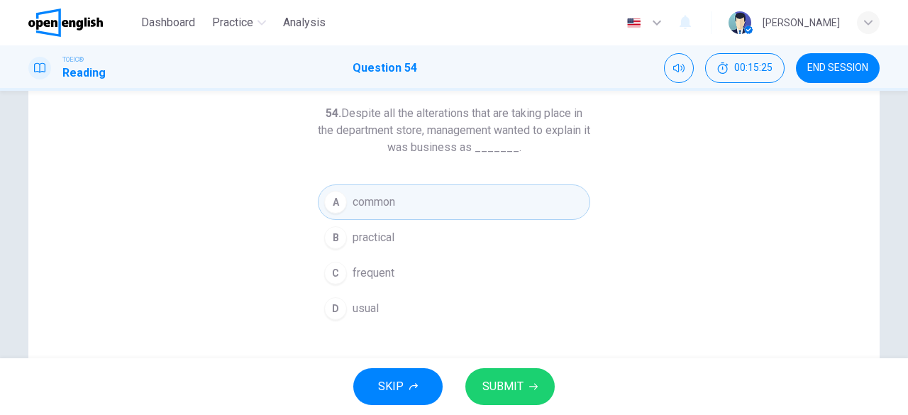
click at [511, 386] on span "SUBMIT" at bounding box center [502, 387] width 41 height 20
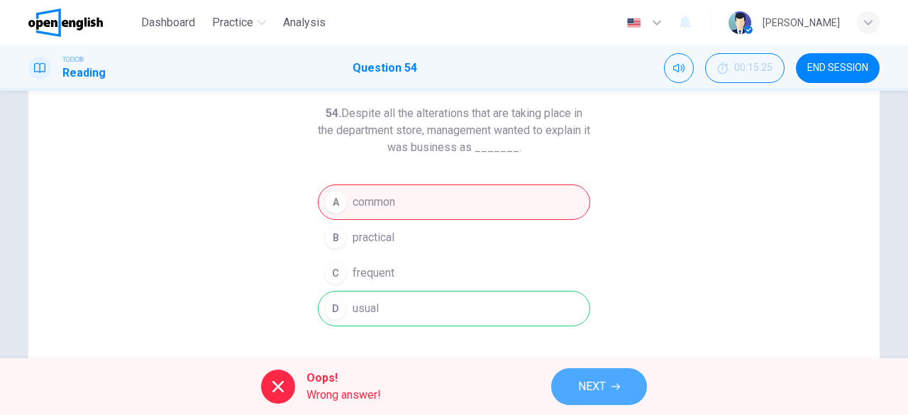
click at [591, 379] on span "NEXT" at bounding box center [592, 387] width 28 height 20
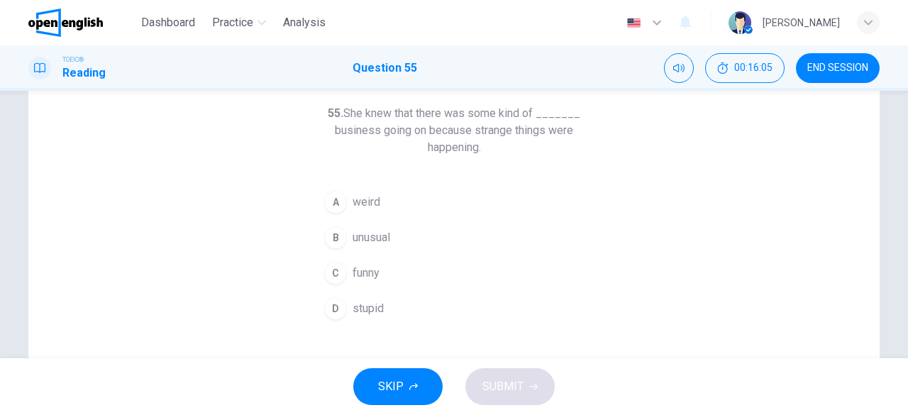
click at [362, 238] on span "unusual" at bounding box center [371, 237] width 38 height 17
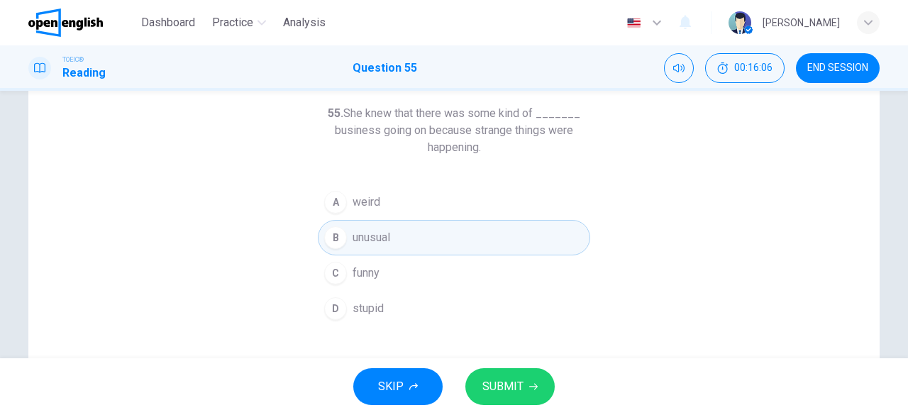
click at [490, 383] on span "SUBMIT" at bounding box center [502, 387] width 41 height 20
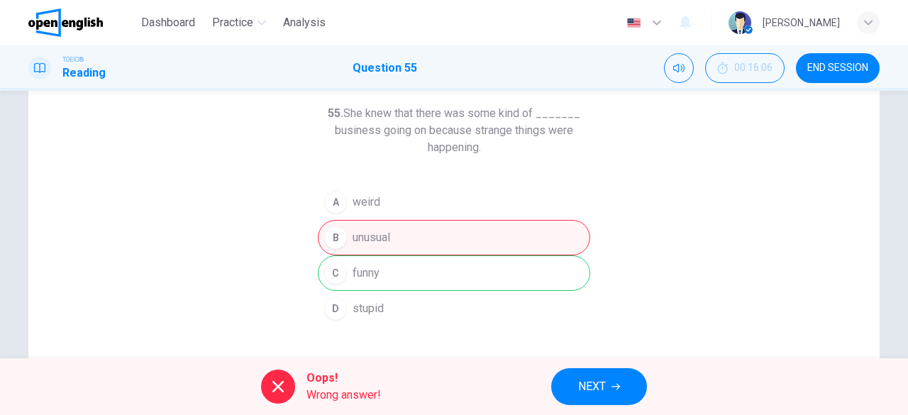
click at [606, 392] on button "NEXT" at bounding box center [599, 386] width 96 height 37
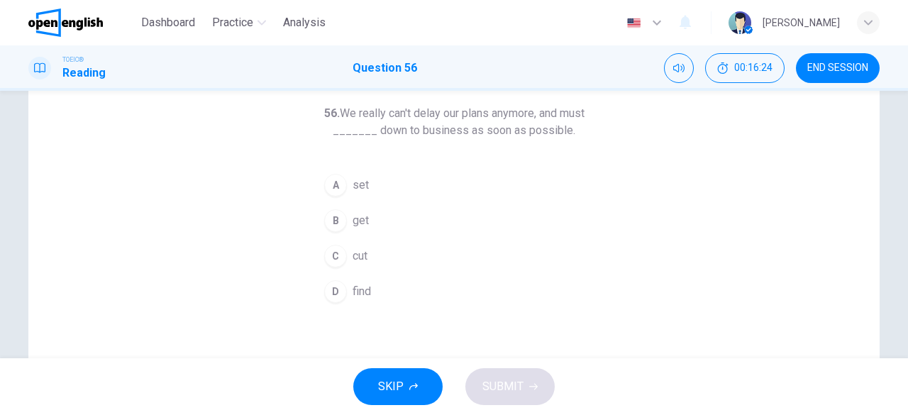
click at [359, 187] on span "set" at bounding box center [360, 185] width 16 height 17
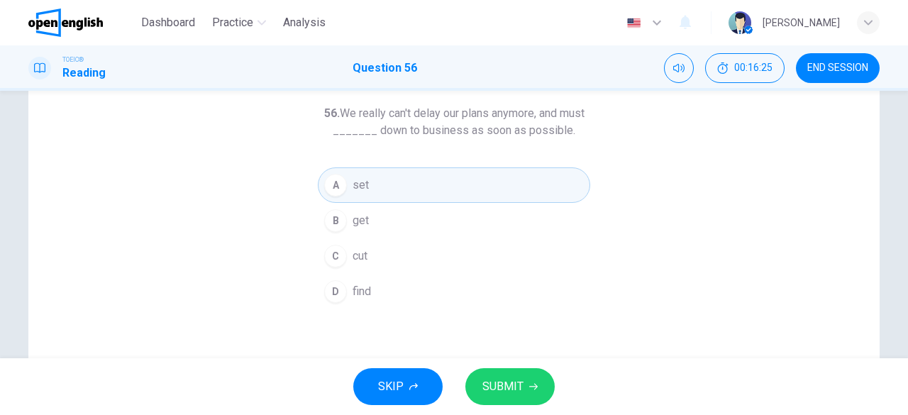
click at [526, 382] on button "SUBMIT" at bounding box center [509, 386] width 89 height 37
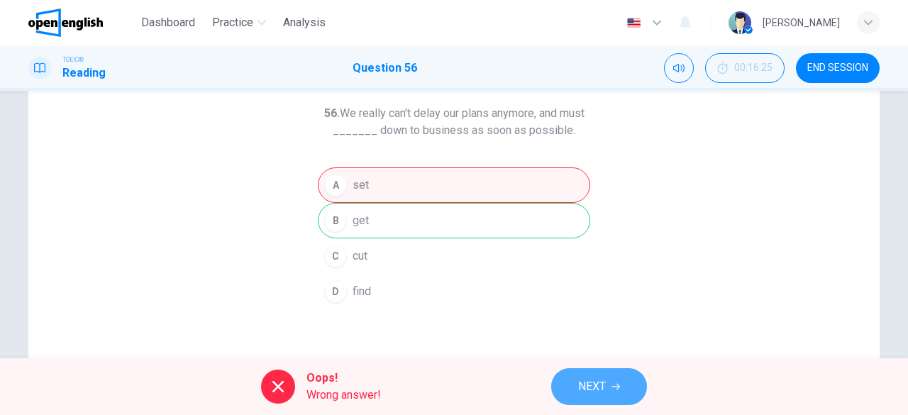
click at [594, 381] on span "NEXT" at bounding box center [592, 387] width 28 height 20
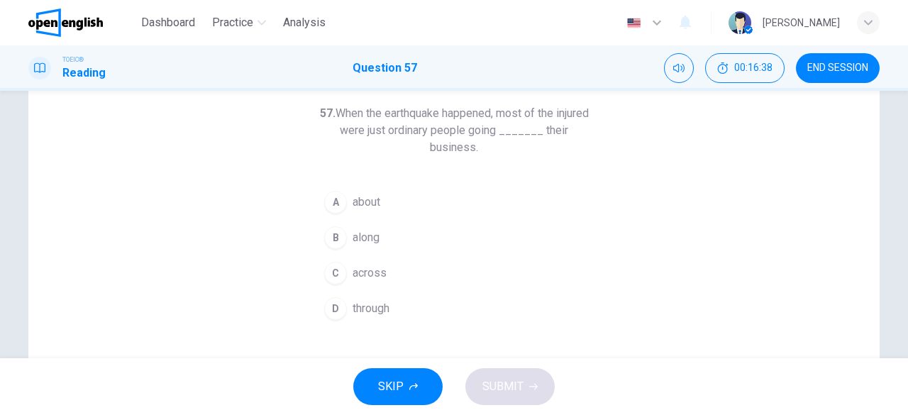
drag, startPoint x: 370, startPoint y: 309, endPoint x: 401, endPoint y: 321, distance: 32.8
click at [372, 312] on span "through" at bounding box center [370, 308] width 37 height 17
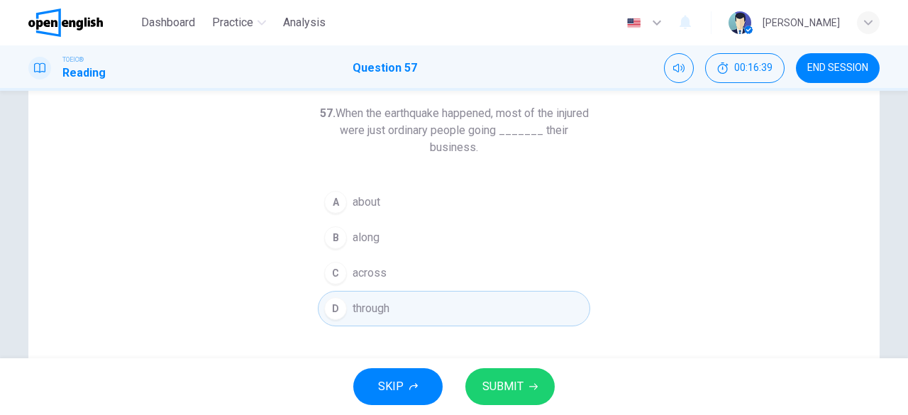
click at [489, 390] on span "SUBMIT" at bounding box center [502, 387] width 41 height 20
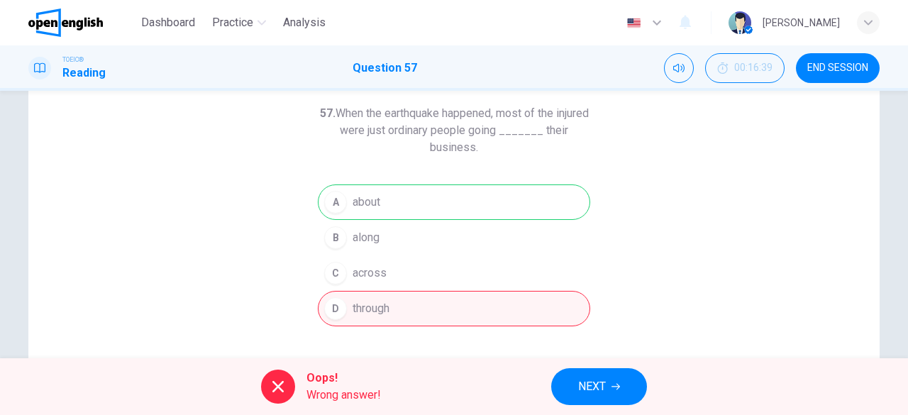
click at [573, 387] on button "NEXT" at bounding box center [599, 386] width 96 height 37
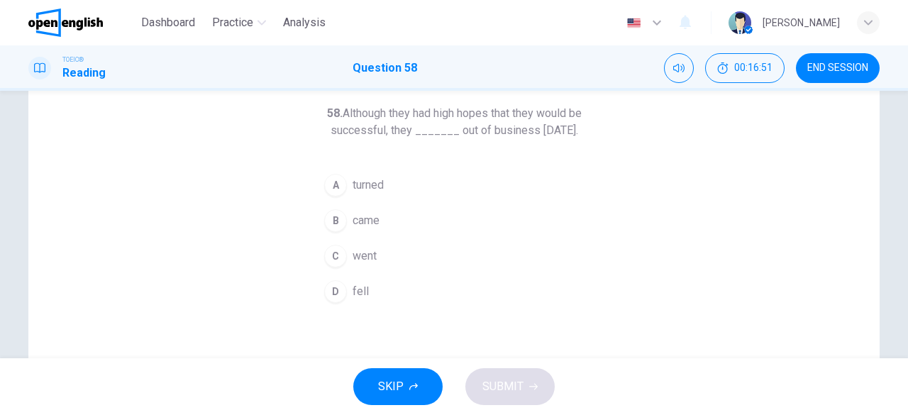
click at [362, 265] on span "went" at bounding box center [364, 256] width 24 height 17
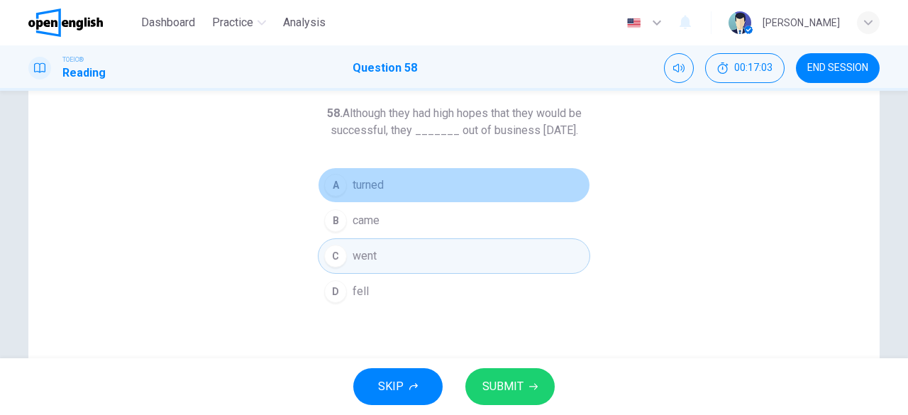
click at [379, 194] on span "turned" at bounding box center [367, 185] width 31 height 17
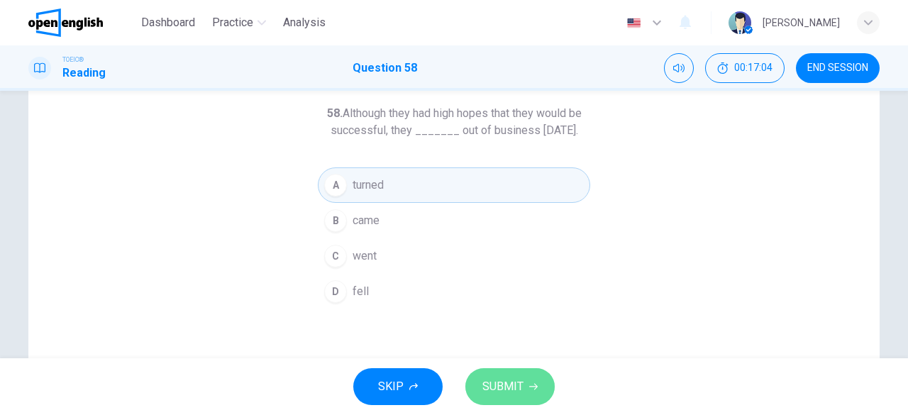
click at [513, 398] on button "SUBMIT" at bounding box center [509, 386] width 89 height 37
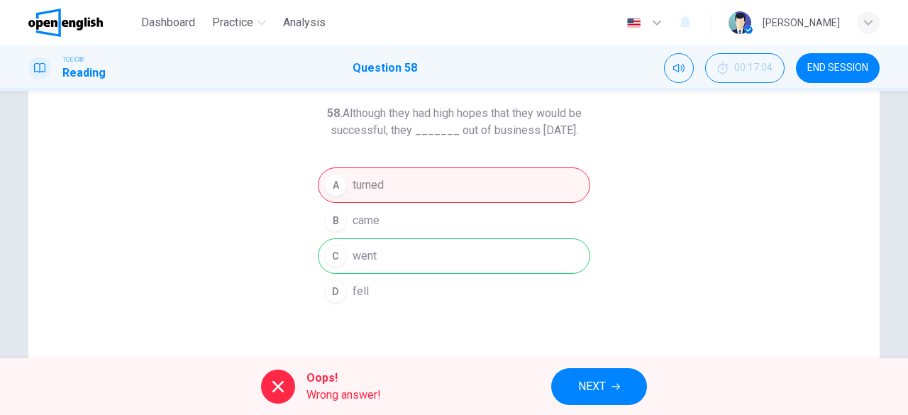
click at [584, 388] on span "NEXT" at bounding box center [592, 387] width 28 height 20
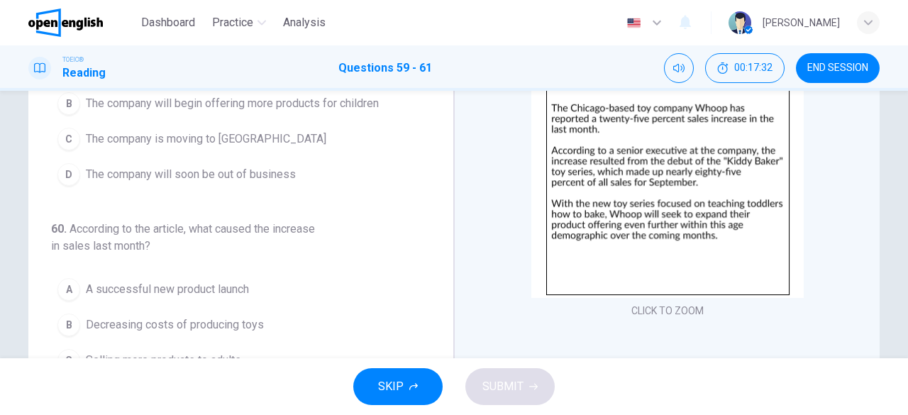
scroll to position [70, 0]
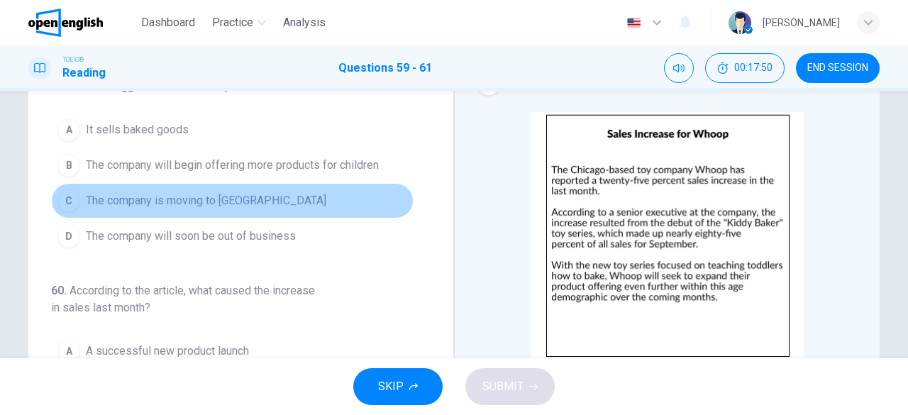
click at [353, 204] on button "C The company is moving to [GEOGRAPHIC_DATA]" at bounding box center [232, 200] width 362 height 35
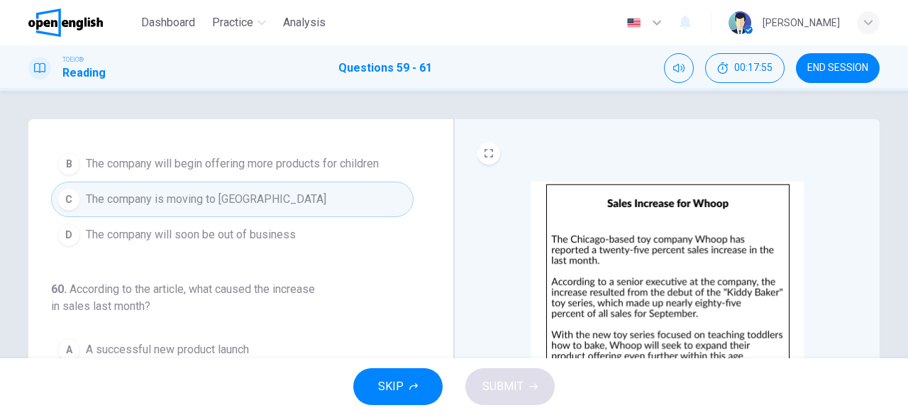
scroll to position [0, 0]
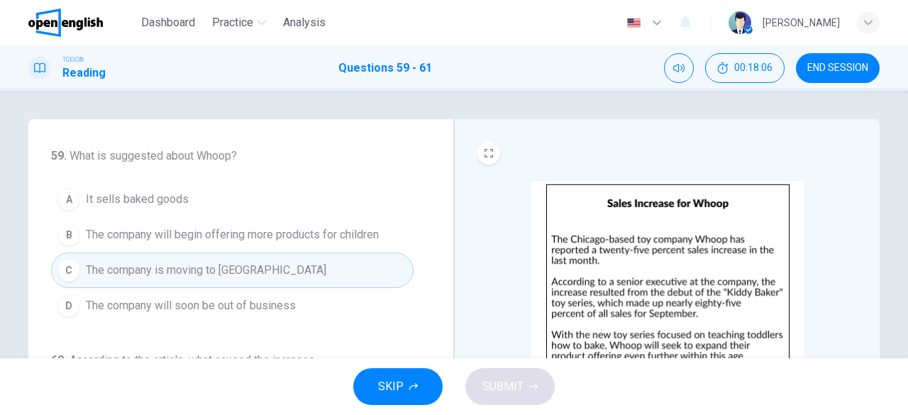
click at [138, 193] on span "It sells baked goods" at bounding box center [137, 199] width 103 height 17
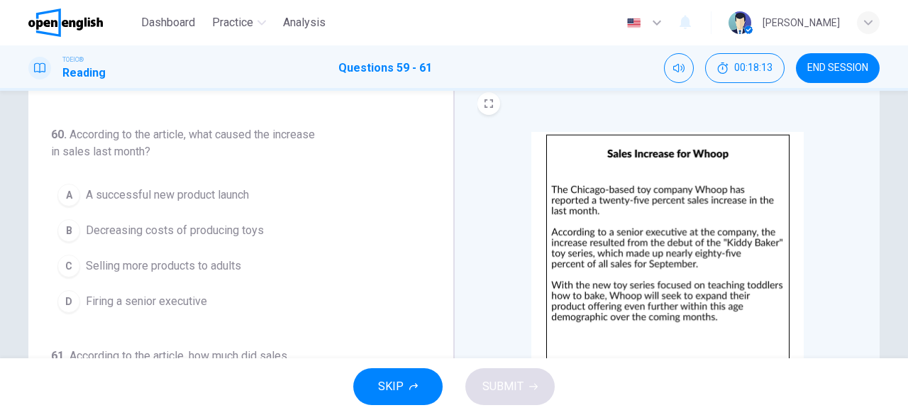
scroll to position [71, 0]
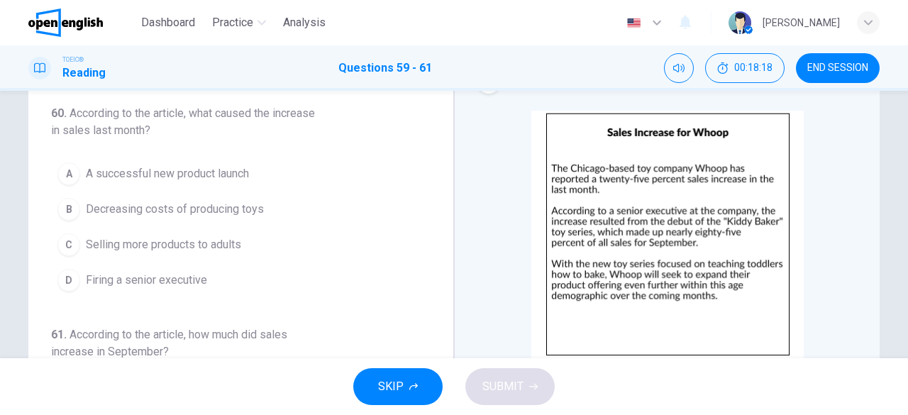
click at [204, 172] on span "A successful new product launch" at bounding box center [167, 173] width 163 height 17
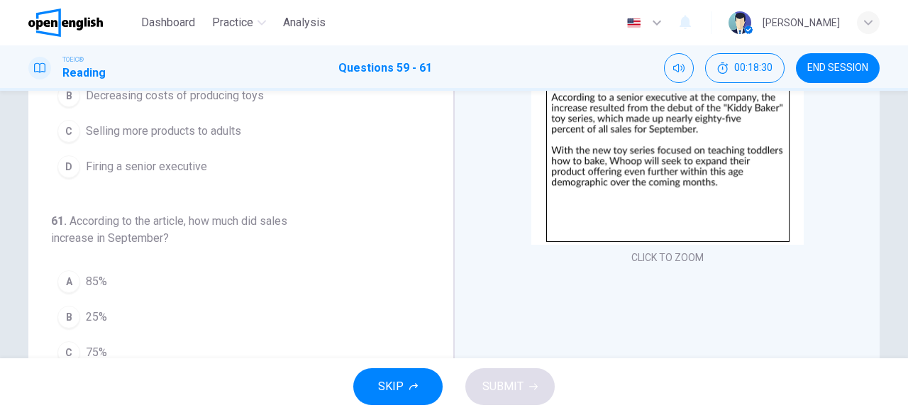
scroll to position [142, 0]
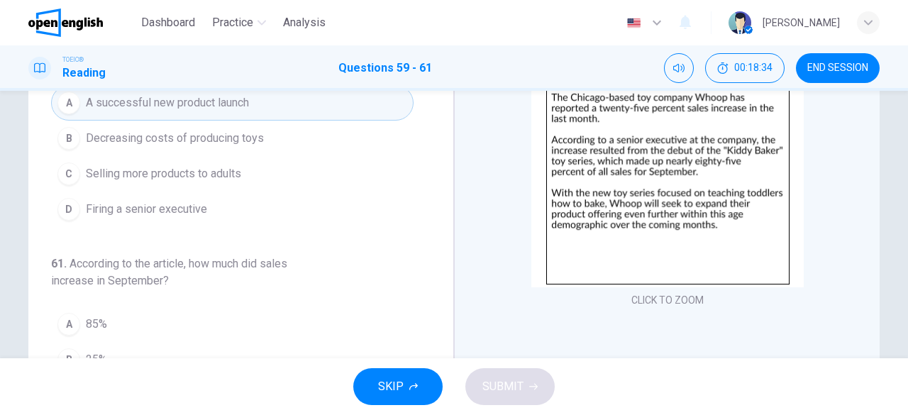
click at [118, 326] on button "A 85%" at bounding box center [232, 323] width 362 height 35
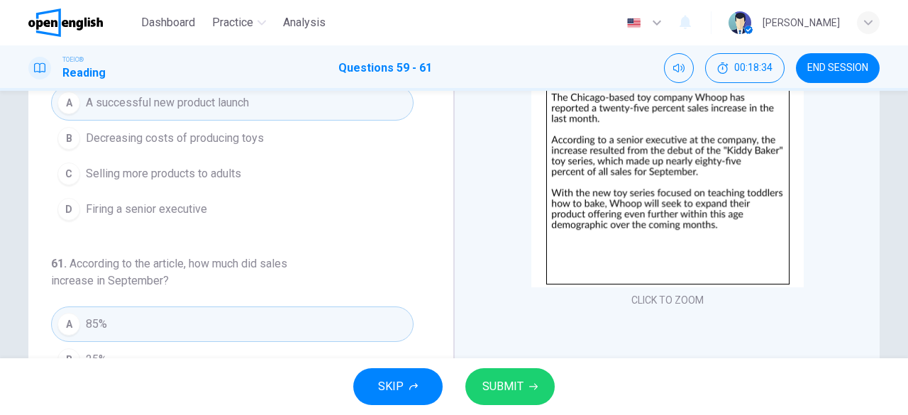
scroll to position [282, 0]
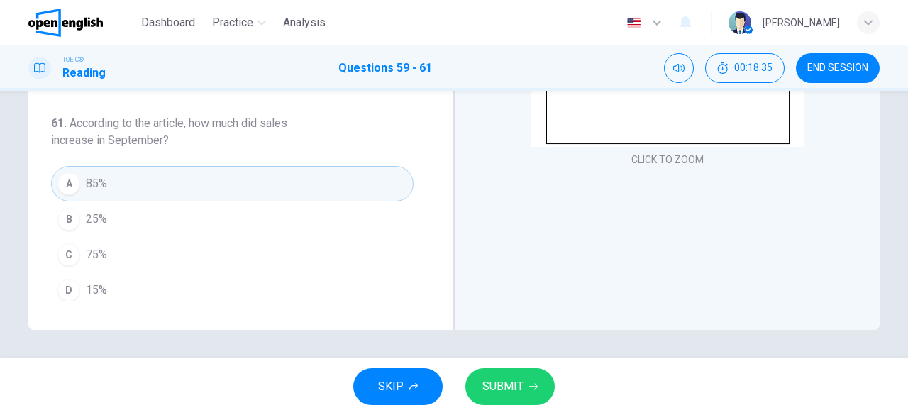
click at [484, 382] on span "SUBMIT" at bounding box center [502, 387] width 41 height 20
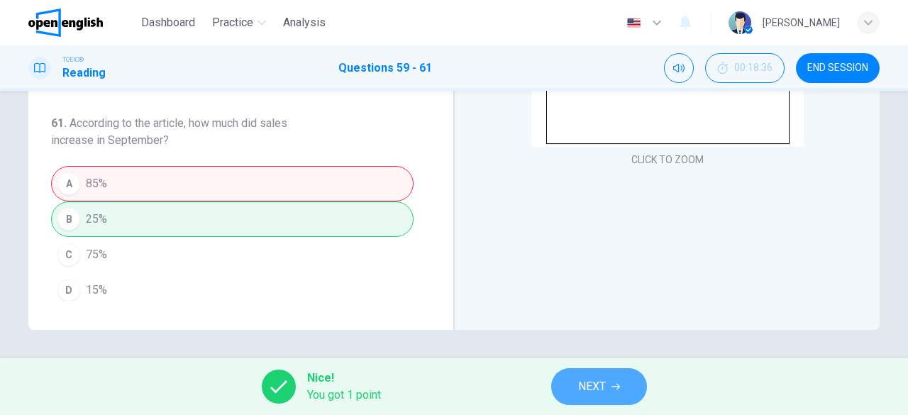
click at [624, 399] on button "NEXT" at bounding box center [599, 386] width 96 height 37
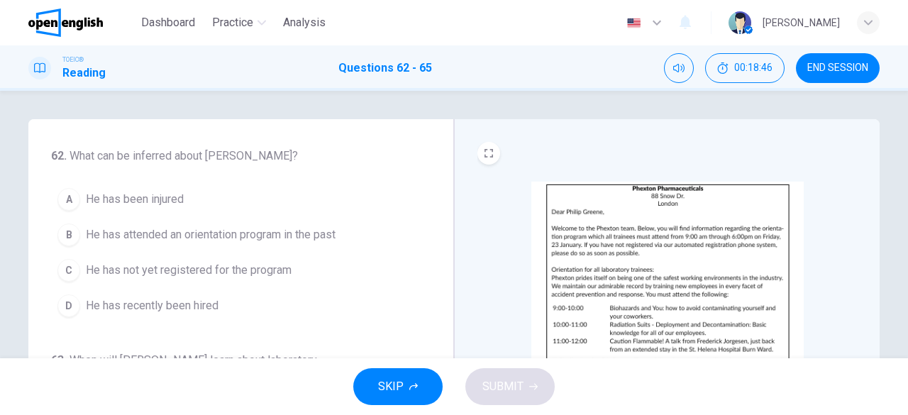
click at [840, 72] on span "END SESSION" at bounding box center [837, 67] width 61 height 11
